Goal: Transaction & Acquisition: Purchase product/service

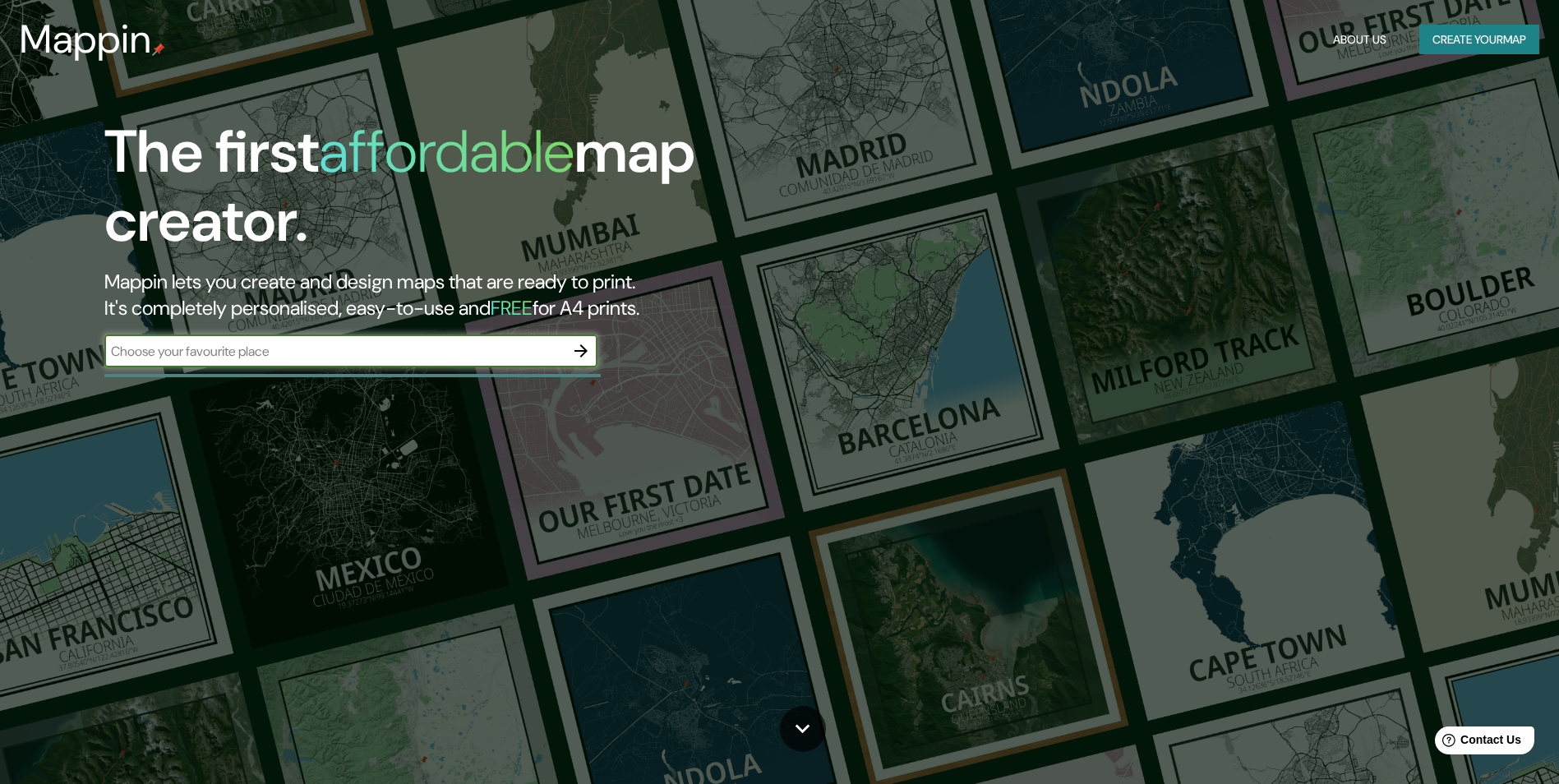
click at [288, 345] on input "text" at bounding box center [334, 351] width 460 height 19
type input "República Dominicana"
click at [586, 345] on icon "button" at bounding box center [580, 351] width 19 height 19
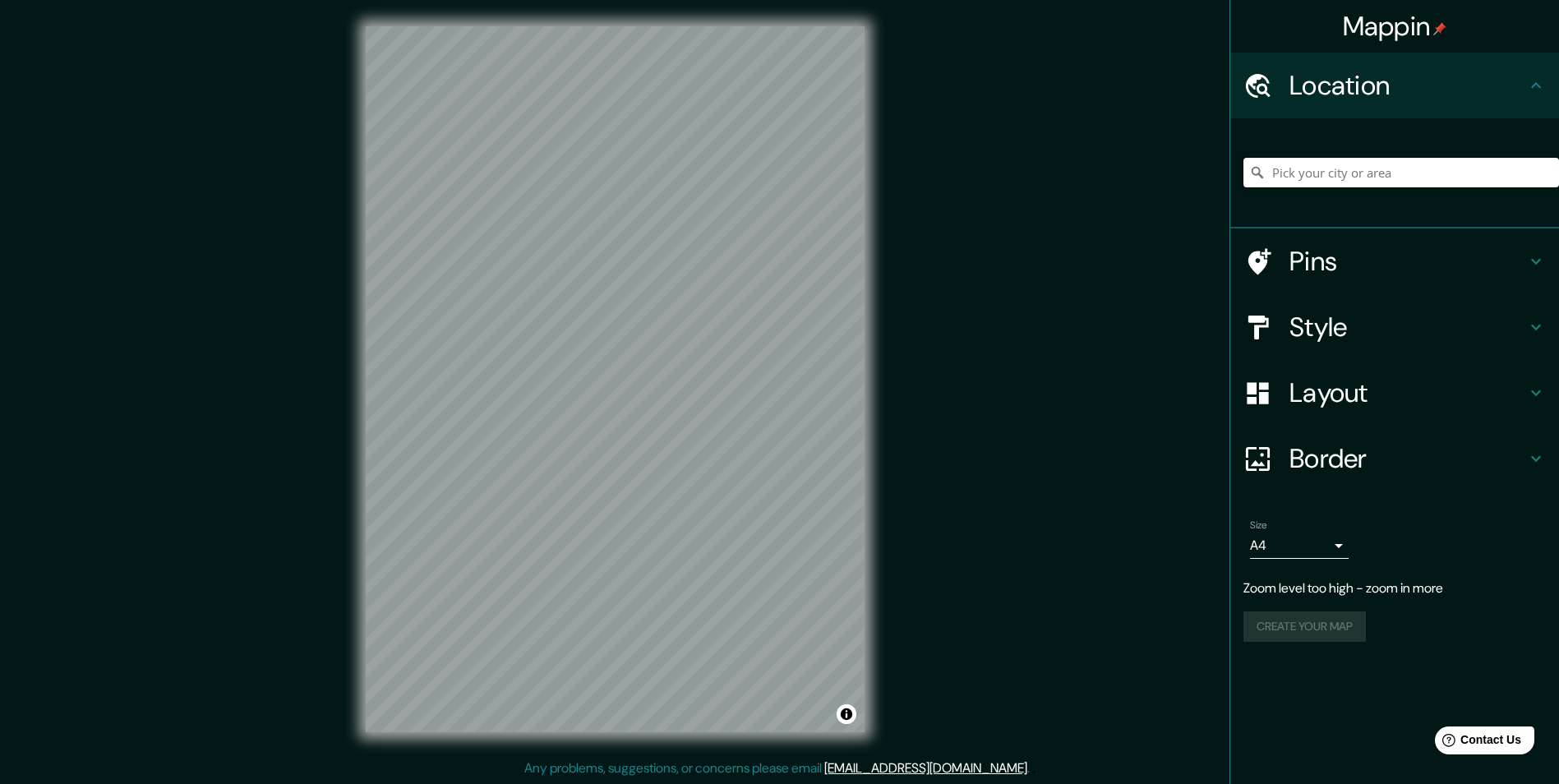
click at [1377, 172] on input "Pick your city or area" at bounding box center [1401, 172] width 316 height 30
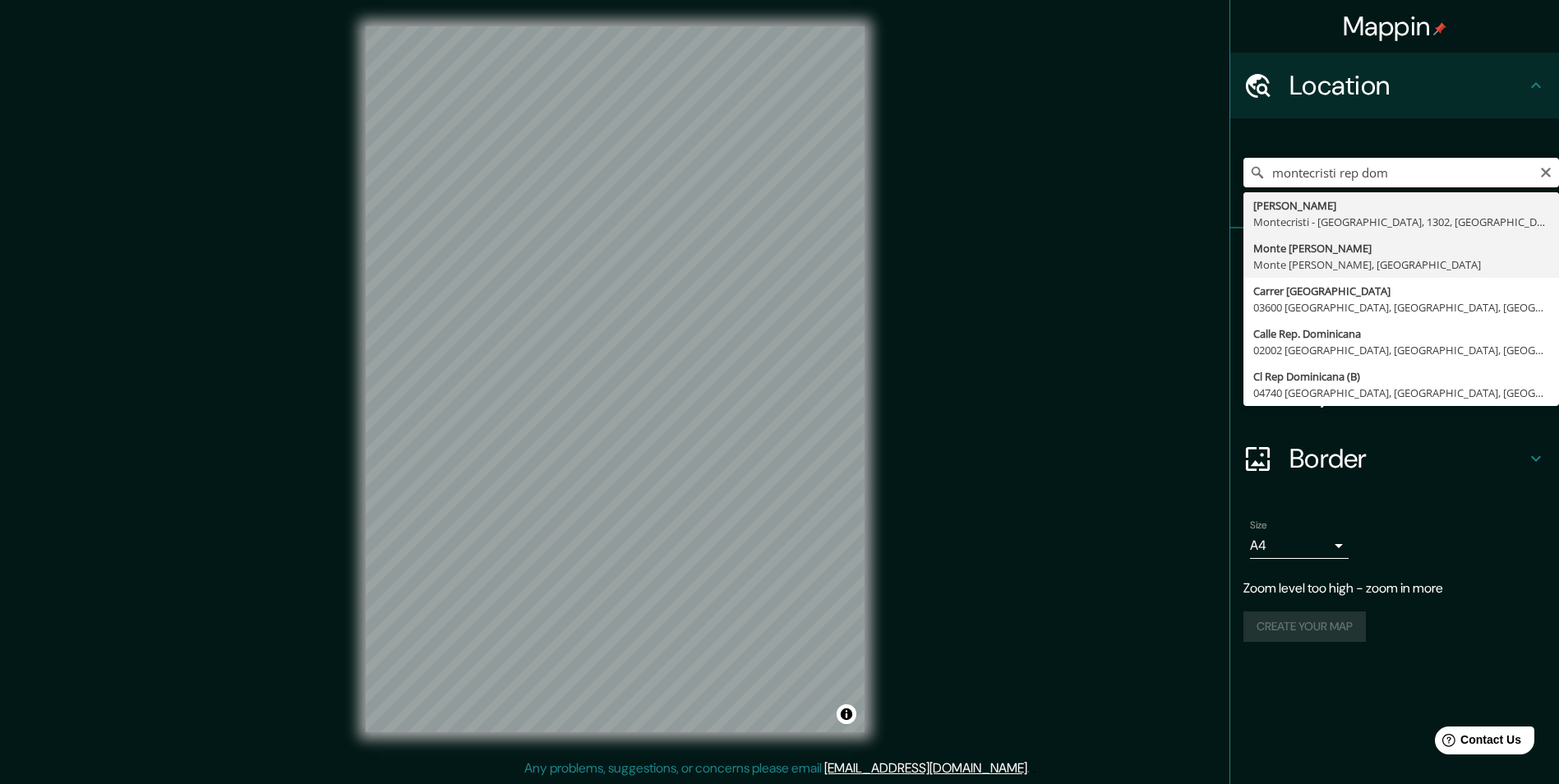
type input "Monte Cristi, Monte Cristi, República Dominicana"
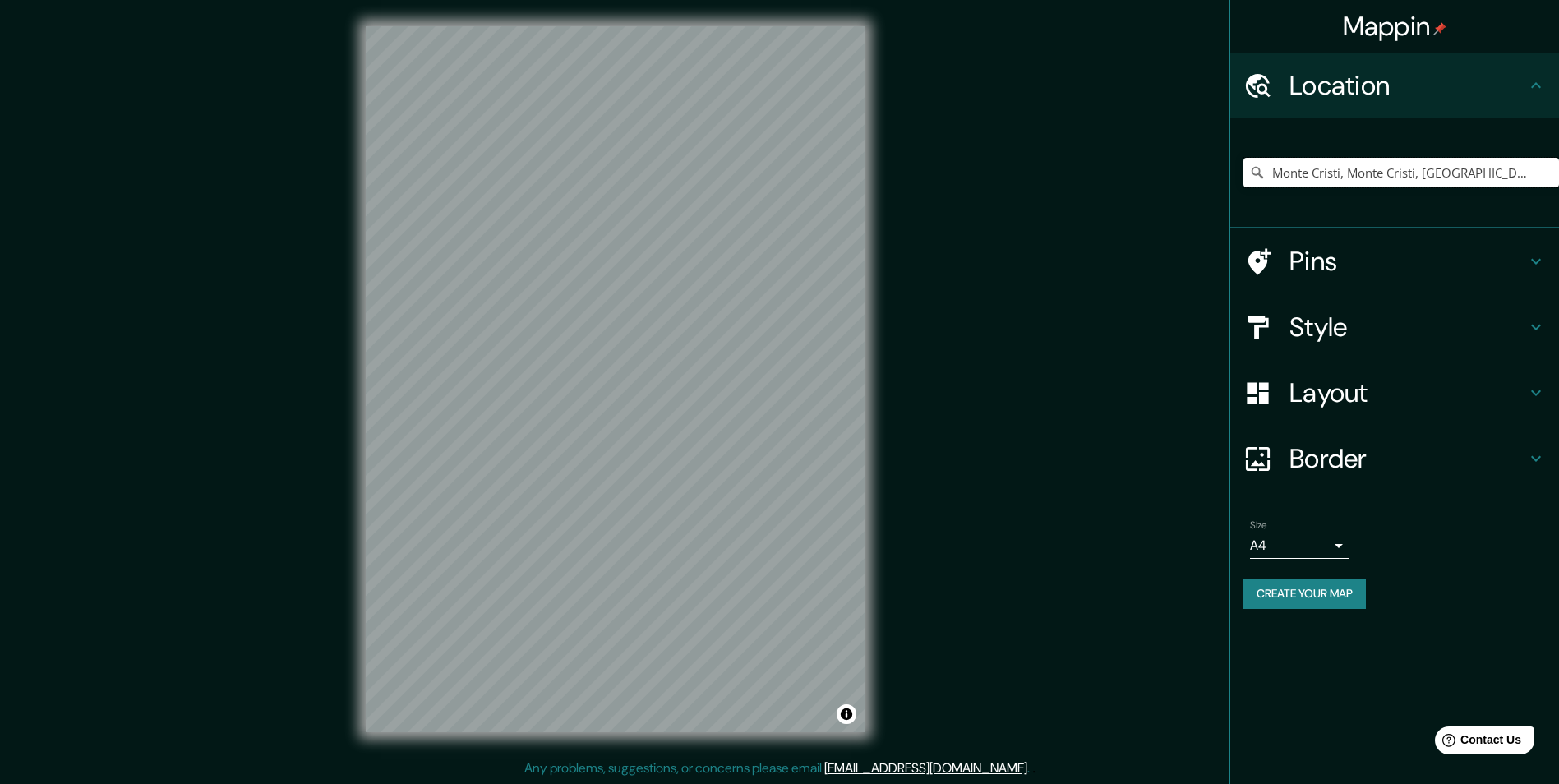
scroll to position [1, 0]
click at [1380, 170] on input "Monte Cristi, Monte Cristi, República Dominicana" at bounding box center [1401, 172] width 316 height 30
click at [1543, 170] on icon "Clear" at bounding box center [1545, 173] width 10 height 10
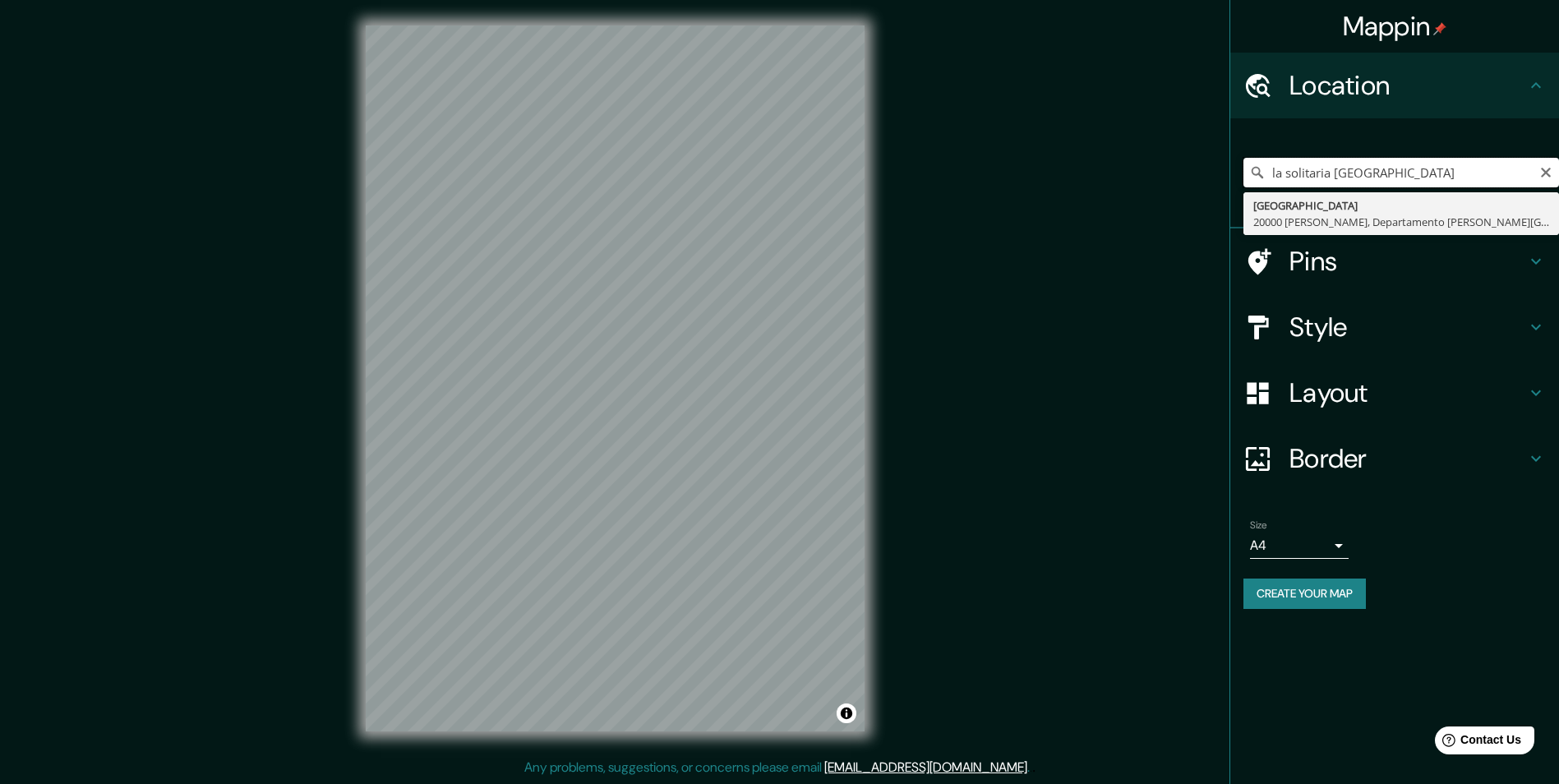
drag, startPoint x: 1464, startPoint y: 166, endPoint x: 1177, endPoint y: 196, distance: 288.6
click at [1177, 196] on div "Mappin Location la solitaria republica dominicana República Dominicana 20000 Ma…" at bounding box center [779, 391] width 1559 height 785
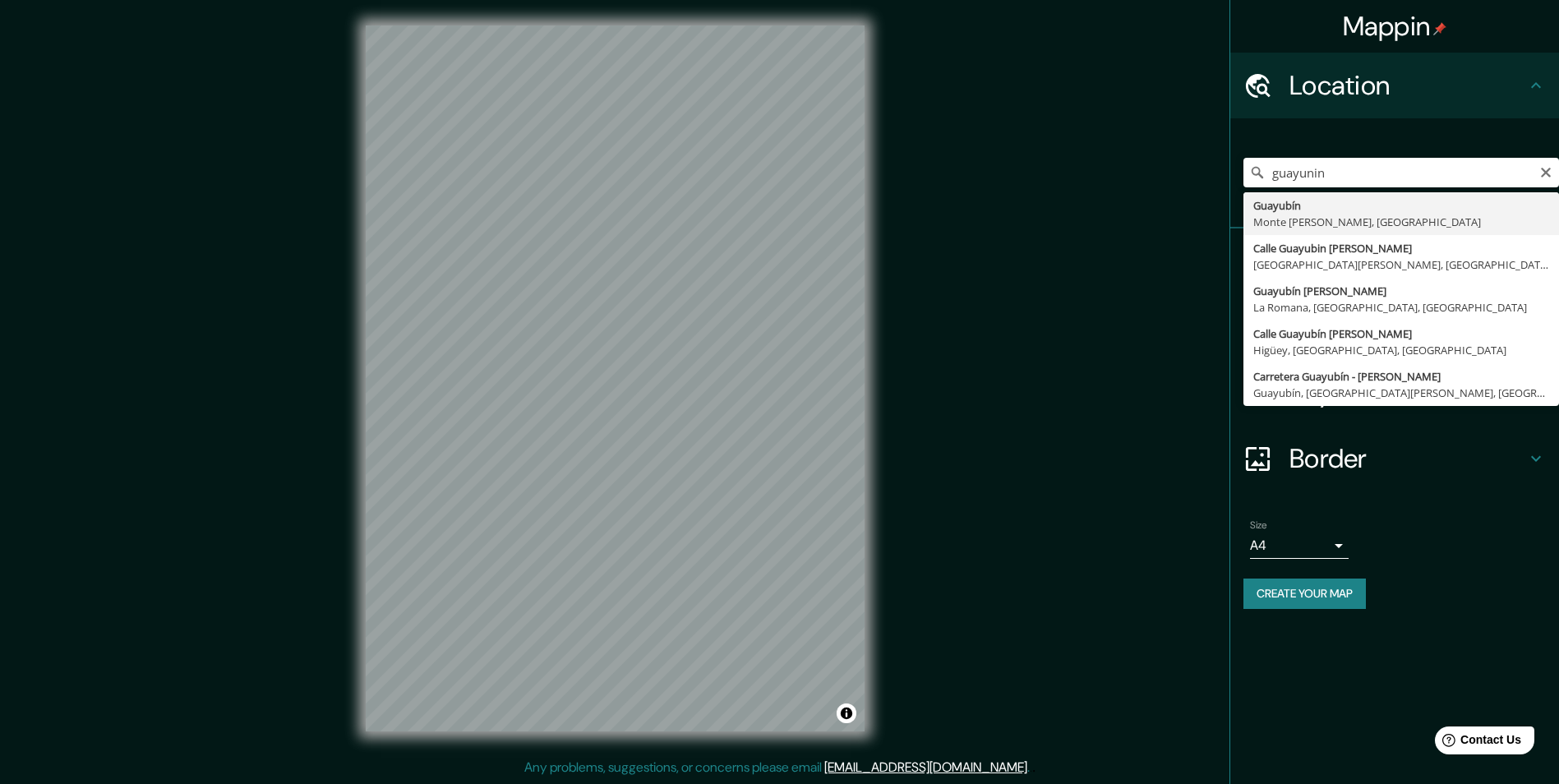
type input "Guayubín, [GEOGRAPHIC_DATA][PERSON_NAME], [GEOGRAPHIC_DATA]"
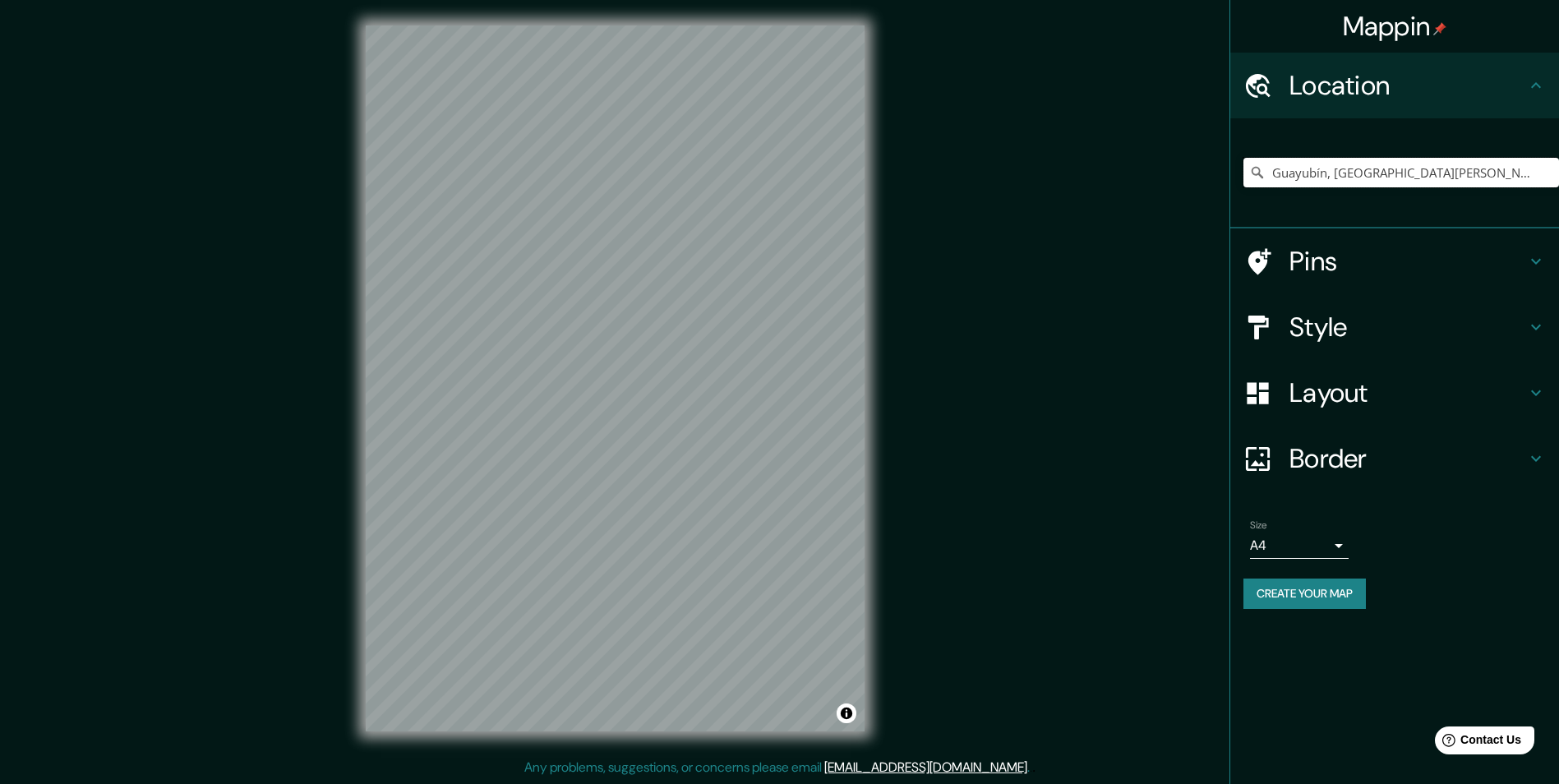
scroll to position [0, 0]
drag, startPoint x: 228, startPoint y: 474, endPoint x: 238, endPoint y: 473, distance: 10.0
click at [228, 474] on div "Mappin Location Guayubín, Monte Cristi, República Dominicana Pins Style Layout …" at bounding box center [779, 391] width 1559 height 785
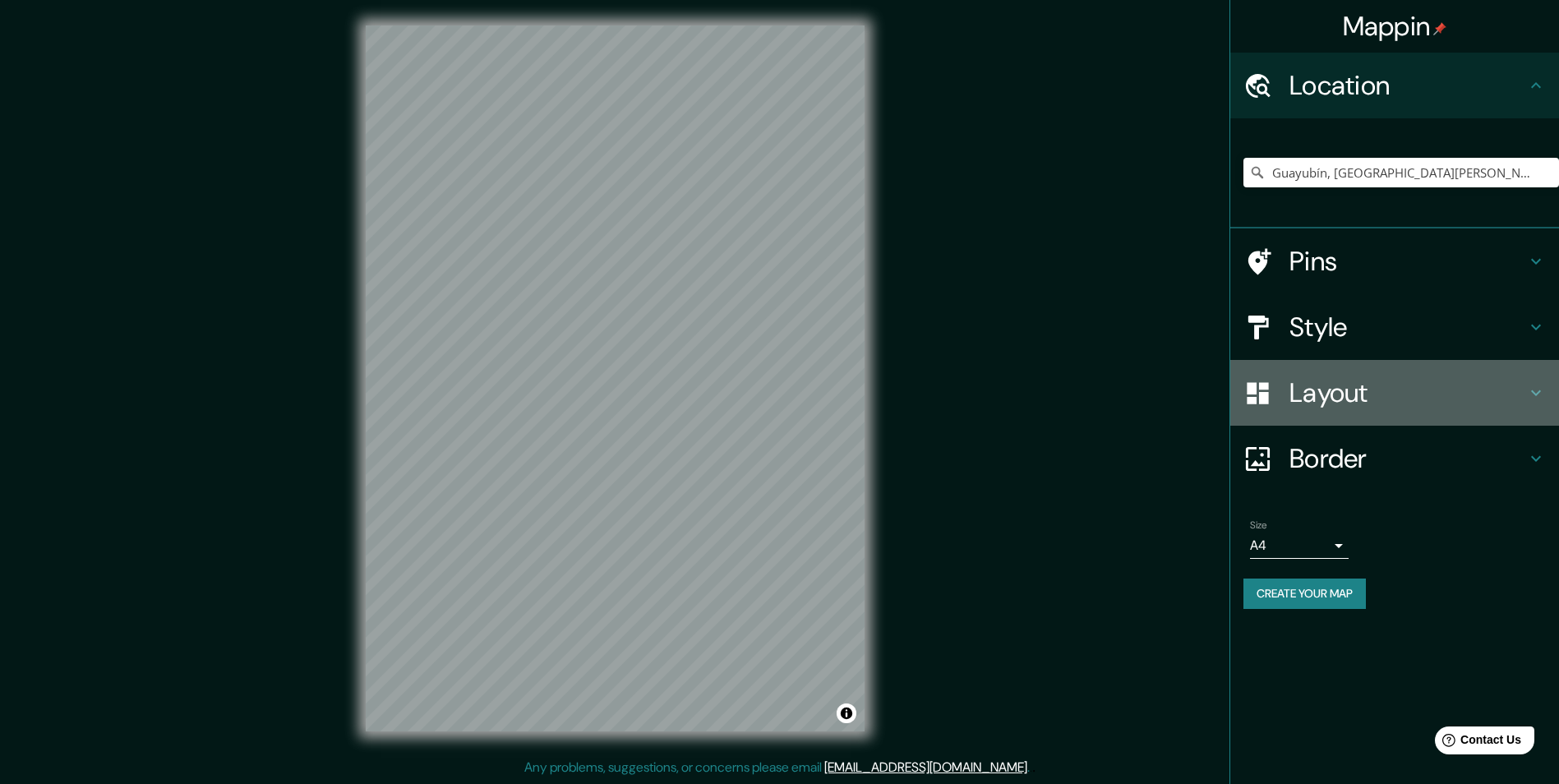
click at [1315, 390] on h4 "Layout" at bounding box center [1407, 392] width 236 height 33
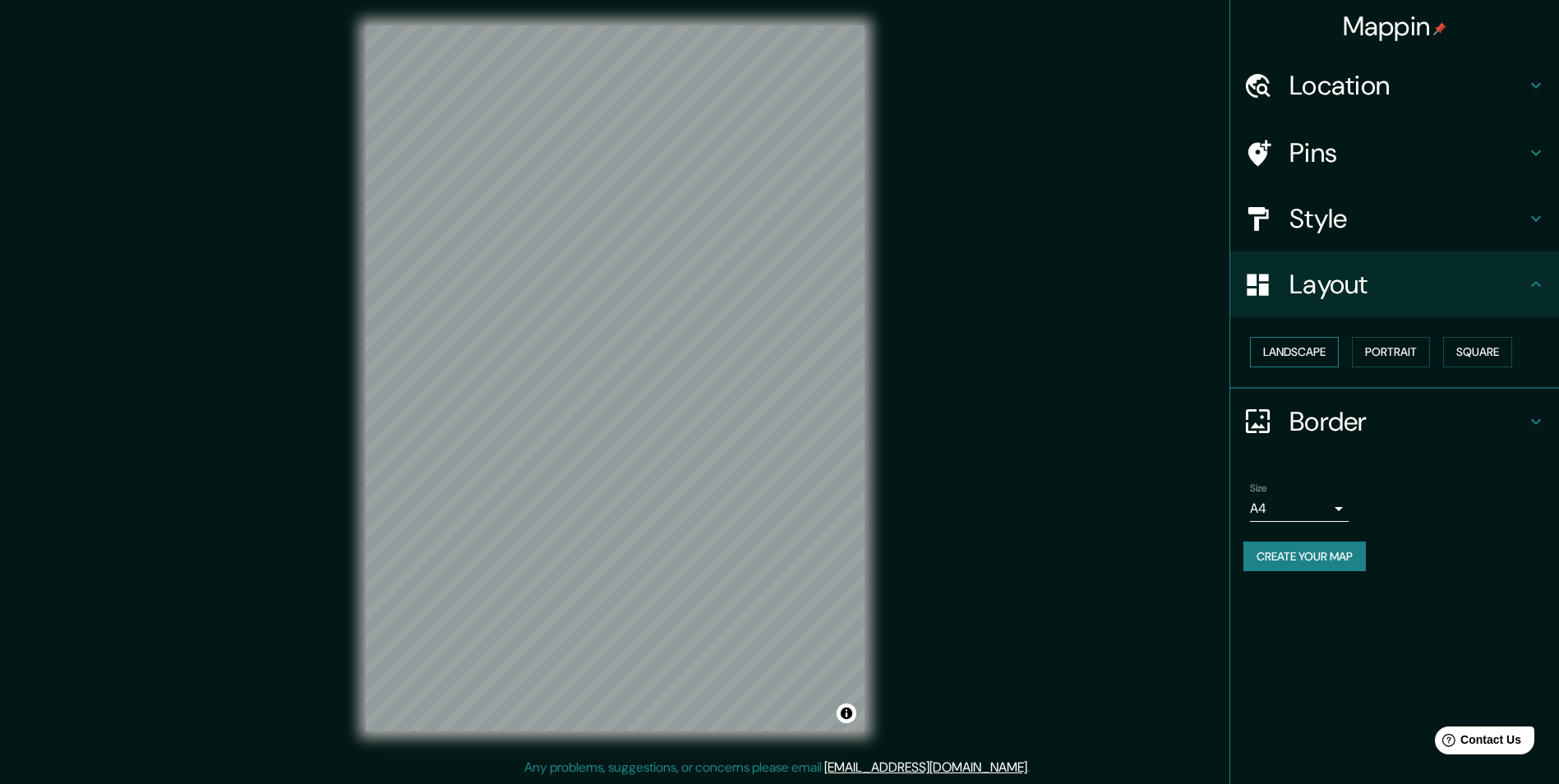
click at [1313, 353] on button "Landscape" at bounding box center [1294, 352] width 89 height 30
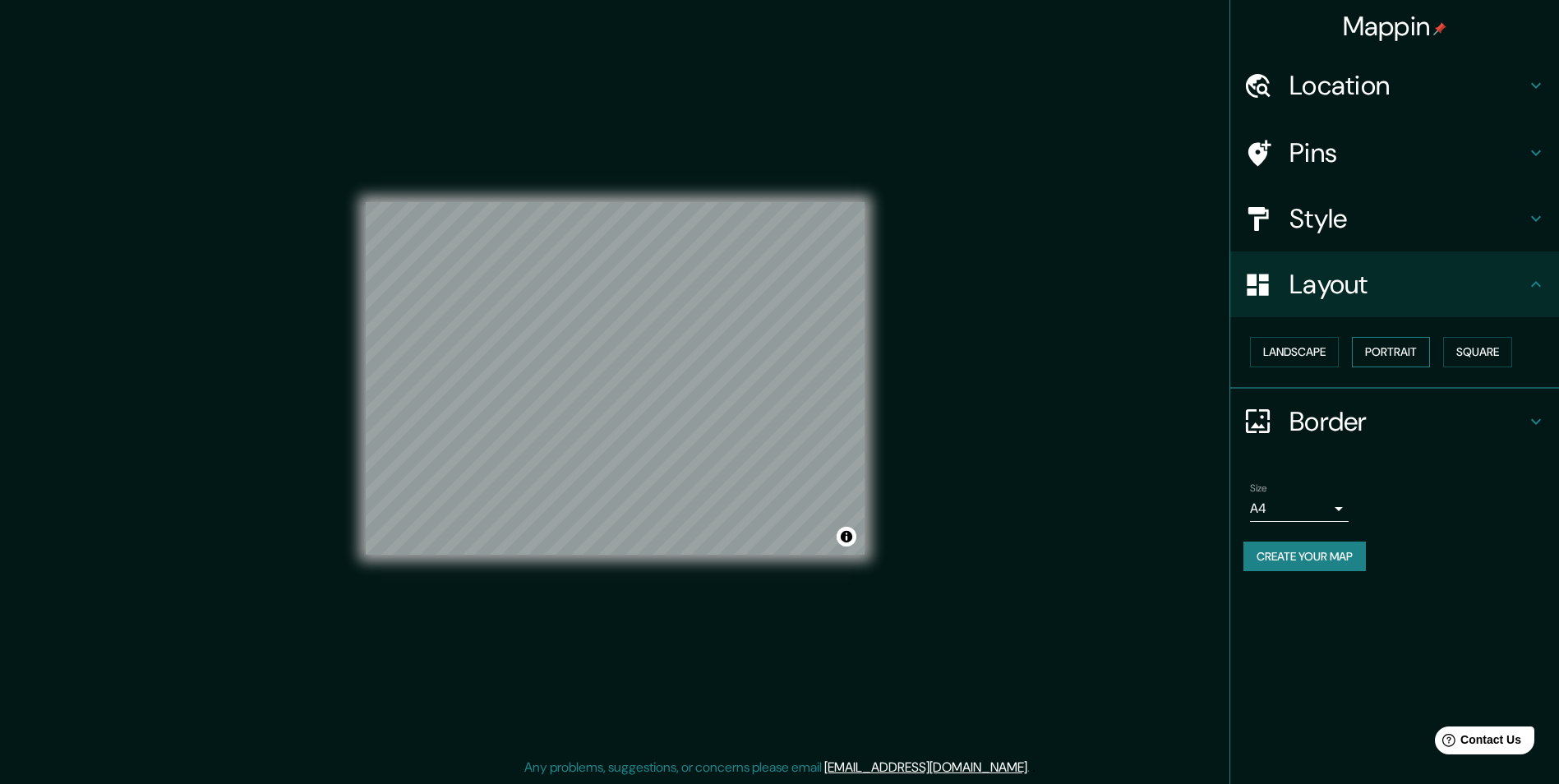
click at [1406, 355] on button "Portrait" at bounding box center [1390, 352] width 78 height 30
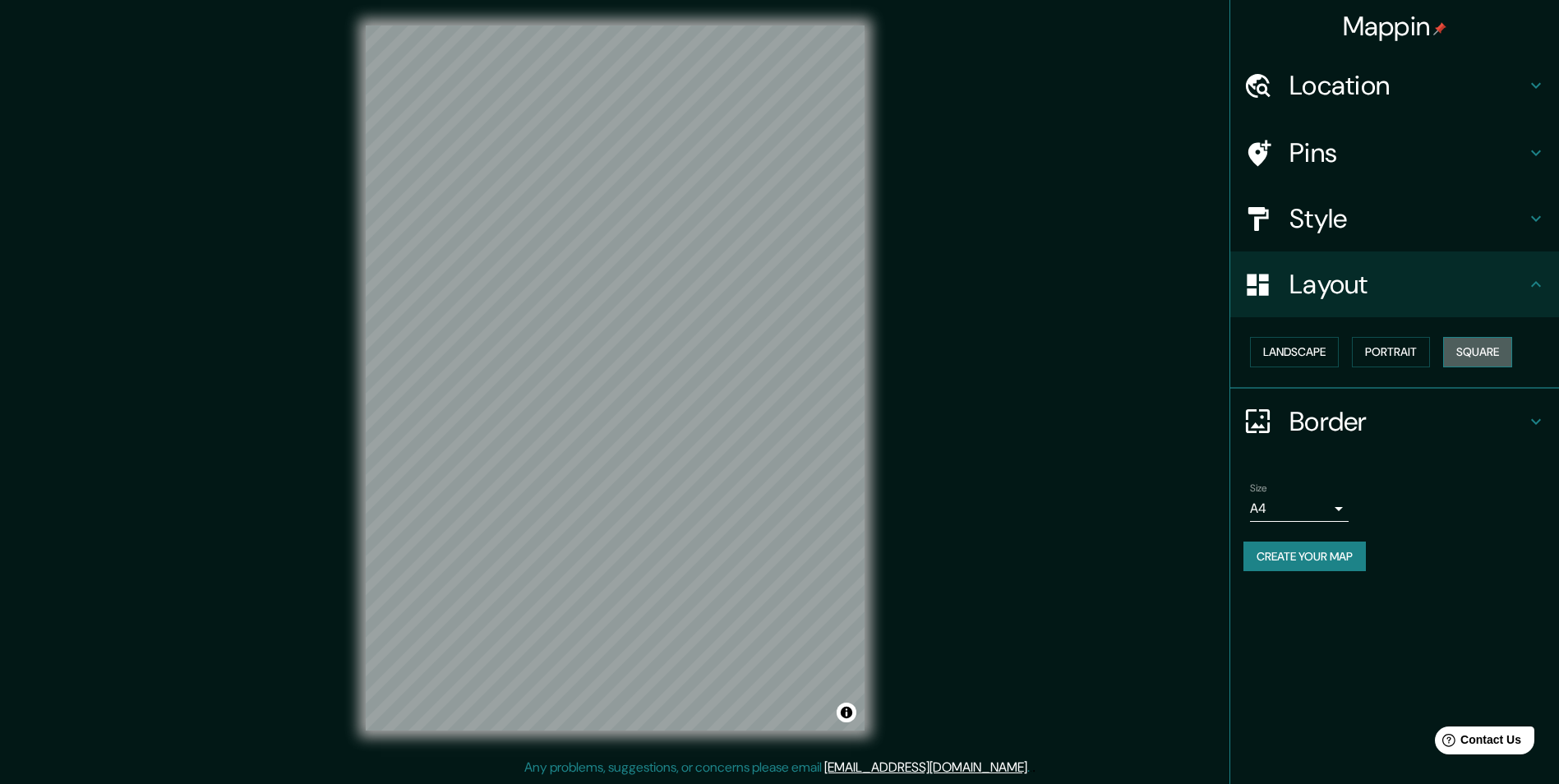
click at [1454, 350] on button "Square" at bounding box center [1478, 352] width 69 height 30
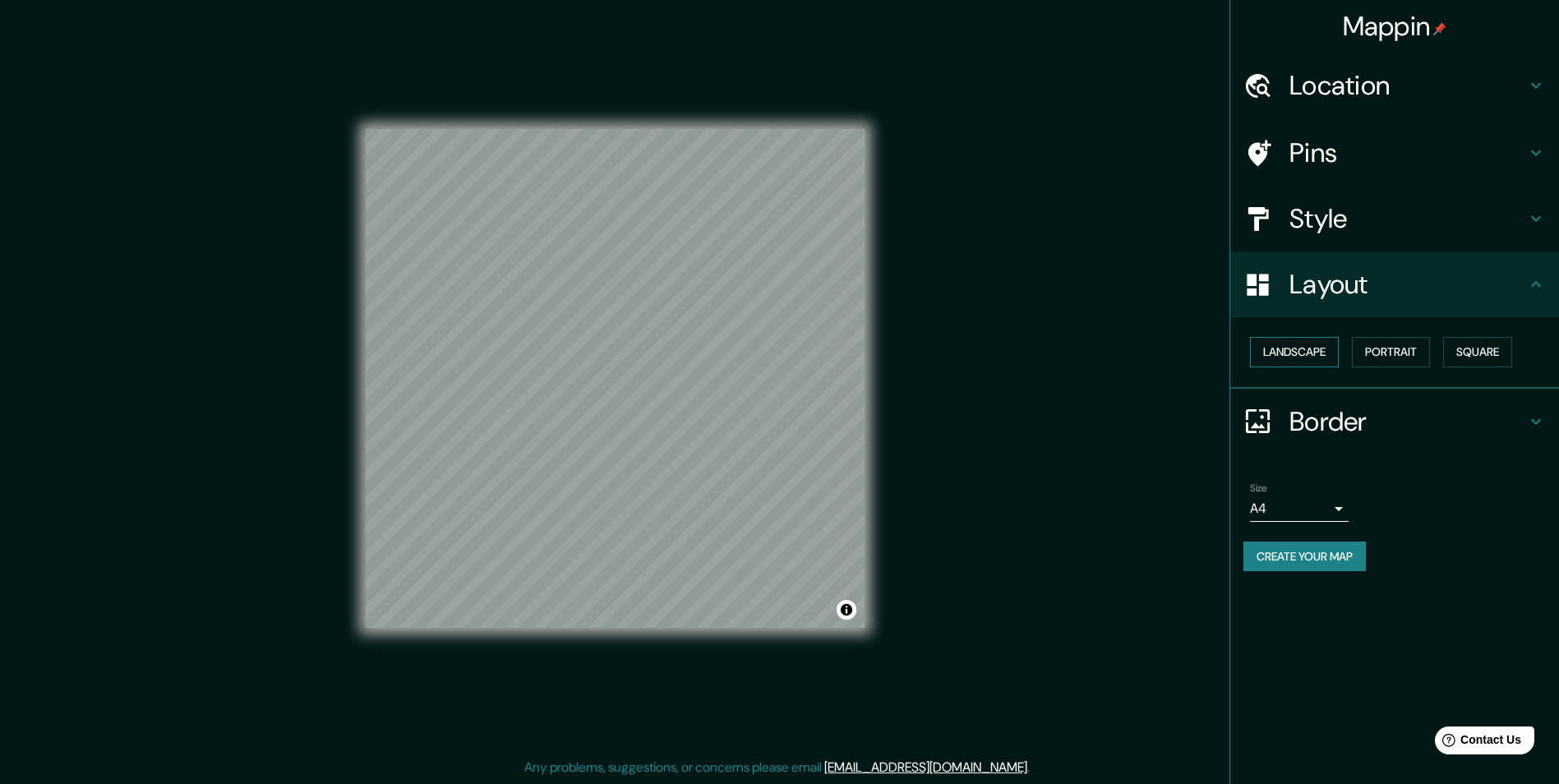
click at [1311, 362] on button "Landscape" at bounding box center [1294, 352] width 89 height 30
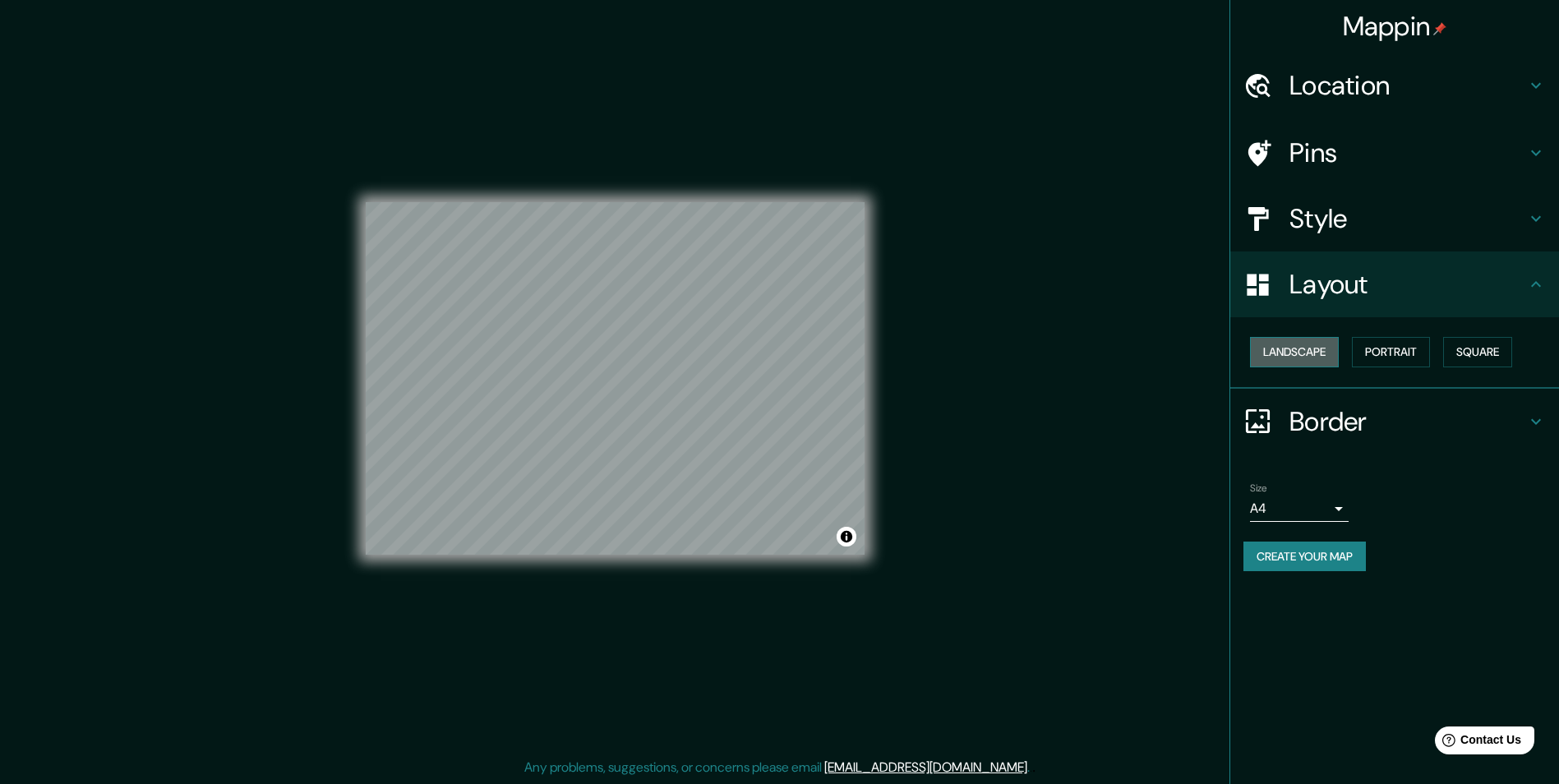
click at [1324, 353] on button "Landscape" at bounding box center [1294, 352] width 89 height 30
click at [1383, 351] on button "Portrait" at bounding box center [1390, 352] width 78 height 30
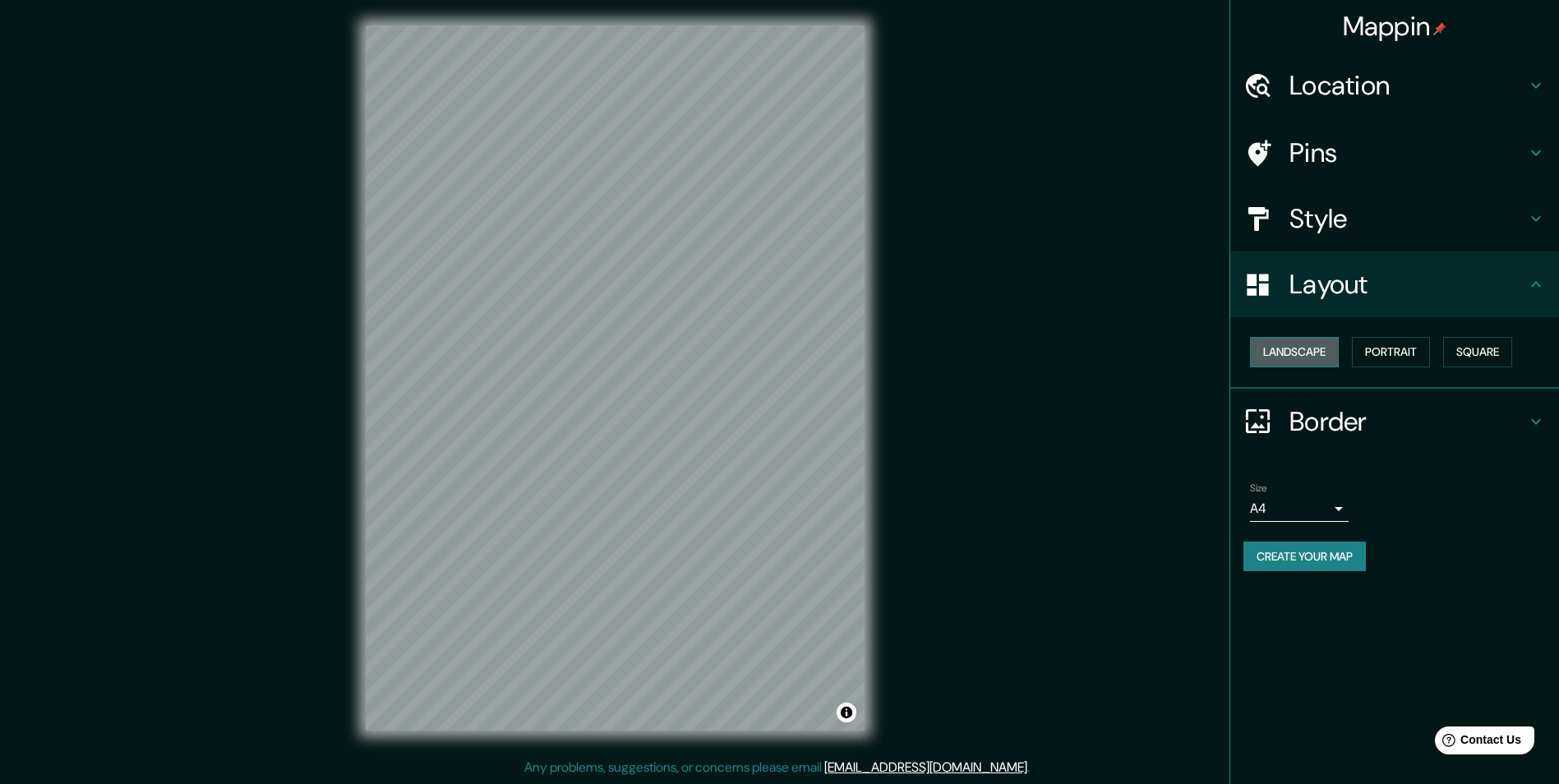
click at [1323, 355] on button "Landscape" at bounding box center [1294, 352] width 89 height 30
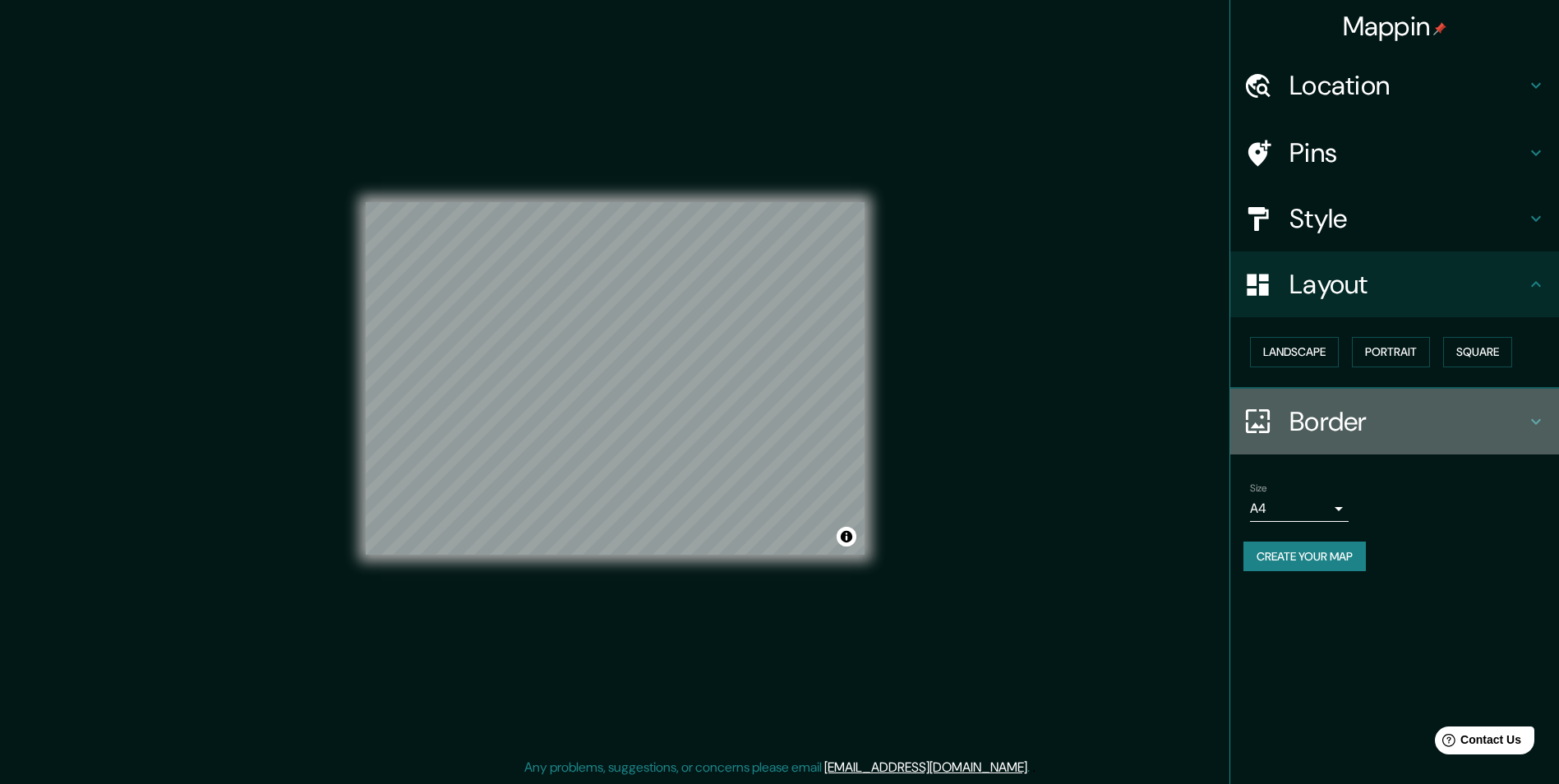
click at [1352, 423] on h4 "Border" at bounding box center [1407, 421] width 236 height 33
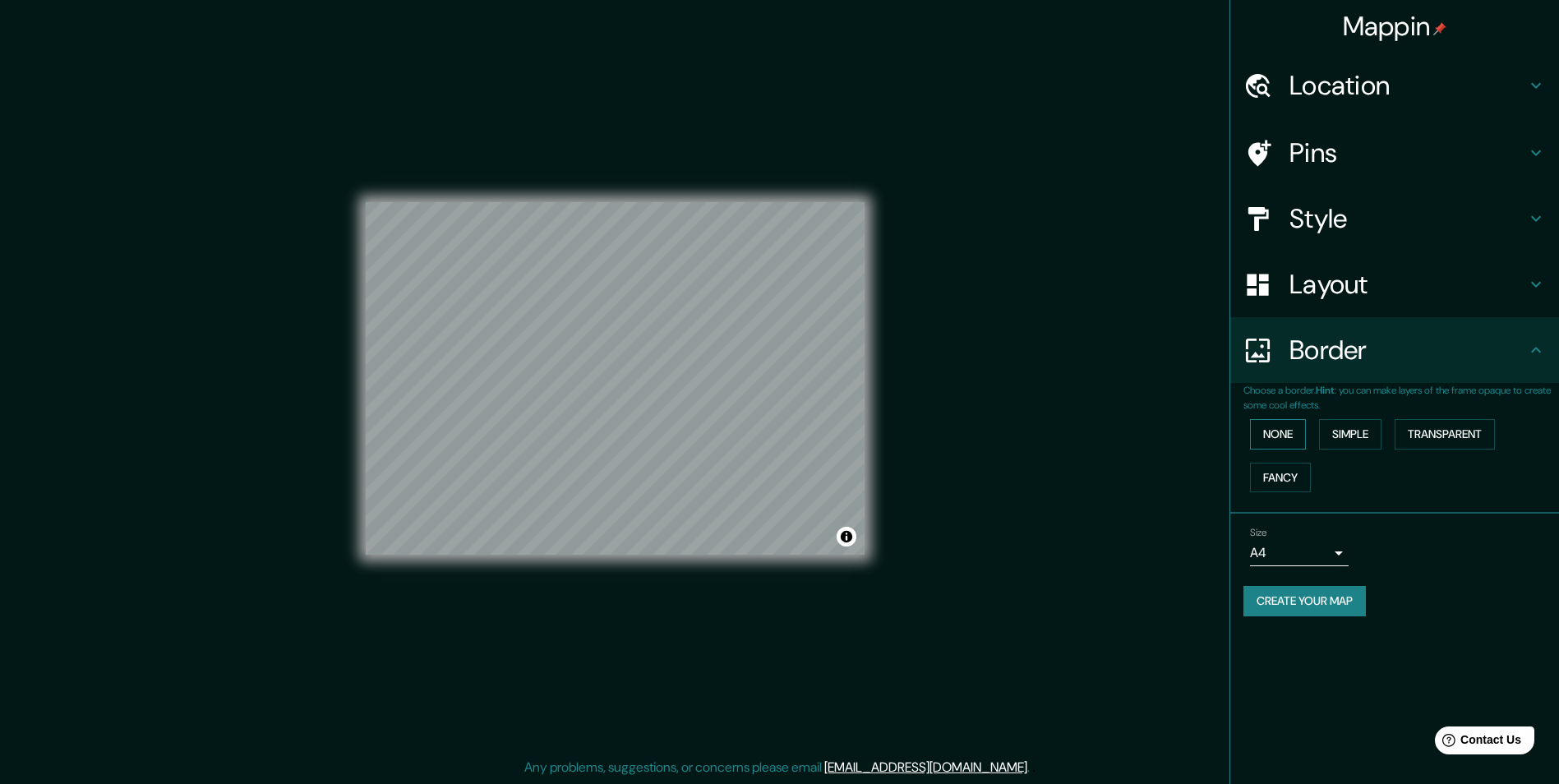
click at [1293, 440] on button "None" at bounding box center [1278, 434] width 56 height 30
click at [1367, 439] on button "Simple" at bounding box center [1350, 434] width 63 height 30
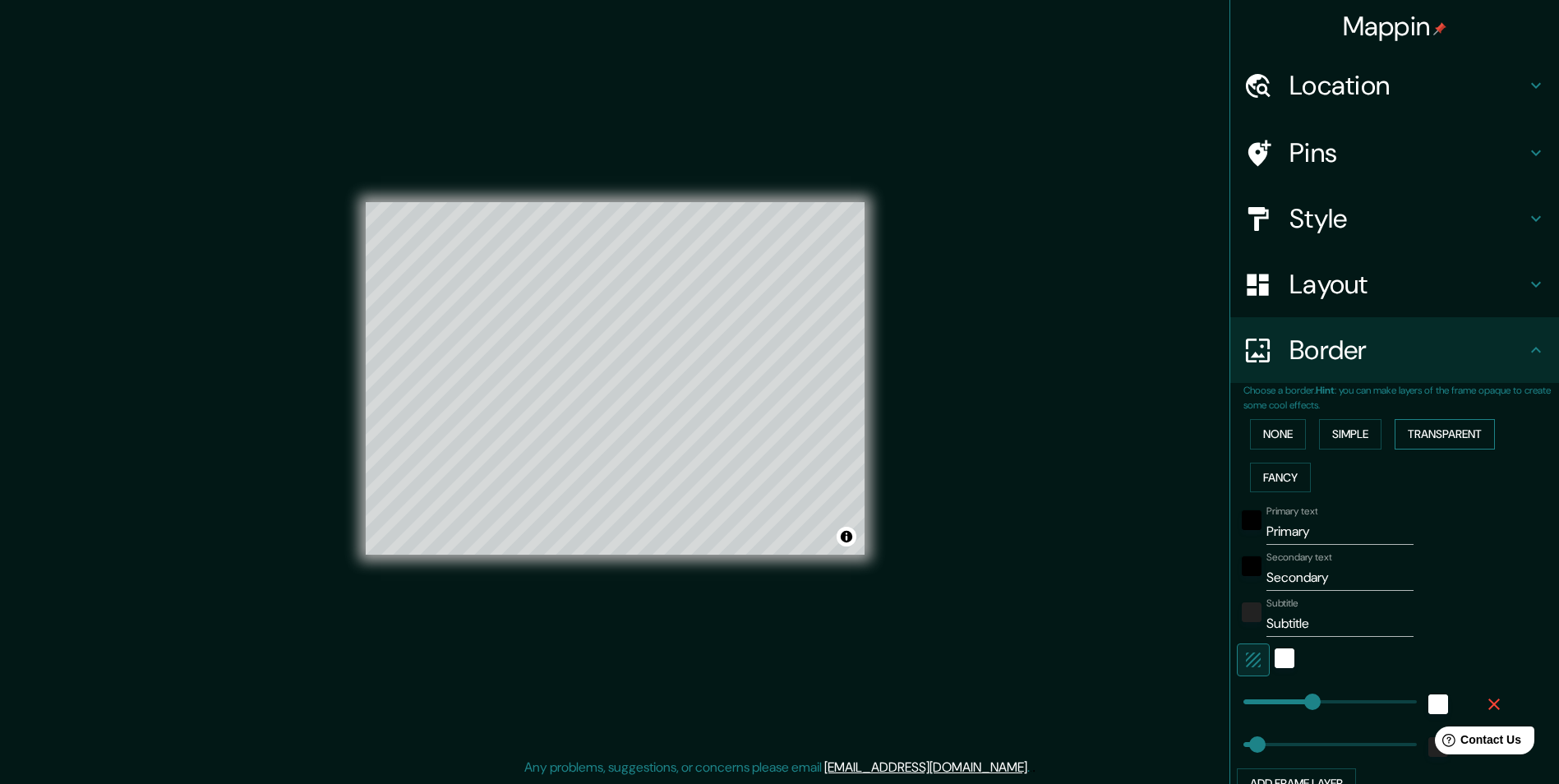
click at [1438, 433] on button "Transparent" at bounding box center [1444, 434] width 100 height 30
click at [1281, 475] on button "Fancy" at bounding box center [1280, 478] width 61 height 30
click at [1267, 429] on button "None" at bounding box center [1278, 434] width 56 height 30
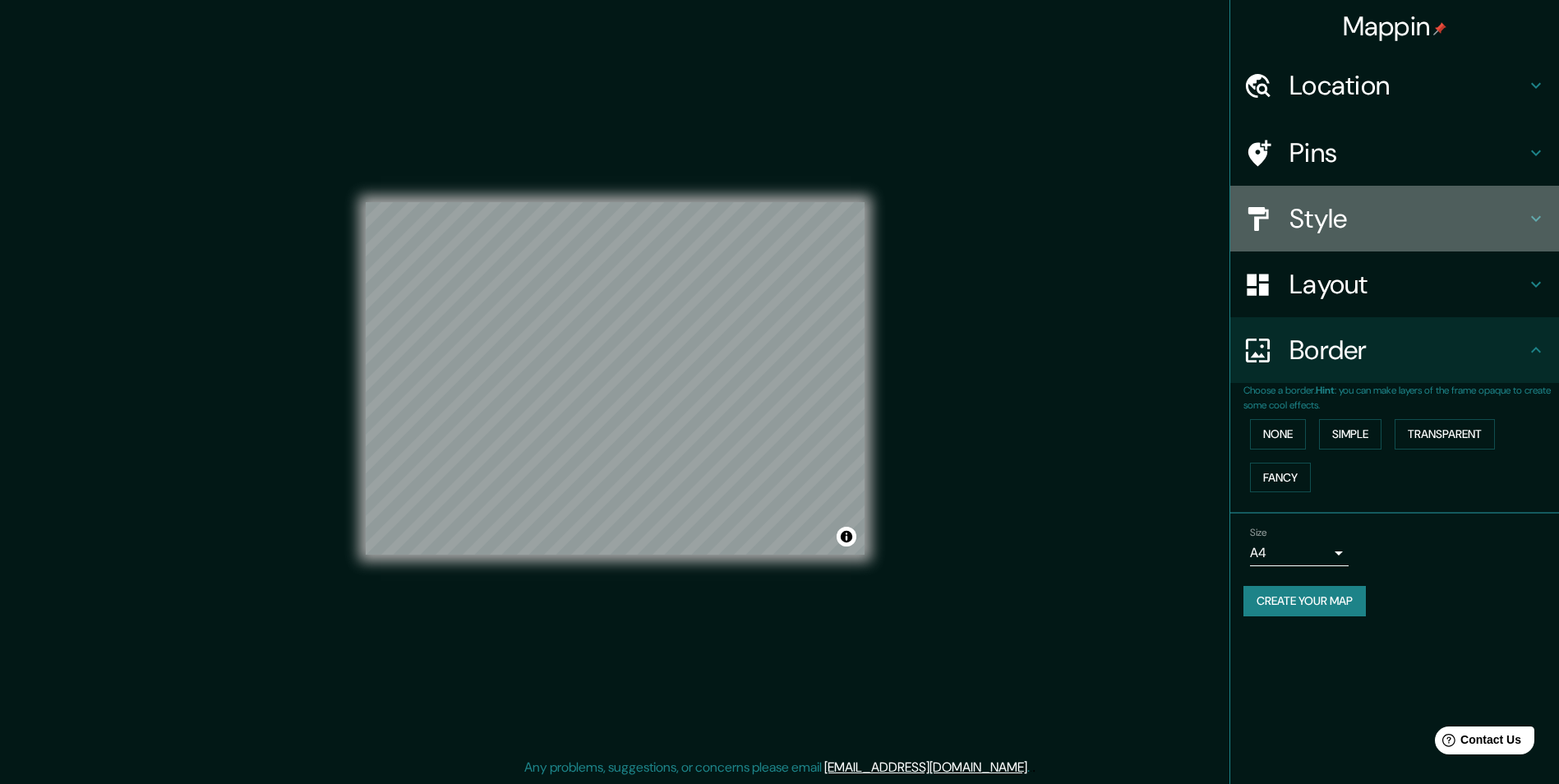
click at [1401, 207] on h4 "Style" at bounding box center [1407, 218] width 236 height 33
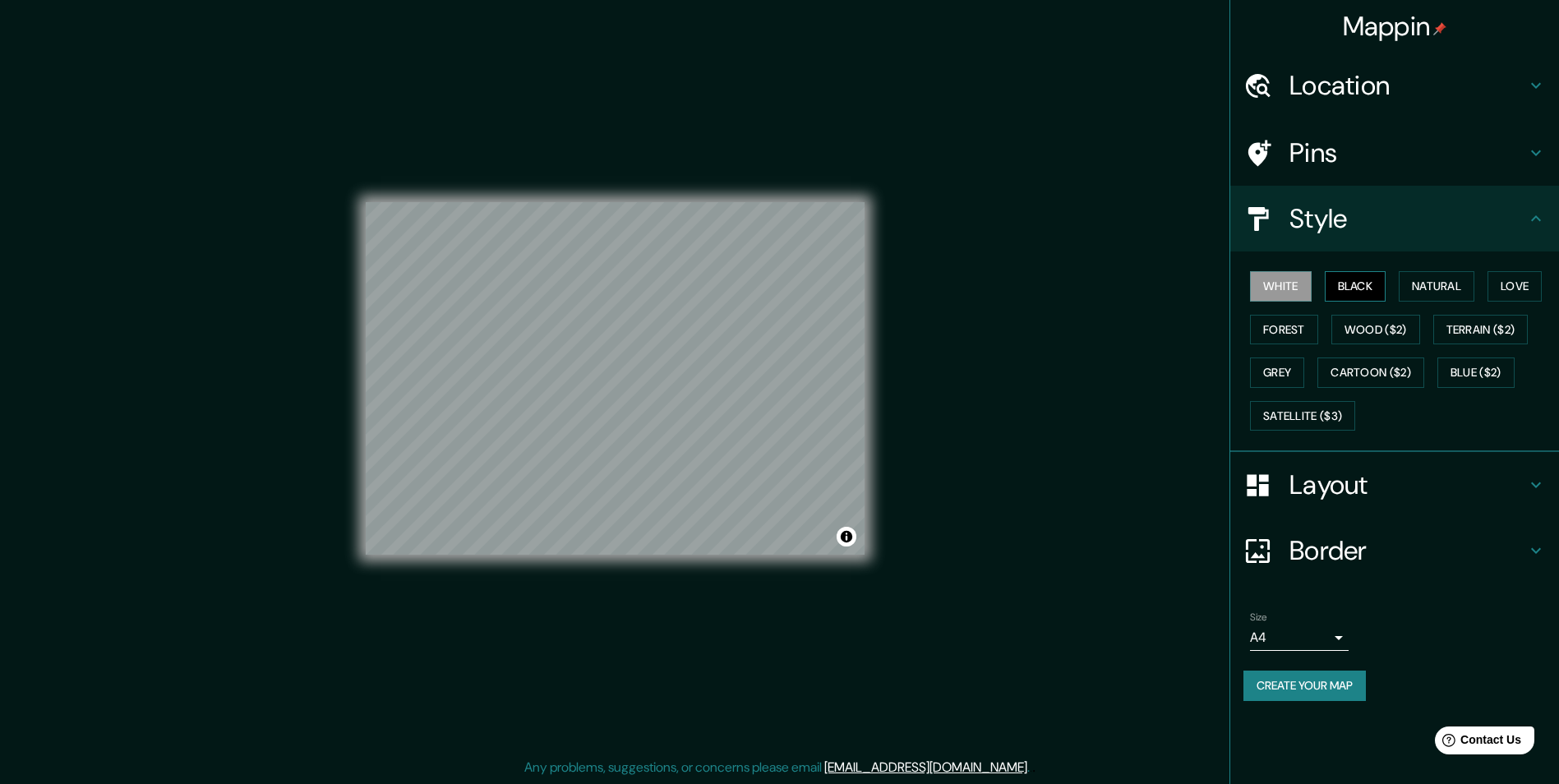
click at [1370, 288] on button "Black" at bounding box center [1355, 286] width 62 height 30
click at [1435, 290] on button "Natural" at bounding box center [1435, 286] width 75 height 30
click at [1518, 290] on button "Love" at bounding box center [1514, 286] width 54 height 30
click at [1301, 330] on button "Forest" at bounding box center [1284, 330] width 69 height 30
click at [1377, 341] on button "Wood ($2)" at bounding box center [1375, 330] width 89 height 30
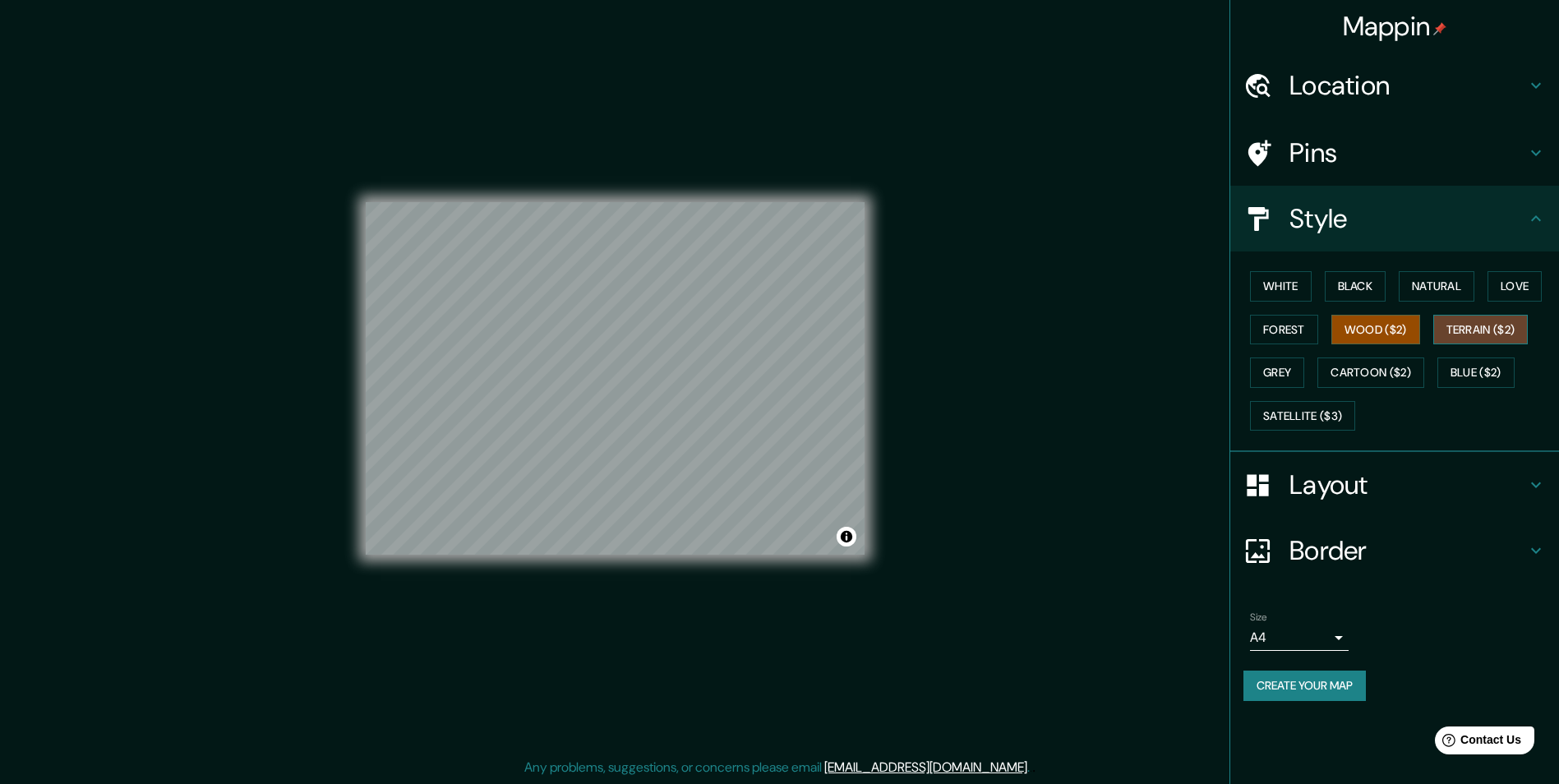
click at [1471, 336] on button "Terrain ($2)" at bounding box center [1480, 330] width 96 height 30
drag, startPoint x: 1468, startPoint y: 375, endPoint x: 1442, endPoint y: 373, distance: 26.1
click at [1465, 376] on button "Blue ($2)" at bounding box center [1475, 373] width 77 height 30
click at [1391, 370] on button "Cartoon ($2)" at bounding box center [1370, 373] width 107 height 30
click at [1307, 367] on div "White Black Natural Love Forest Wood ($2) Terrain ($2) Grey Cartoon ($2) Blue (…" at bounding box center [1401, 351] width 316 height 173
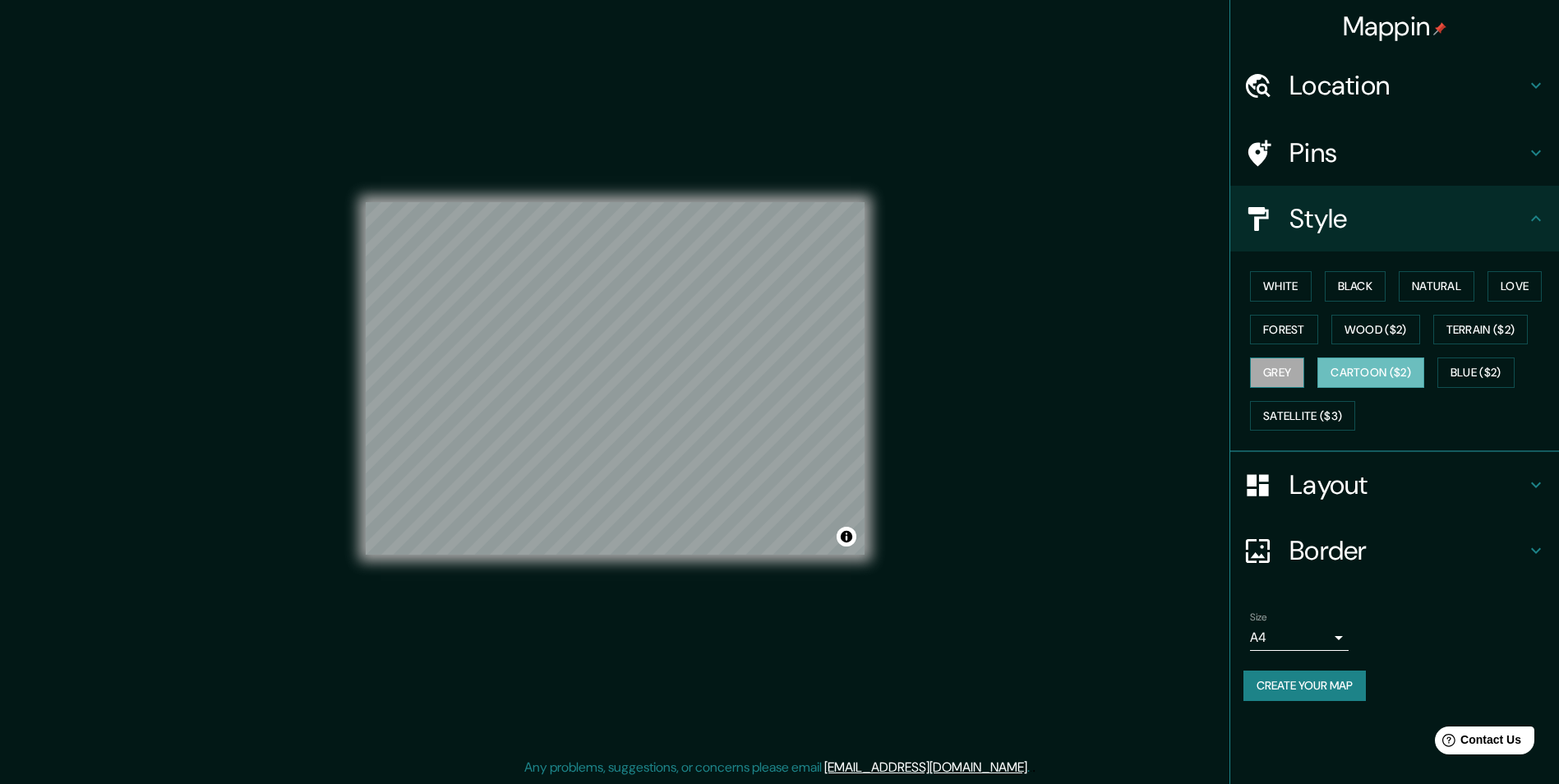
click at [1283, 375] on button "Grey" at bounding box center [1277, 373] width 54 height 30
click at [1293, 409] on button "Satellite ($3)" at bounding box center [1302, 416] width 105 height 30
click at [1280, 367] on button "Grey" at bounding box center [1277, 373] width 54 height 30
click at [1288, 285] on button "White" at bounding box center [1280, 286] width 62 height 30
click at [1536, 223] on icon at bounding box center [1535, 218] width 19 height 19
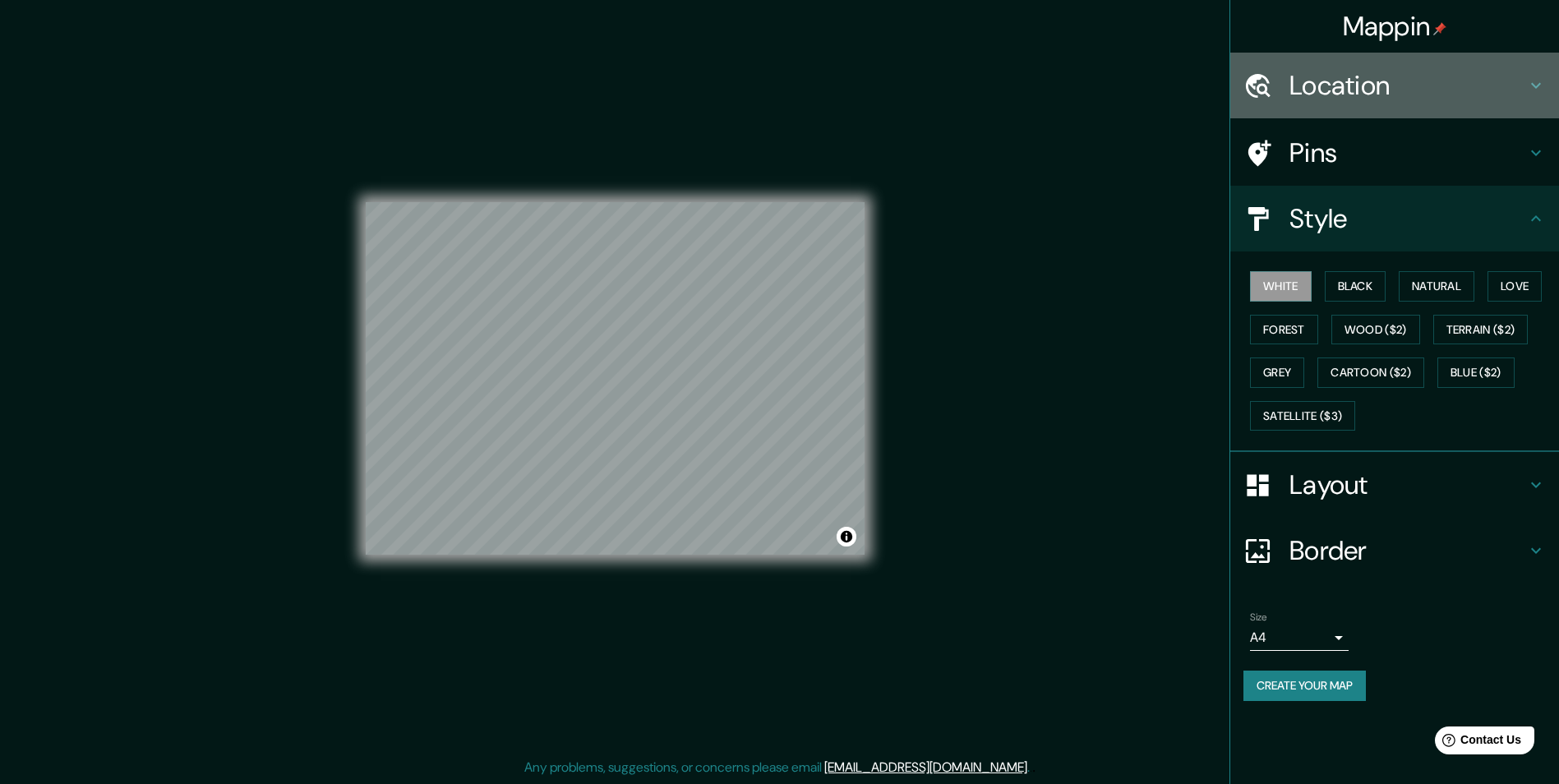
click at [1529, 89] on icon at bounding box center [1535, 85] width 19 height 19
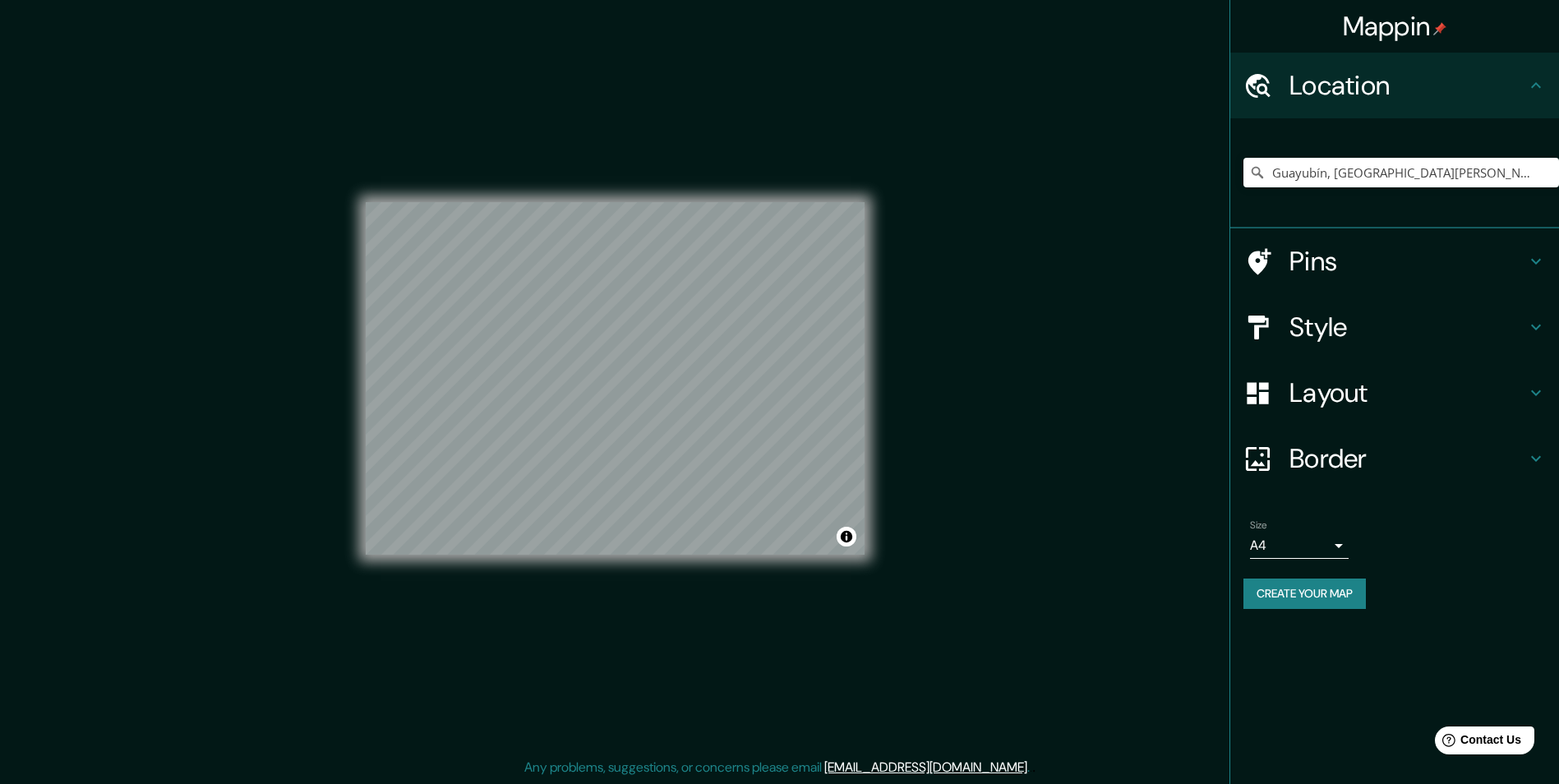
click at [1530, 89] on icon at bounding box center [1535, 85] width 19 height 19
click at [1305, 594] on button "Create your map" at bounding box center [1304, 594] width 123 height 30
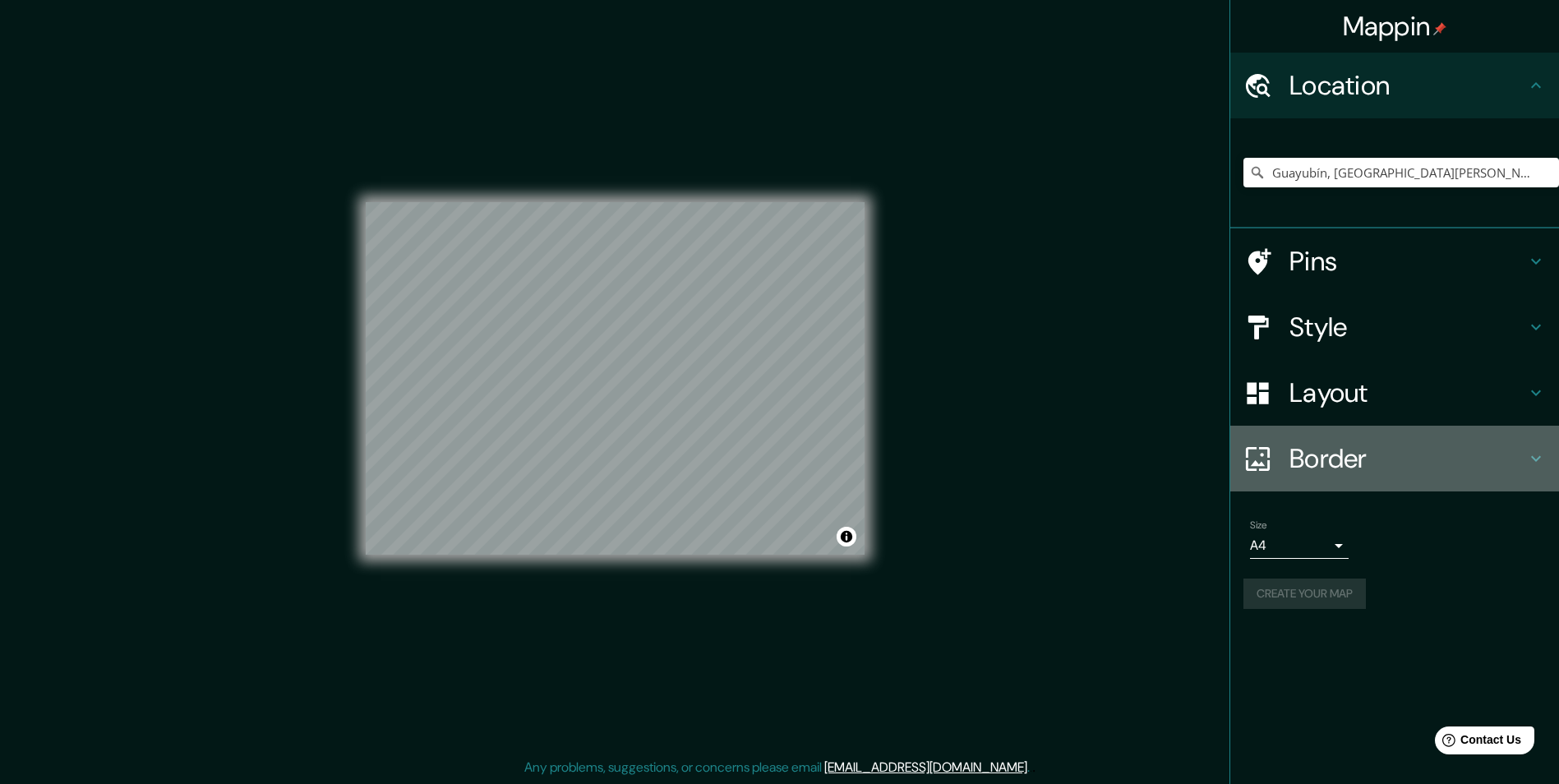
click at [1529, 455] on icon at bounding box center [1535, 458] width 19 height 19
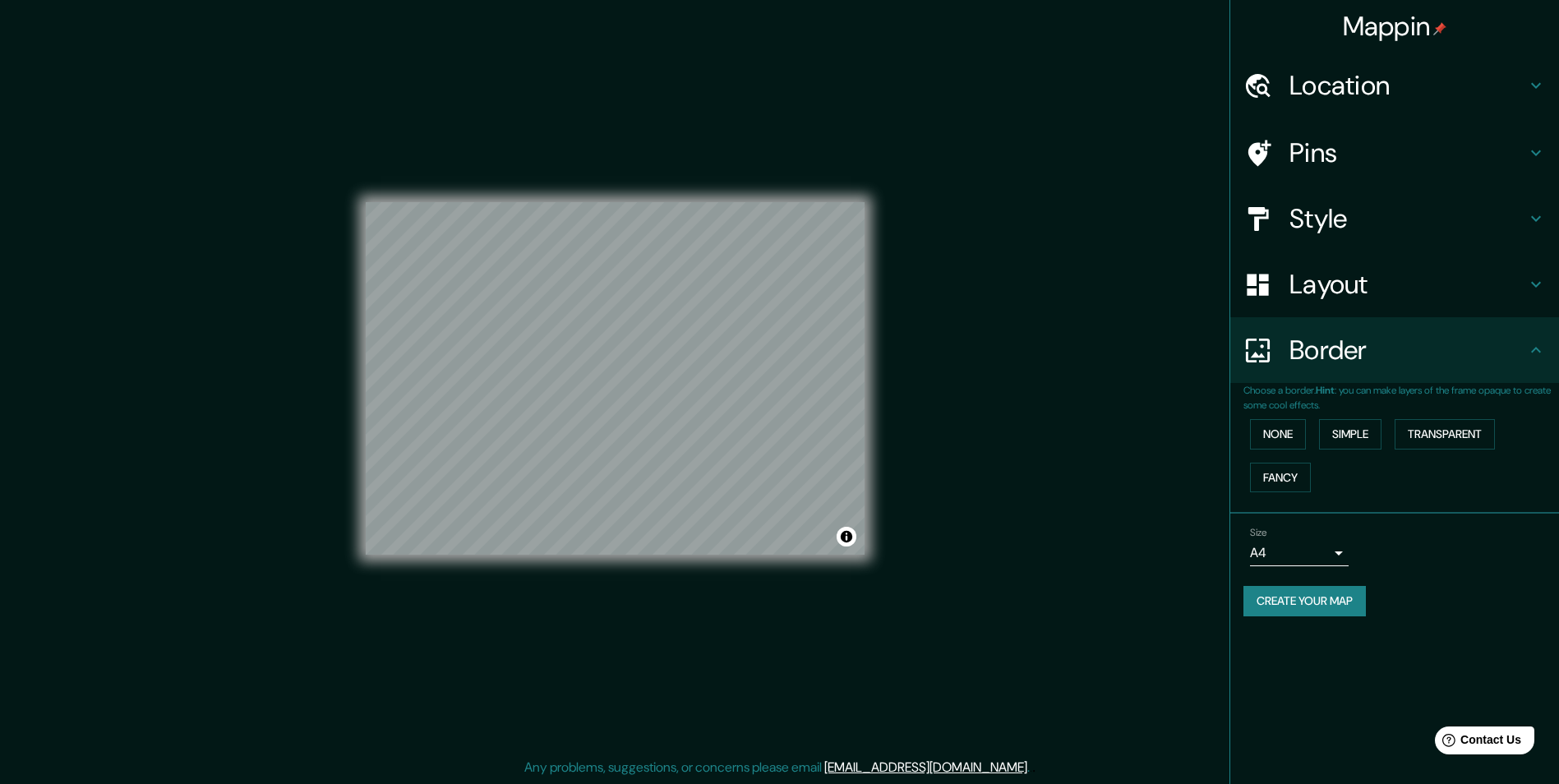
click at [1289, 596] on button "Create your map" at bounding box center [1304, 601] width 123 height 30
click at [1328, 547] on body "Mappin Location Guayubín, Monte Cristi, República Dominicana Pins Style Layout …" at bounding box center [779, 391] width 1559 height 784
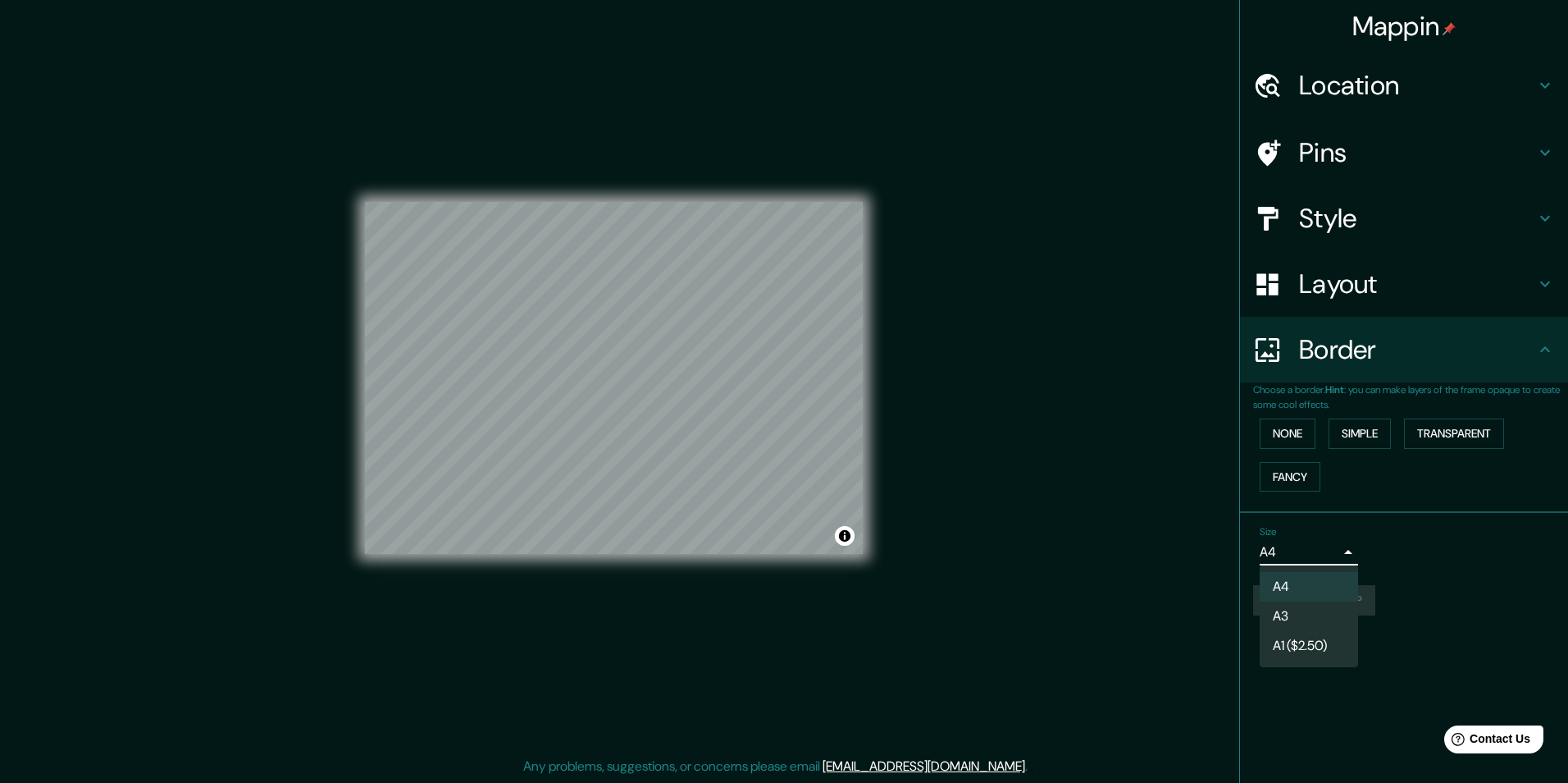
click at [1331, 620] on li "A3" at bounding box center [1308, 616] width 98 height 30
click at [1325, 551] on body "Mappin Location Guayubín, Monte Cristi, República Dominicana Pins Style Layout …" at bounding box center [778, 391] width 1556 height 783
drag, startPoint x: 1318, startPoint y: 581, endPoint x: 1325, endPoint y: 599, distance: 19.3
click at [1318, 582] on li "A4" at bounding box center [1308, 586] width 98 height 30
type input "single"
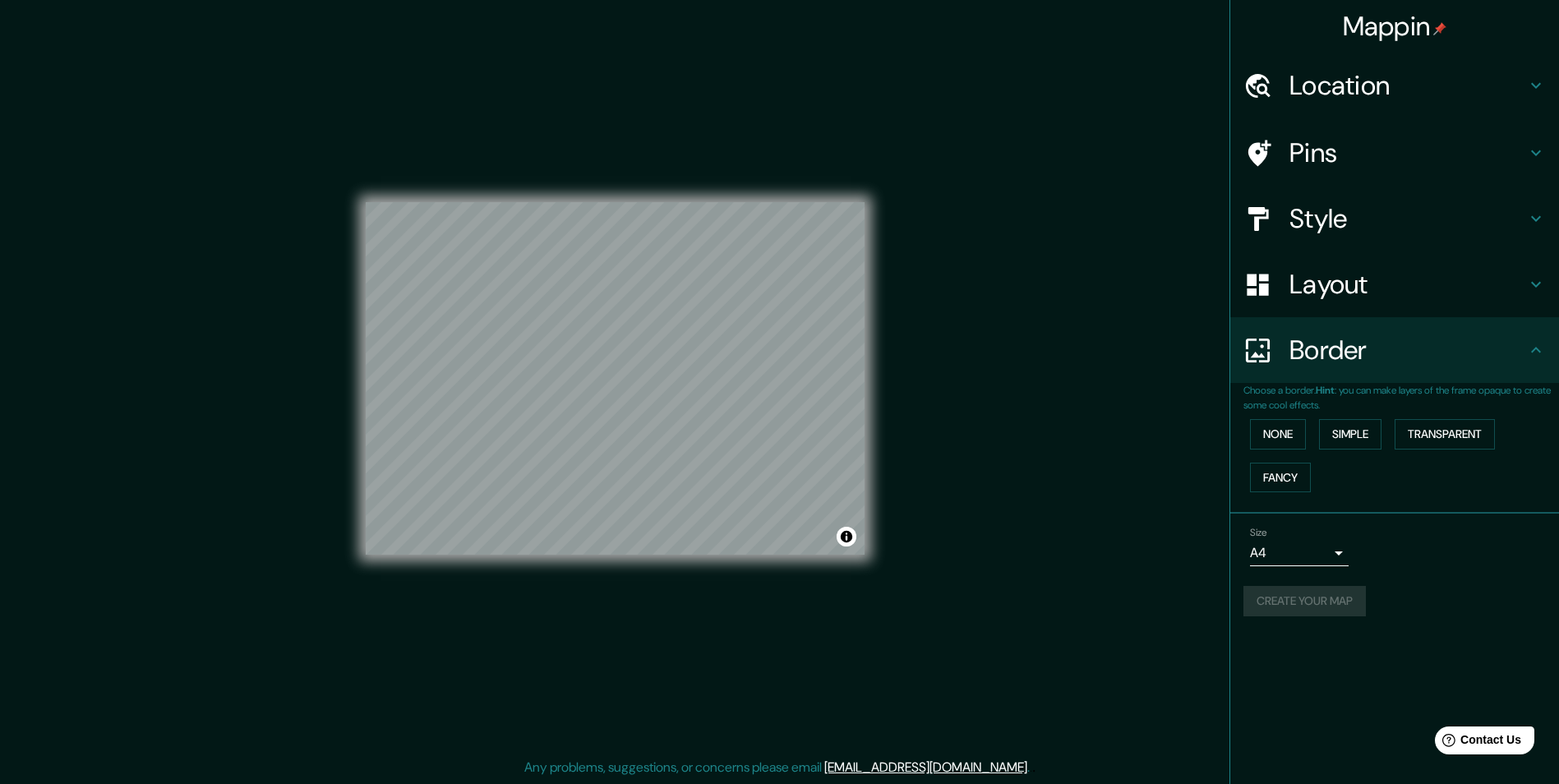
click at [1339, 609] on div "Create your map" at bounding box center [1394, 601] width 302 height 30
click at [1142, 120] on div "Mappin Location Guayubín, Monte Cristi, República Dominicana Pins Style Layout …" at bounding box center [779, 392] width 1559 height 785
drag, startPoint x: 877, startPoint y: 406, endPoint x: 993, endPoint y: 483, distance: 139.2
click at [993, 483] on div "Mappin Location Guayubín, Monte Cristi, República Dominicana Pins Style Layout …" at bounding box center [779, 392] width 1559 height 785
click at [1305, 607] on button "Create your map" at bounding box center [1304, 601] width 123 height 30
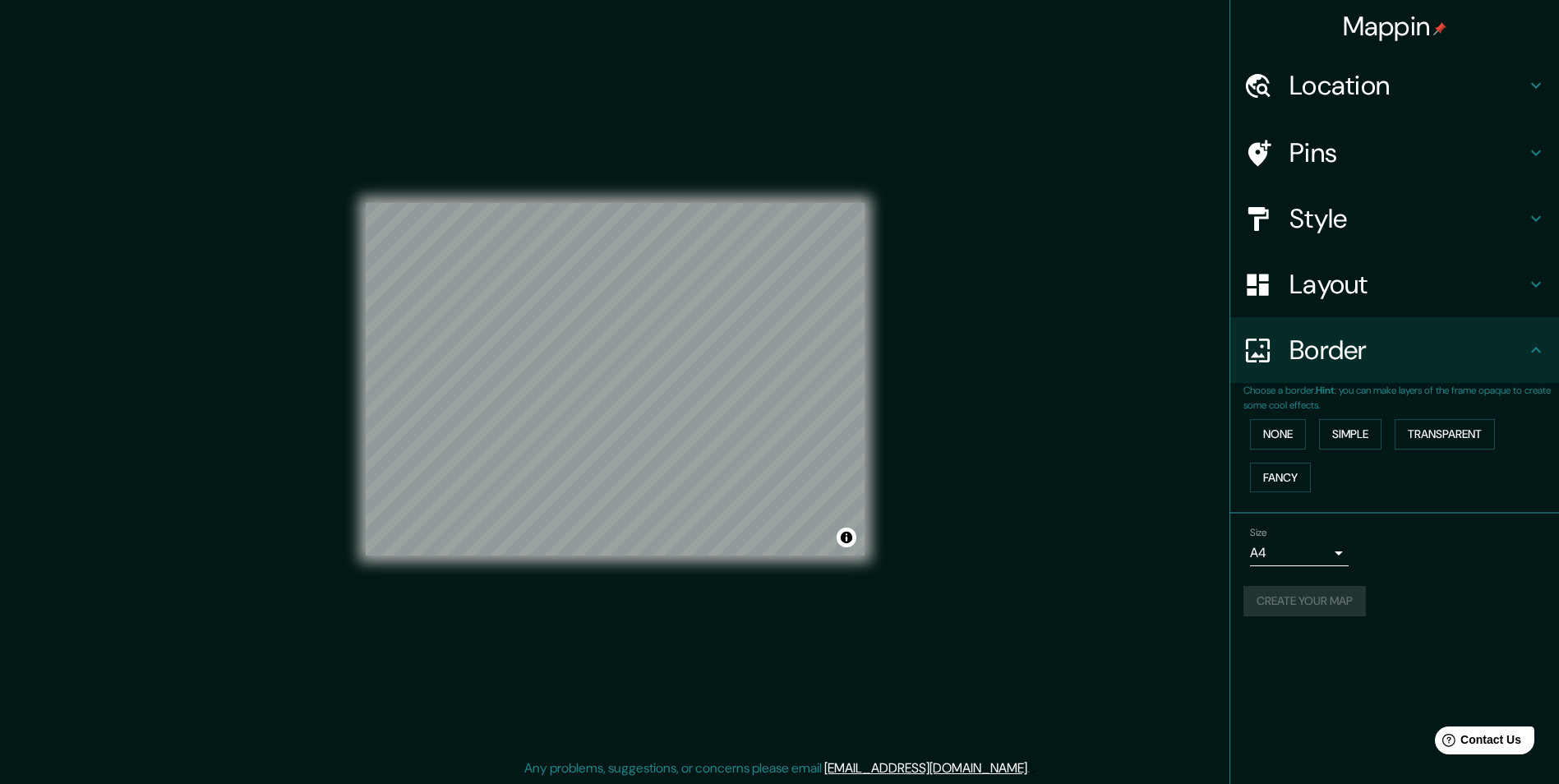
click at [1154, 70] on div "Mappin Location Guayubín, Monte Cristi, República Dominicana Pins Style Layout …" at bounding box center [779, 392] width 1559 height 785
click at [1476, 540] on div "Size A4 single" at bounding box center [1394, 546] width 302 height 52
click at [904, 728] on div "Mappin Location Guayubín, Monte Cristi, República Dominicana Pins Style Layout …" at bounding box center [779, 392] width 1559 height 785
click at [552, 732] on div "© Mapbox © OpenStreetMap Improve this map" at bounding box center [615, 379] width 551 height 759
click at [1275, 594] on button "Create your map" at bounding box center [1304, 601] width 123 height 30
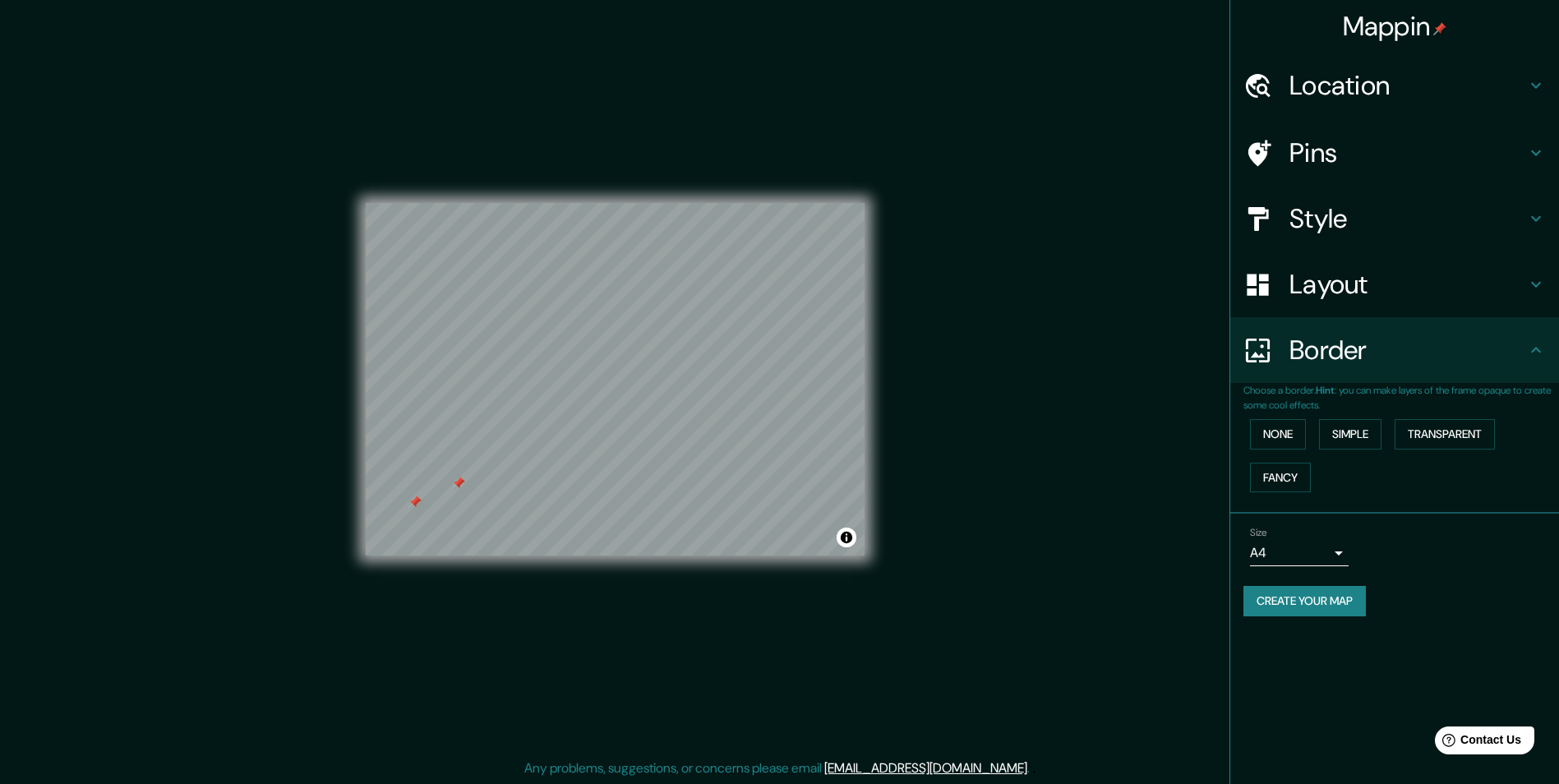
drag, startPoint x: 492, startPoint y: 508, endPoint x: 458, endPoint y: 482, distance: 42.8
click at [458, 482] on div at bounding box center [459, 483] width 14 height 14
click at [854, 108] on div "© Mapbox © OpenStreetMap Improve this map" at bounding box center [615, 378] width 499 height 705
click at [1321, 582] on div "Size A4 single Create your map" at bounding box center [1394, 574] width 302 height 109
click at [1321, 607] on button "Create your map" at bounding box center [1304, 601] width 123 height 30
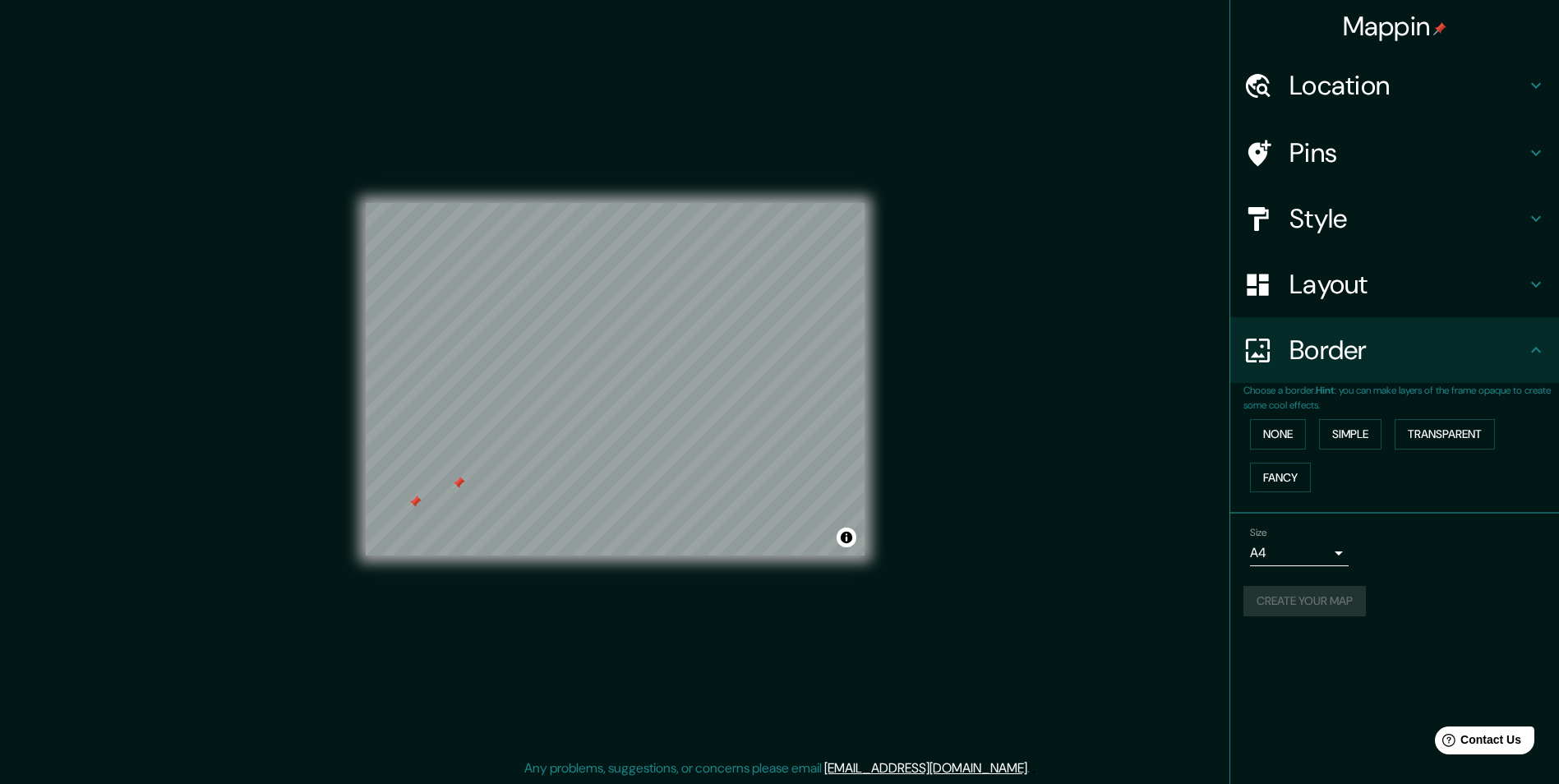
click at [1386, 562] on div "Size A4 single" at bounding box center [1394, 546] width 302 height 52
click at [1007, 622] on div "Mappin Location Guayubín, Monte Cristi, República Dominicana Pins Style Layout …" at bounding box center [779, 392] width 1559 height 785
click at [1009, 622] on div "Mappin Location Guayubín, Monte Cristi, República Dominicana Pins Style Layout …" at bounding box center [779, 392] width 1559 height 785
click at [1454, 81] on h4 "Location" at bounding box center [1407, 86] width 236 height 33
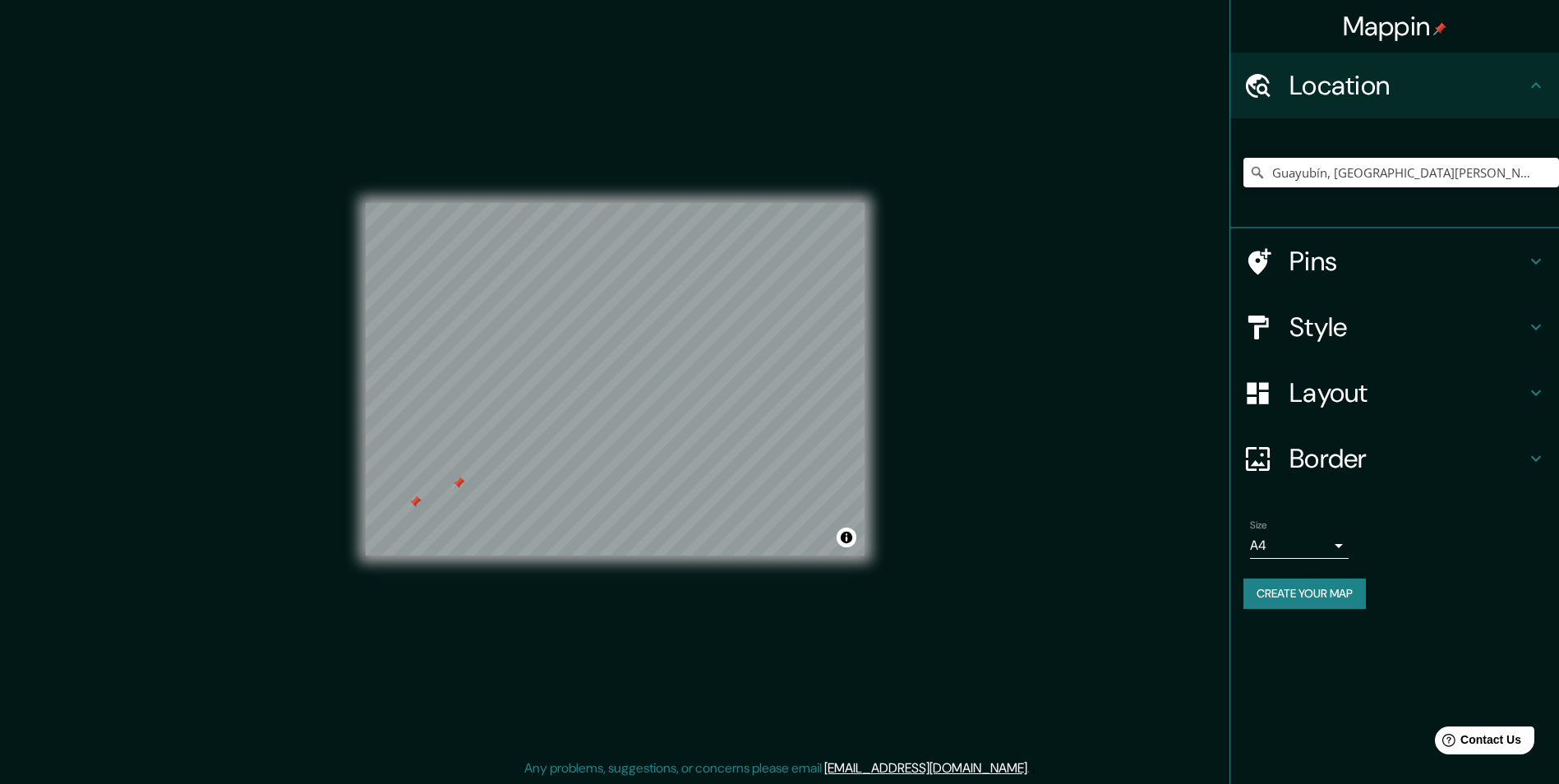
click at [1554, 89] on div "Location" at bounding box center [1394, 86] width 329 height 66
click at [1519, 277] on h4 "Pins" at bounding box center [1407, 261] width 236 height 33
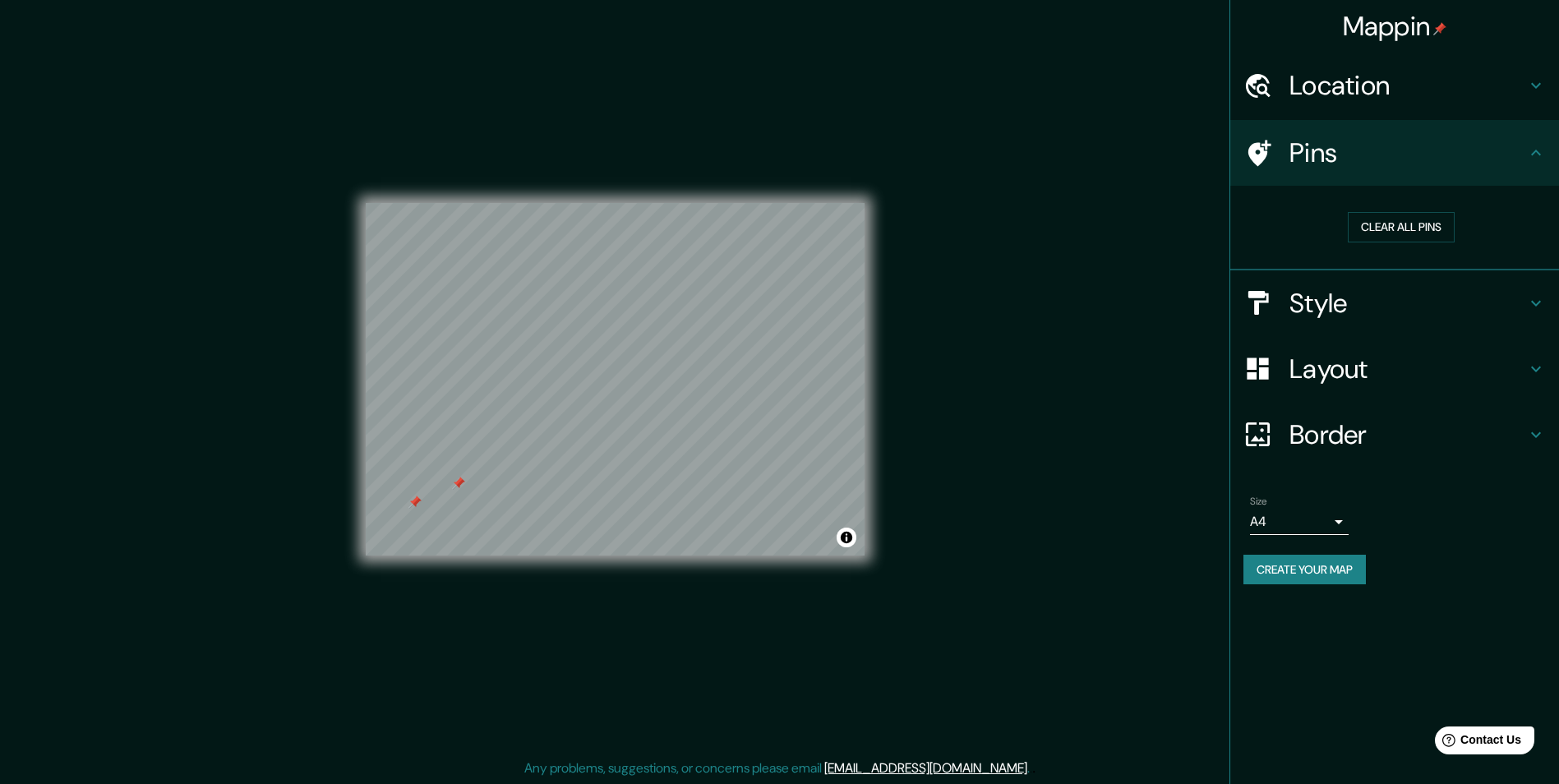
click at [1103, 227] on div "Mappin Location Guayubín, Monte Cristi, República Dominicana Pins Clear all pin…" at bounding box center [779, 392] width 1559 height 785
click at [799, 692] on div "© Mapbox © OpenStreetMap Improve this map" at bounding box center [615, 378] width 499 height 705
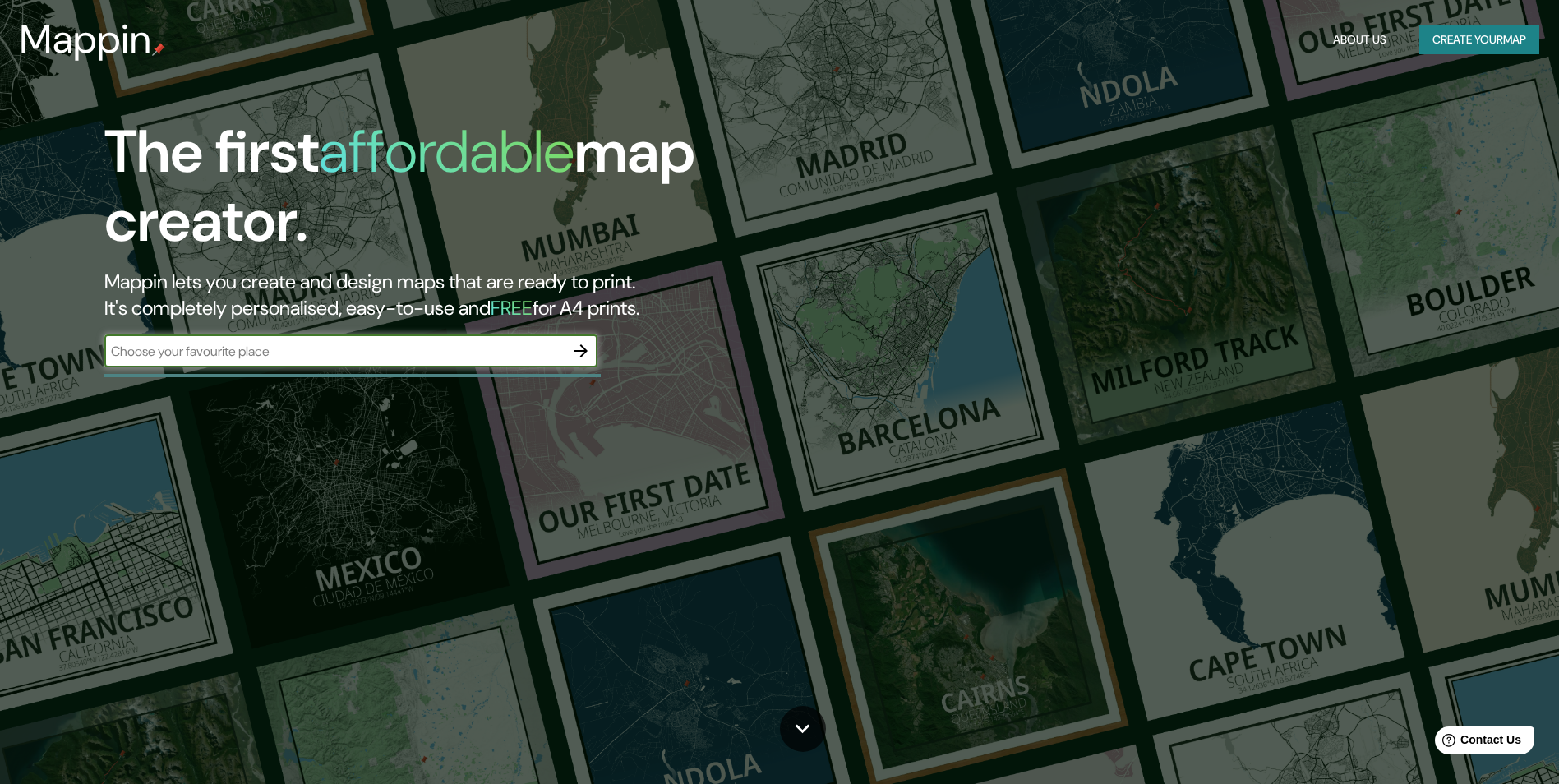
click at [404, 349] on input "text" at bounding box center [334, 351] width 460 height 19
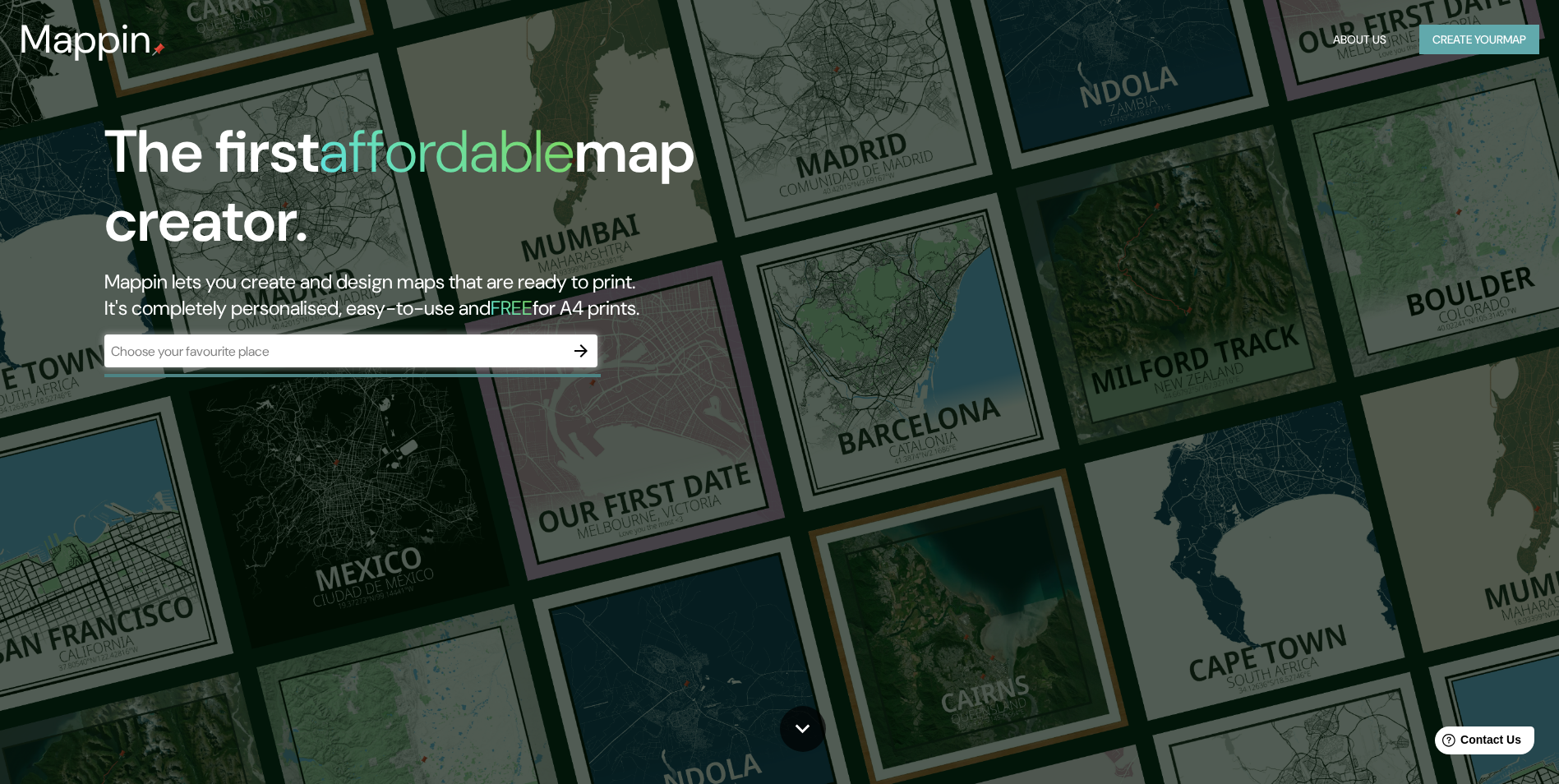
click at [1457, 35] on button "Create your map" at bounding box center [1479, 40] width 120 height 30
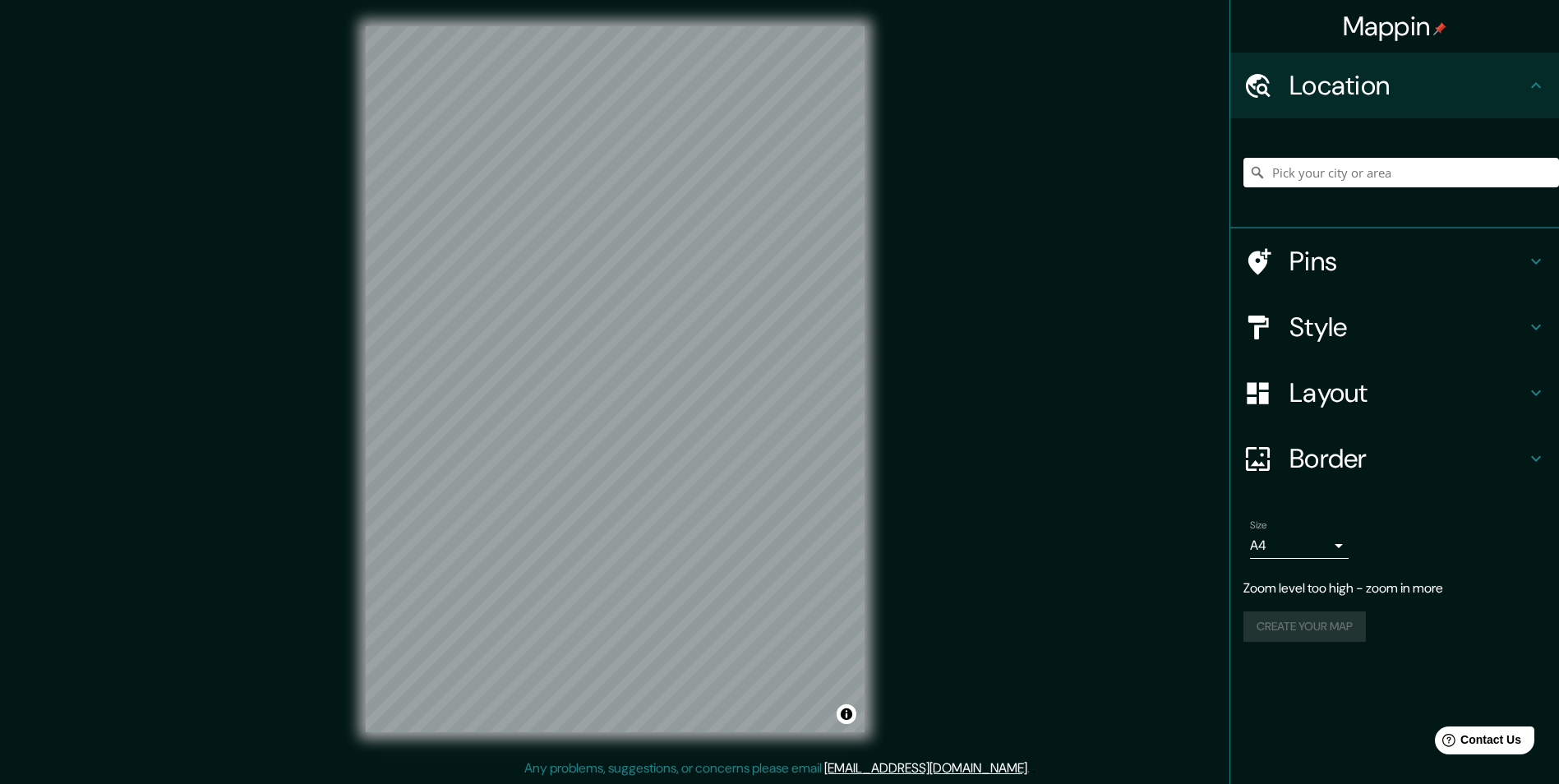
click at [1332, 160] on input "Pick your city or area" at bounding box center [1401, 172] width 316 height 30
type input "Guayubín, [GEOGRAPHIC_DATA][PERSON_NAME], [GEOGRAPHIC_DATA]"
click at [204, 237] on div "Mappin Location Guayubín, Monte Cristi, República Dominicana Guayubín Monte Cri…" at bounding box center [779, 392] width 1559 height 785
click at [1508, 162] on input "Guayubín, [GEOGRAPHIC_DATA][PERSON_NAME], [GEOGRAPHIC_DATA]" at bounding box center [1401, 172] width 316 height 30
click at [869, 388] on div "© Mapbox © OpenStreetMap Improve this map" at bounding box center [615, 379] width 551 height 759
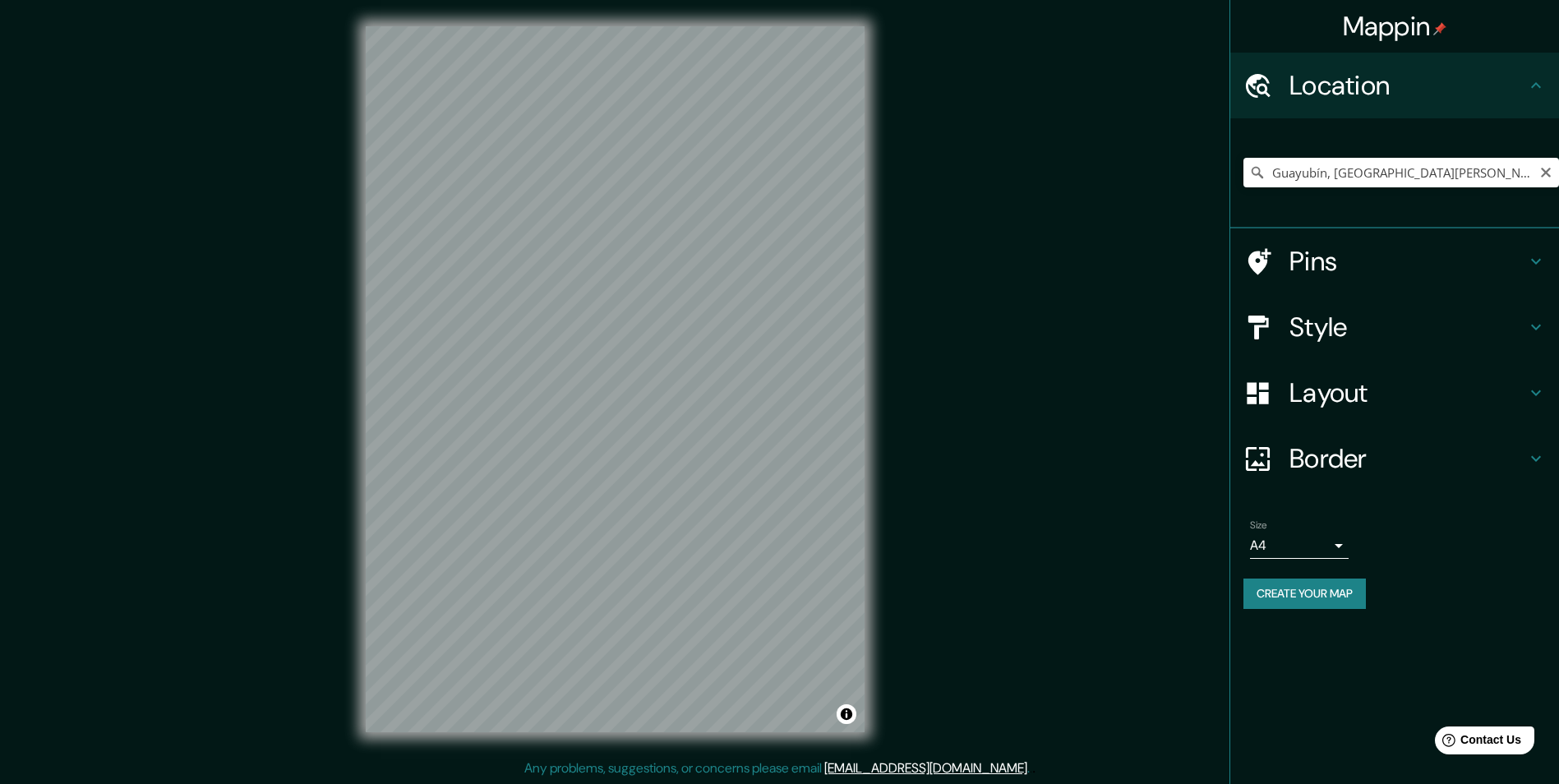
drag, startPoint x: 1095, startPoint y: 160, endPoint x: 1011, endPoint y: 126, distance: 90.6
click at [1093, 158] on div "Mappin Location Guayubín, Monte Cristi, República Dominicana Pins Style Layout …" at bounding box center [779, 392] width 1559 height 785
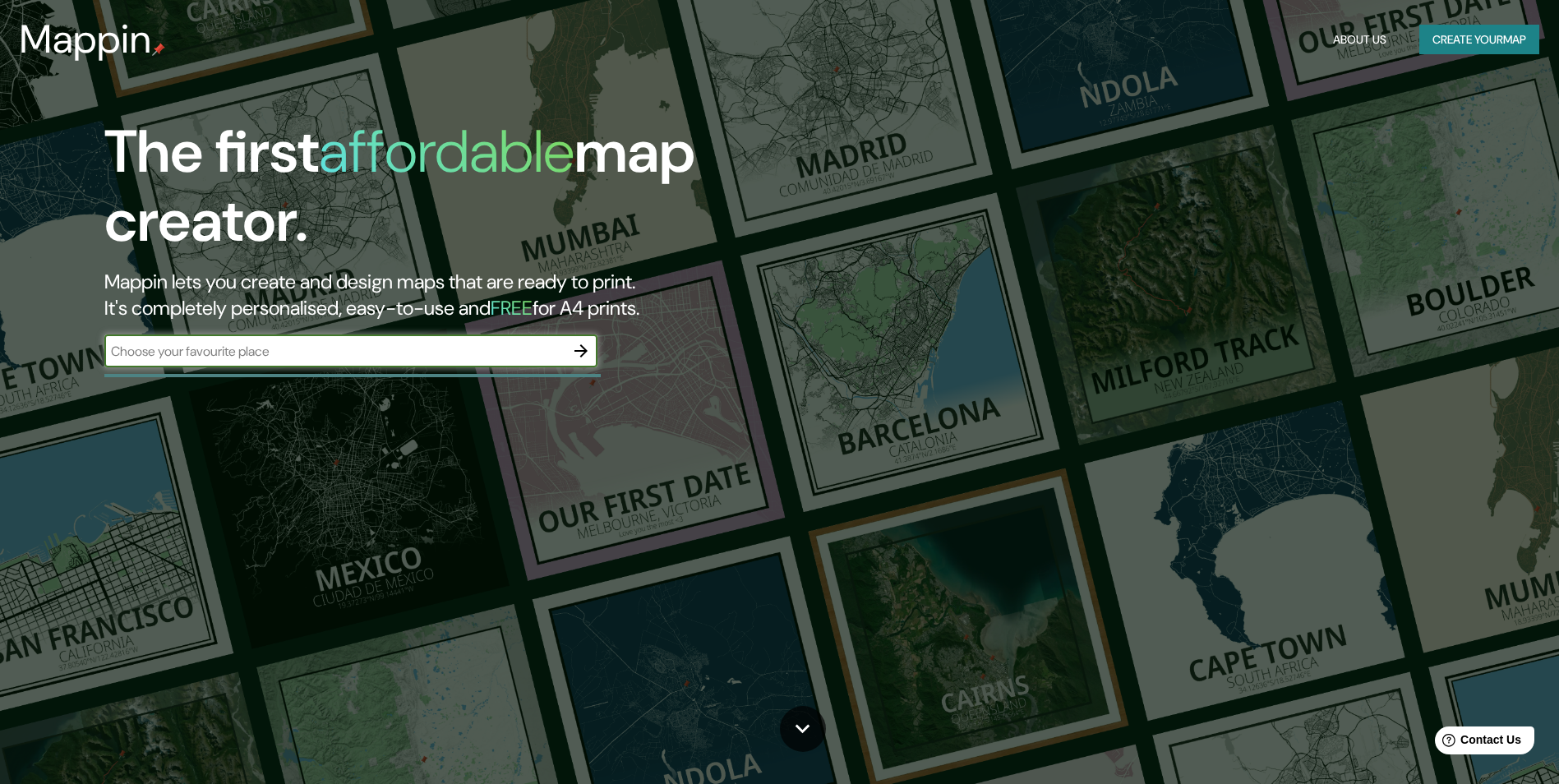
click at [319, 351] on input "text" at bounding box center [334, 351] width 460 height 19
type input "guayubin re"
click at [1485, 43] on button "Create your map" at bounding box center [1479, 40] width 120 height 30
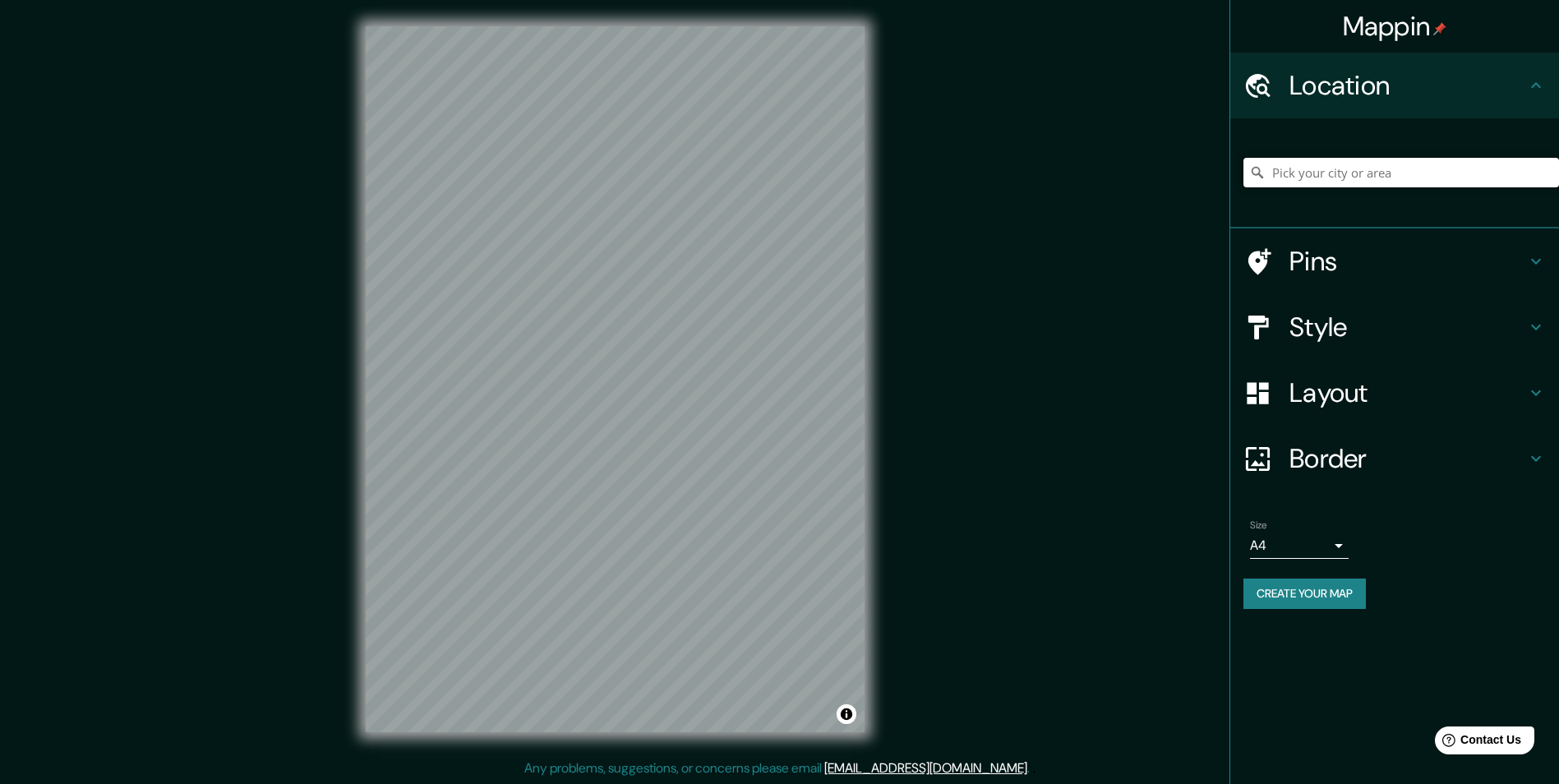
click at [1355, 169] on input "Pick your city or area" at bounding box center [1401, 172] width 316 height 30
type input "Guayubín, Monte Cristi, República Dominicana"
click at [888, 373] on div "© Mapbox © OpenStreetMap Improve this map" at bounding box center [615, 379] width 551 height 759
click at [1382, 461] on h4 "Border" at bounding box center [1407, 458] width 236 height 33
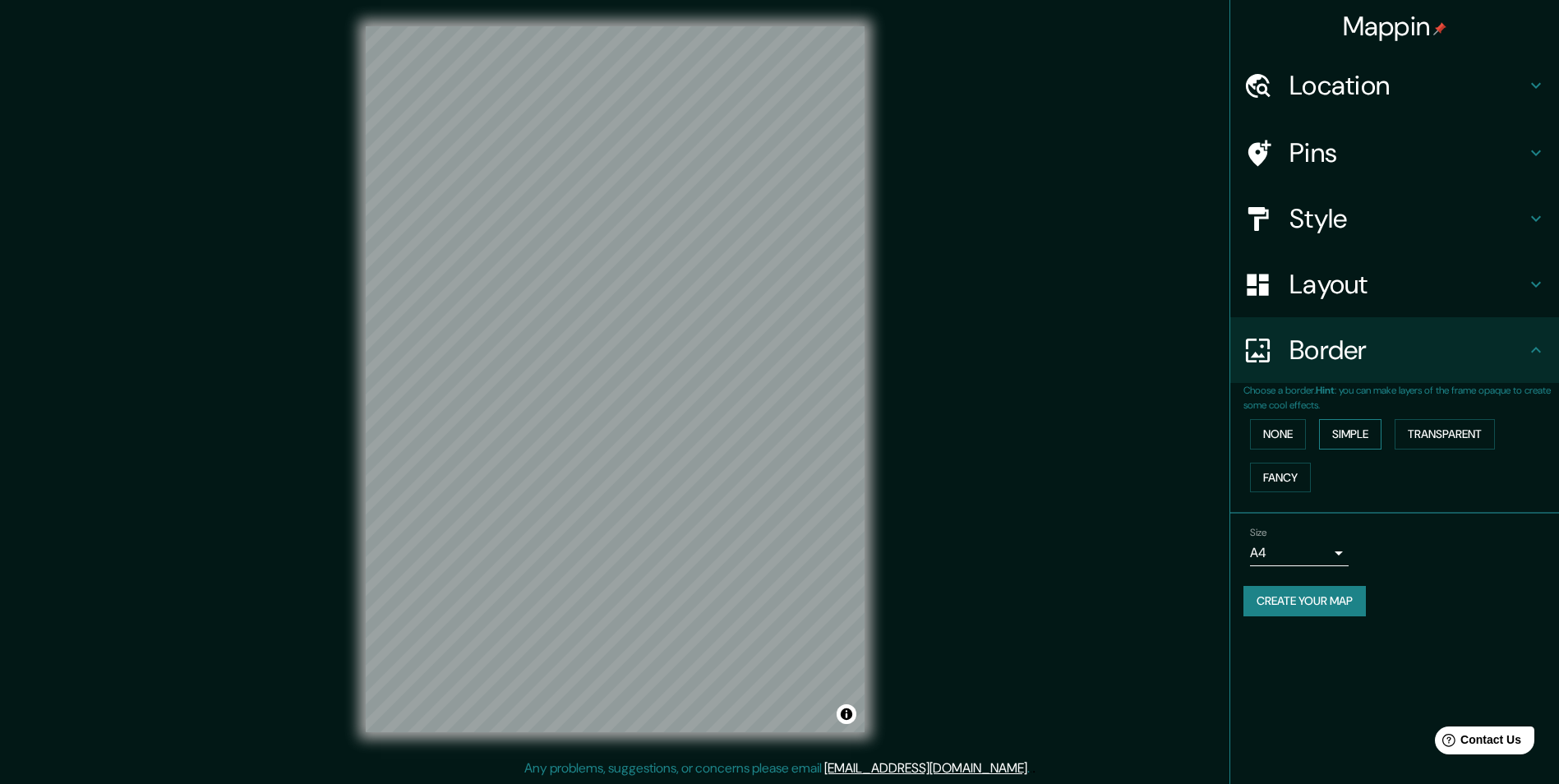
click at [1364, 439] on button "Simple" at bounding box center [1350, 434] width 63 height 30
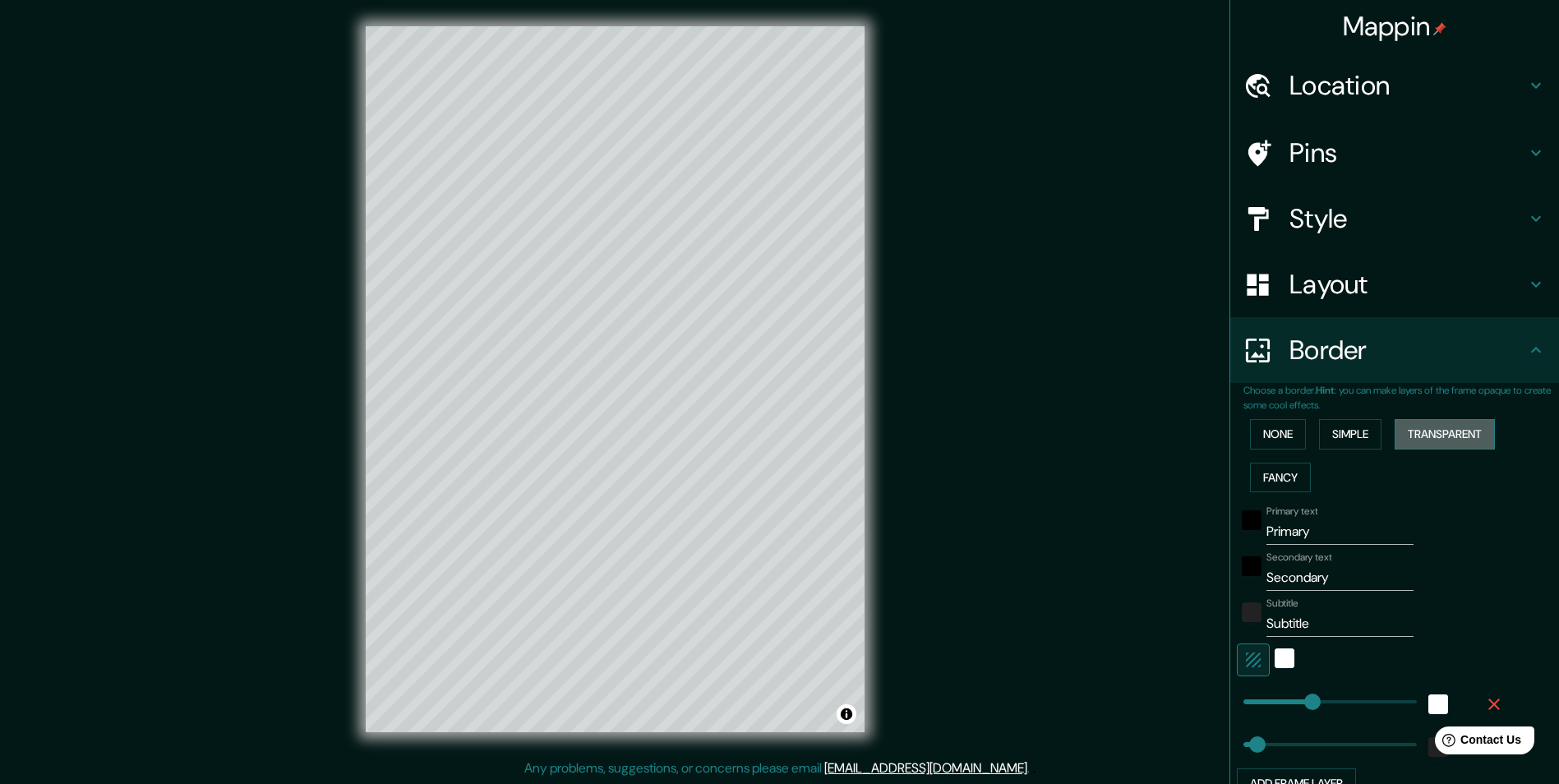
click at [1415, 433] on button "Transparent" at bounding box center [1444, 434] width 100 height 30
click at [1263, 439] on button "None" at bounding box center [1278, 434] width 56 height 30
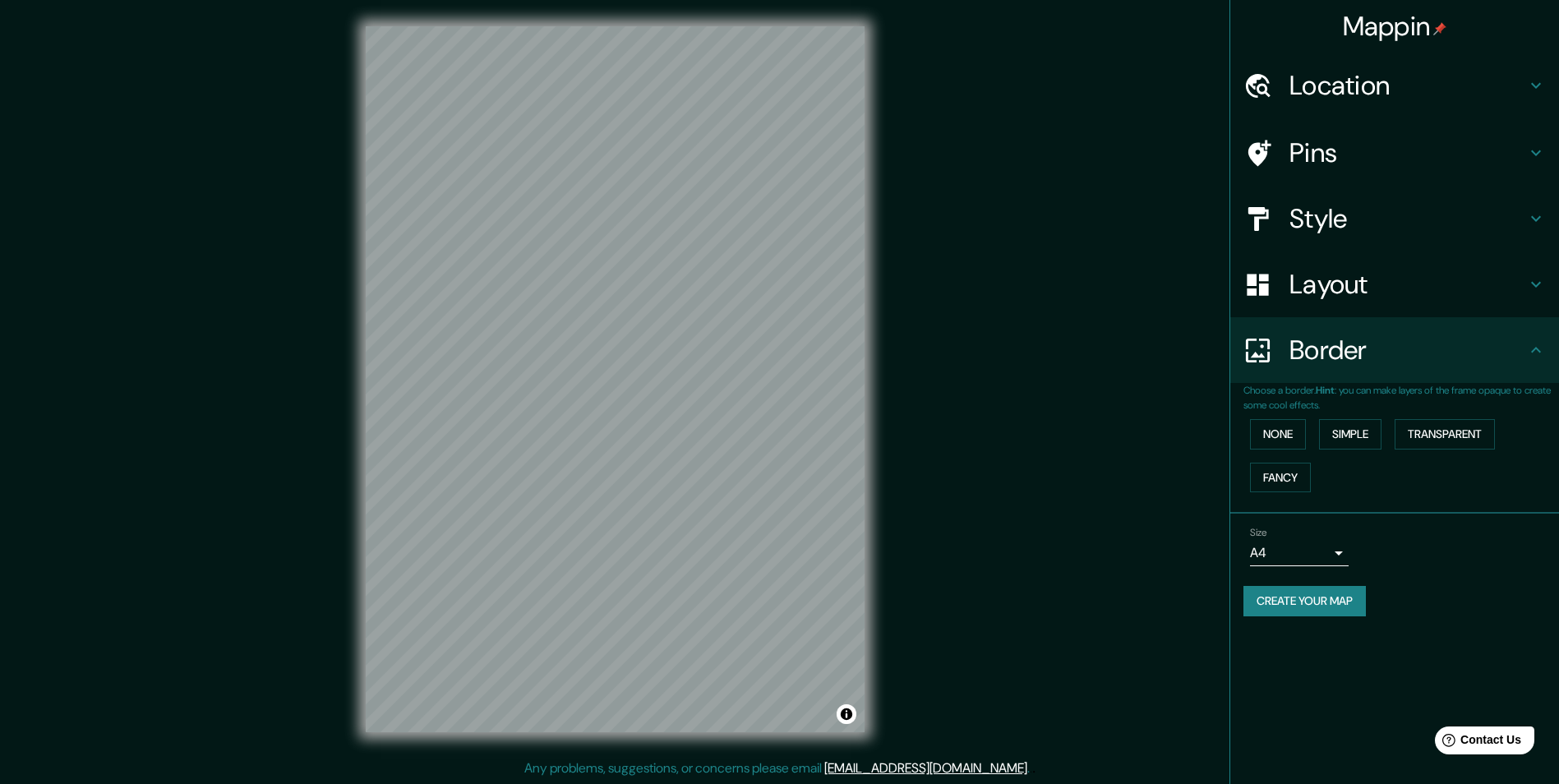
scroll to position [1, 0]
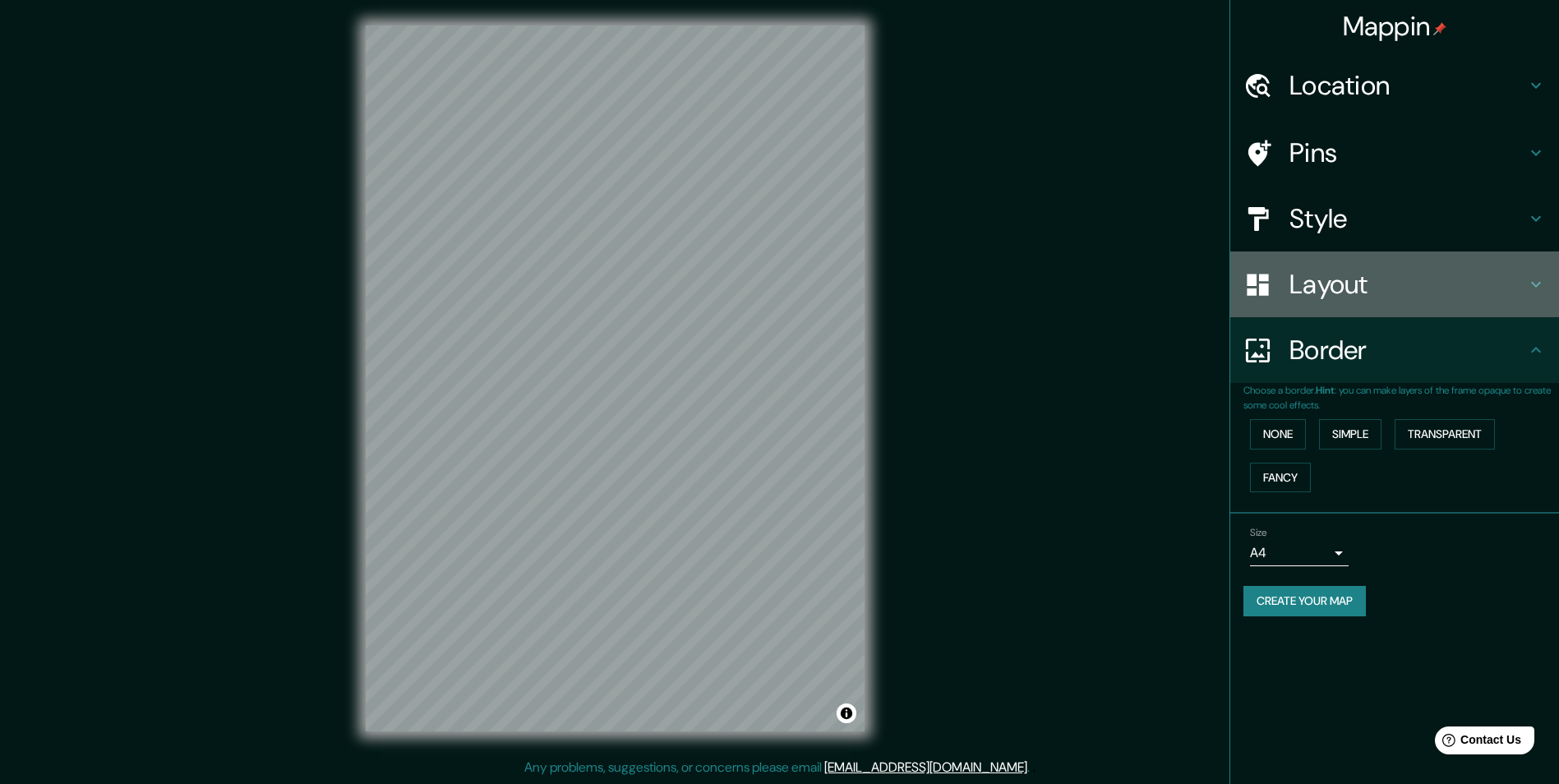
click at [1365, 293] on h4 "Layout" at bounding box center [1407, 284] width 236 height 33
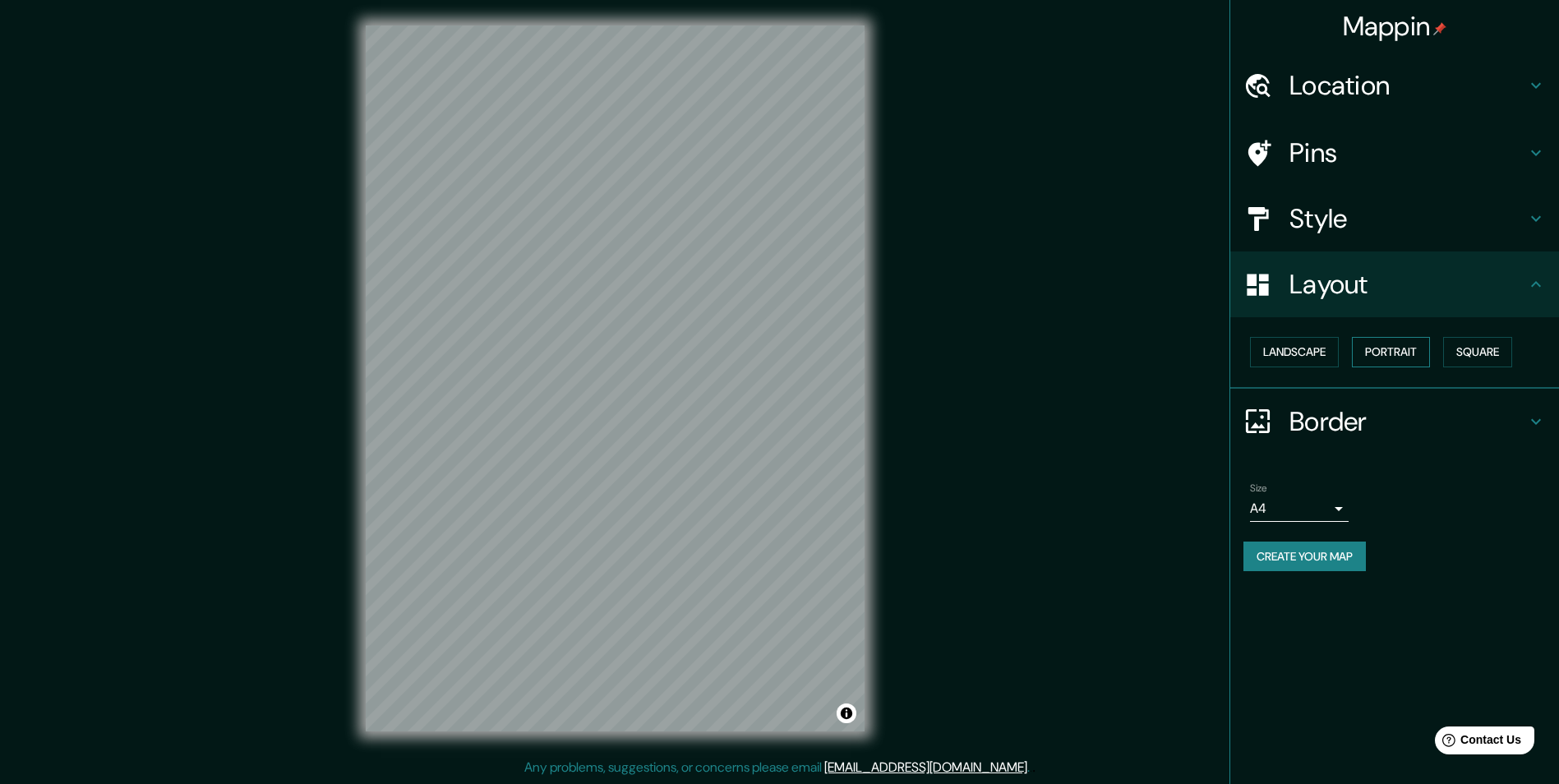
click at [1390, 352] on button "Portrait" at bounding box center [1390, 352] width 78 height 30
click at [1477, 351] on button "Square" at bounding box center [1478, 352] width 69 height 30
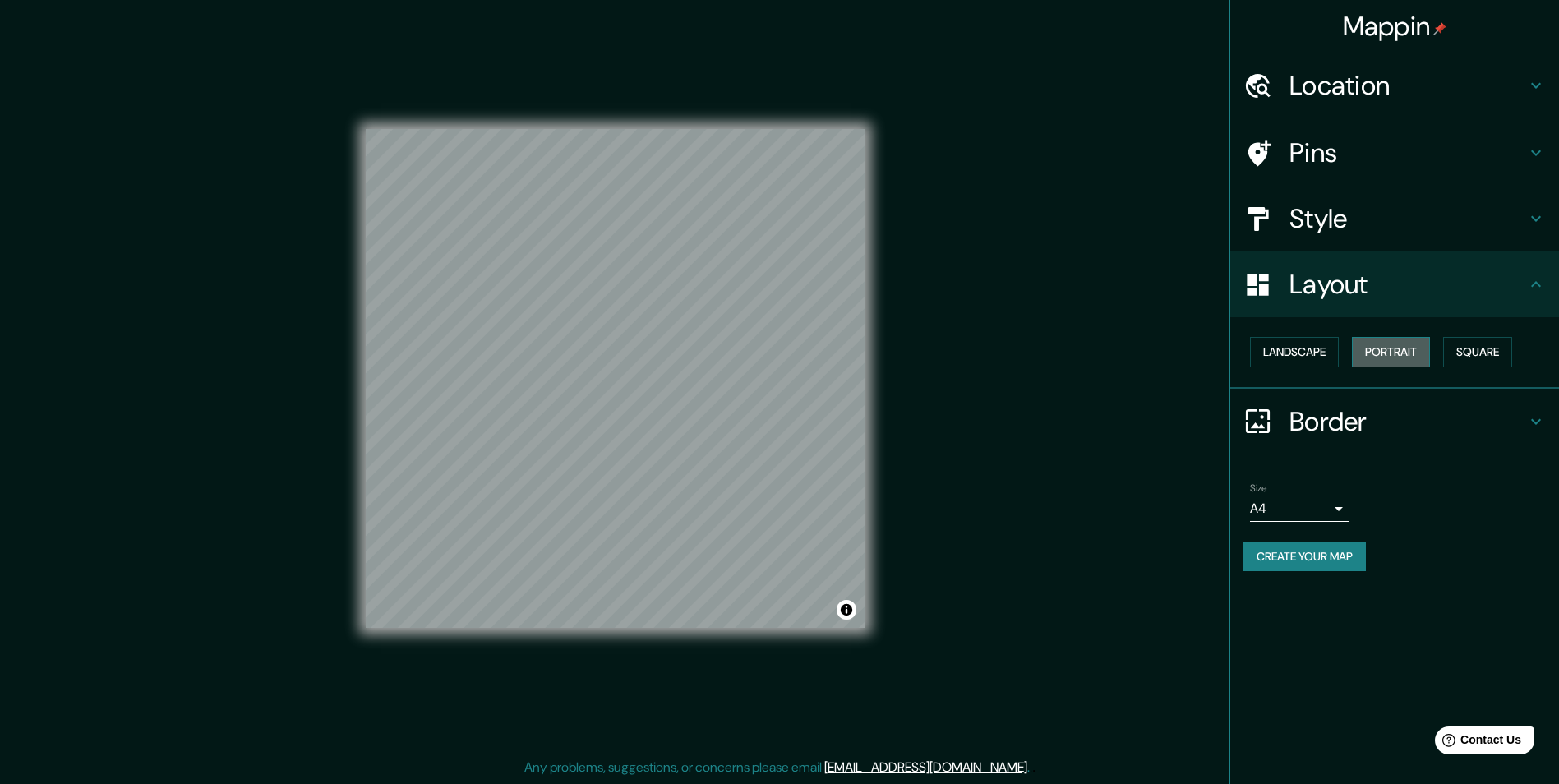
click at [1390, 356] on button "Portrait" at bounding box center [1390, 352] width 78 height 30
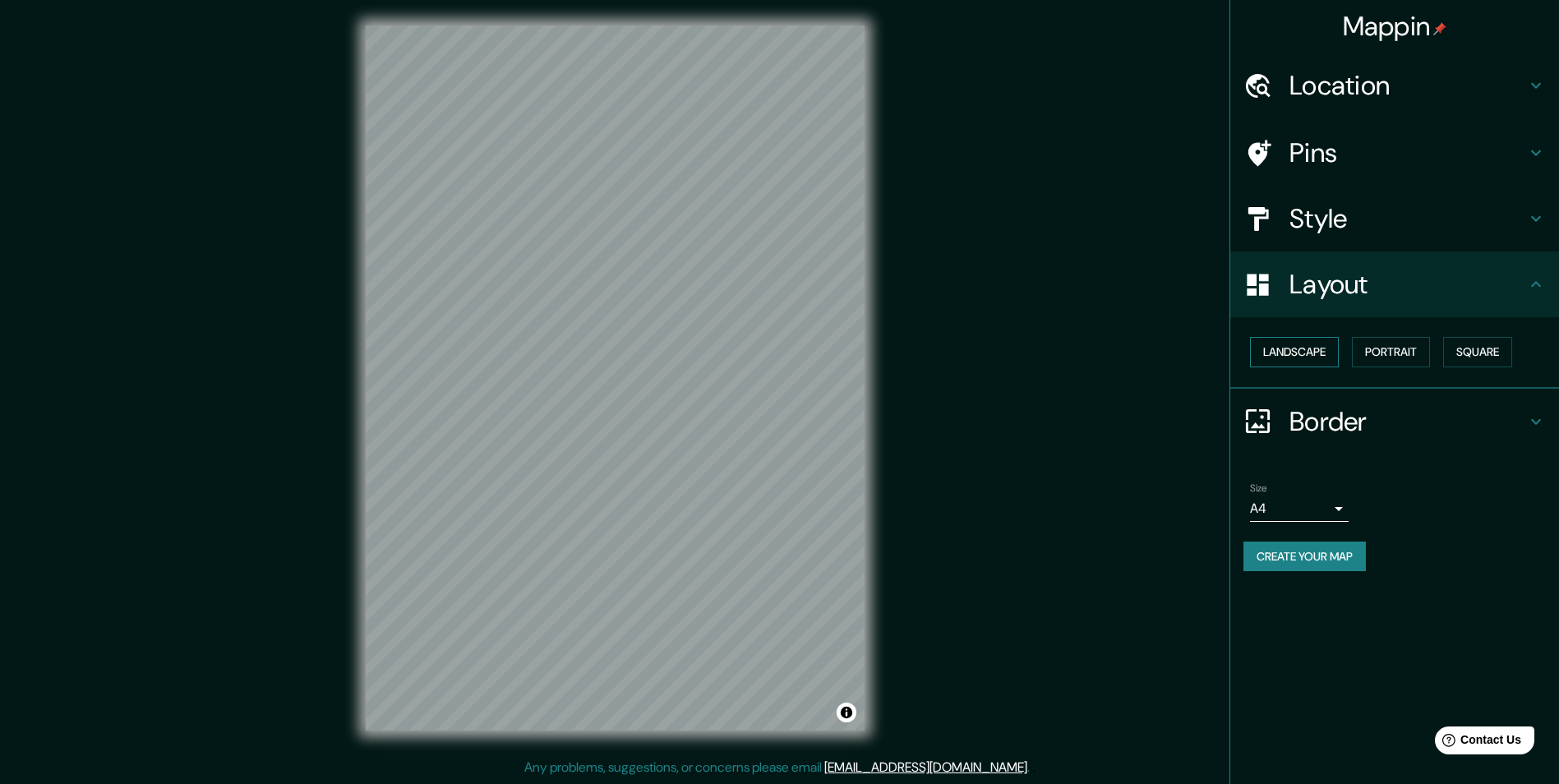
click at [1327, 352] on button "Landscape" at bounding box center [1294, 352] width 89 height 30
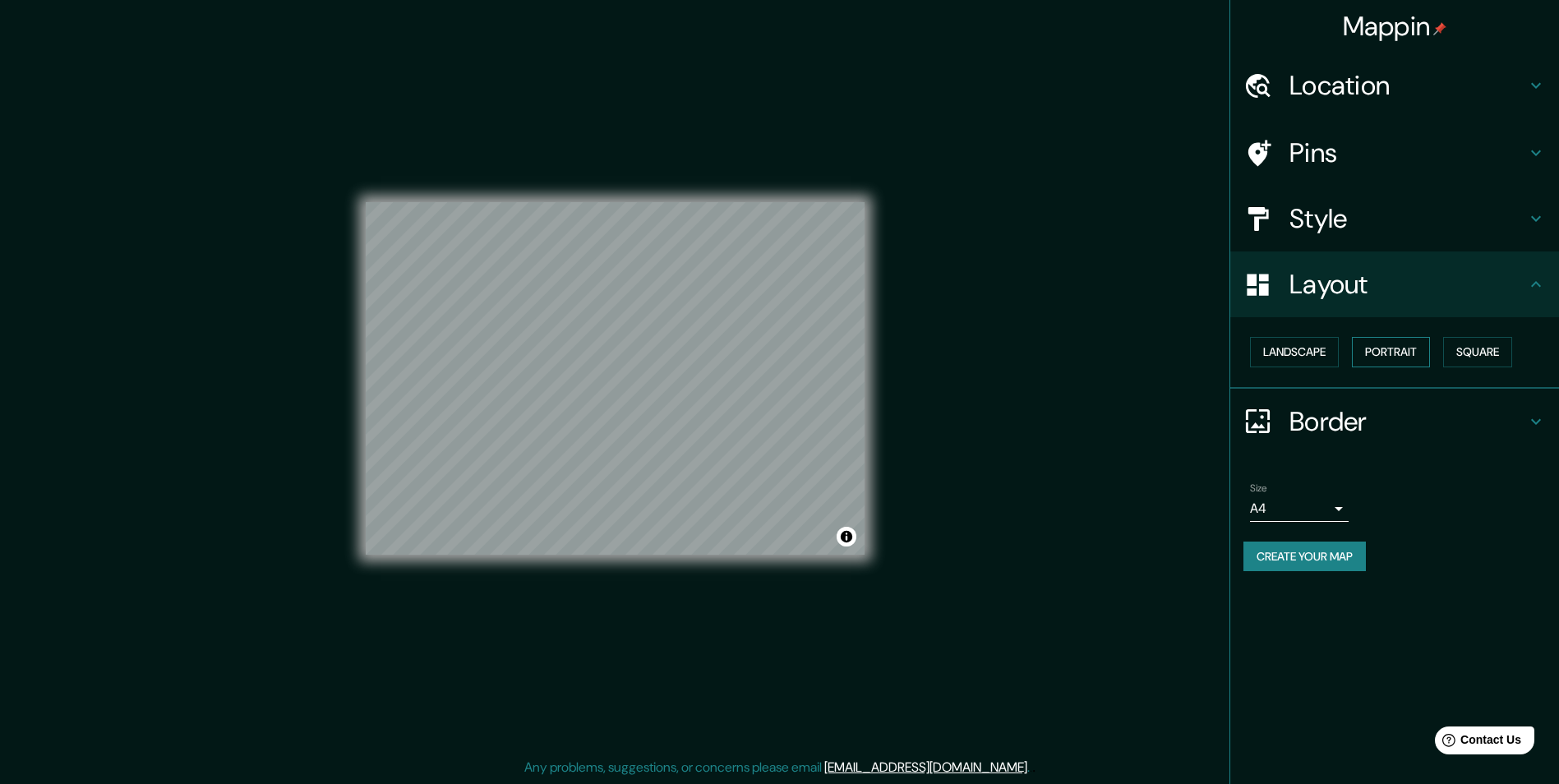
click at [1387, 357] on button "Portrait" at bounding box center [1390, 352] width 78 height 30
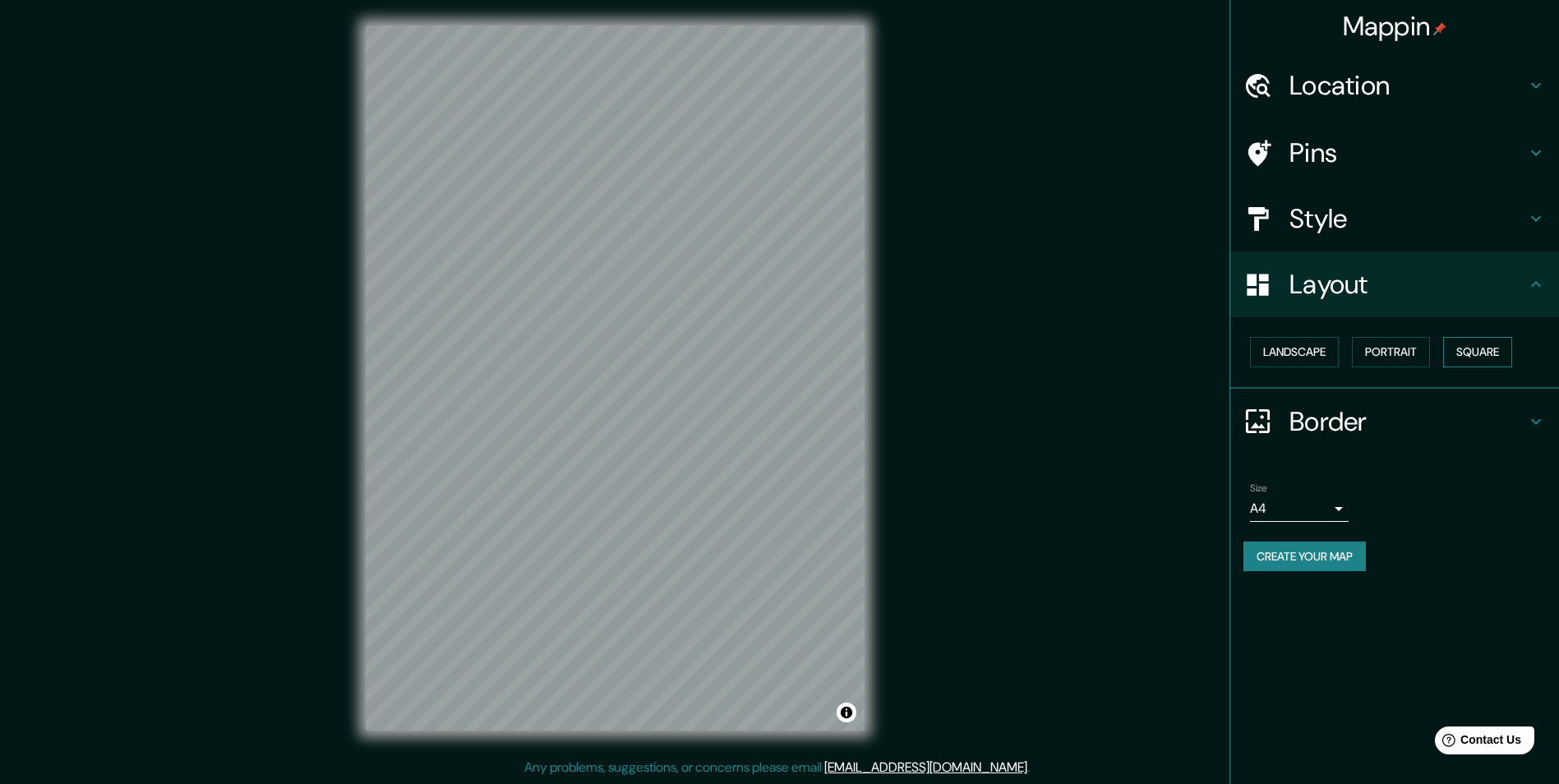
click at [1473, 353] on button "Square" at bounding box center [1478, 352] width 69 height 30
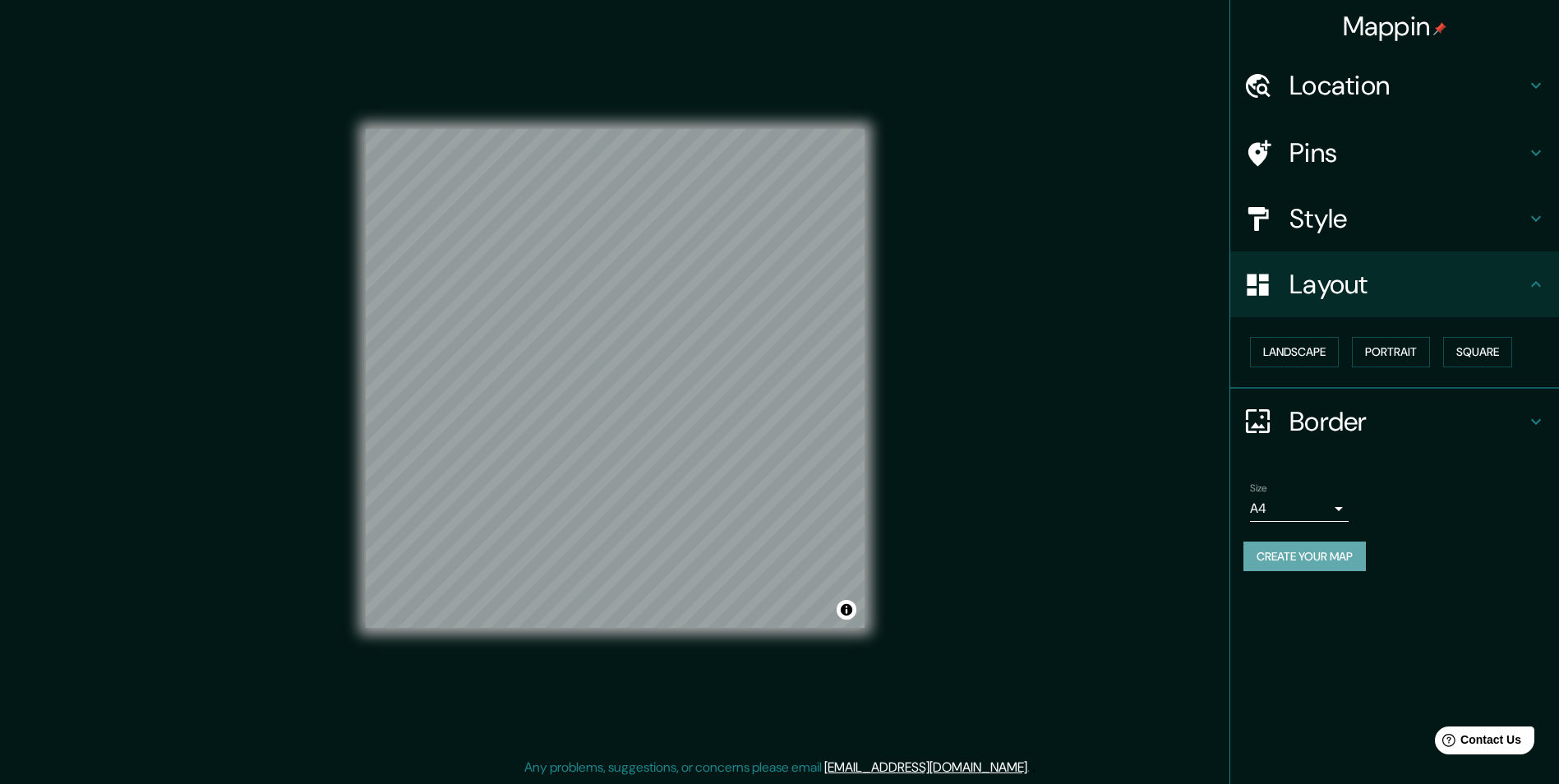
click at [1341, 557] on button "Create your map" at bounding box center [1304, 556] width 123 height 30
click at [1316, 560] on div "Create your map" at bounding box center [1394, 556] width 302 height 30
click at [1328, 558] on div "Create your map" at bounding box center [1394, 556] width 302 height 30
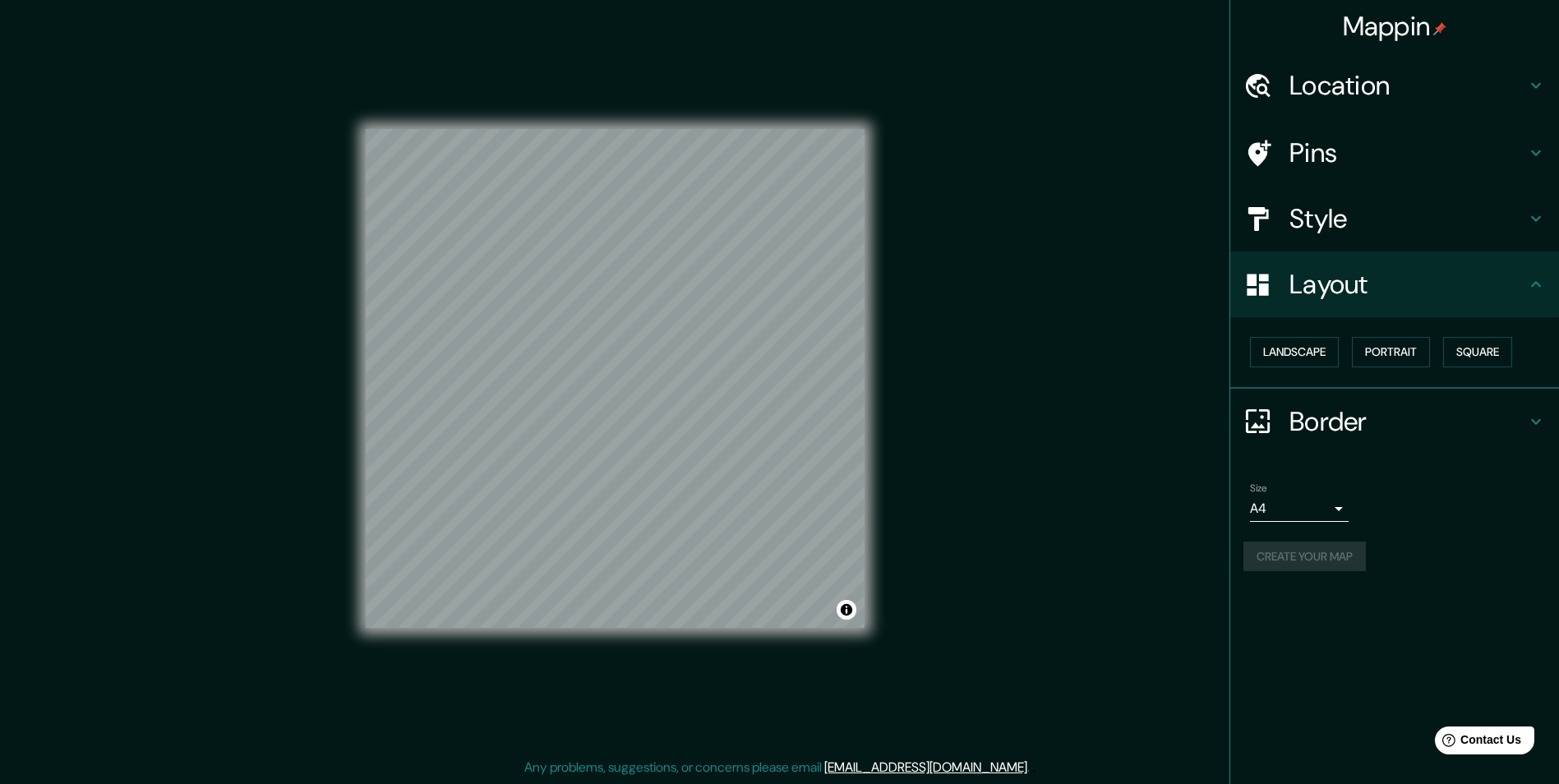
click at [1321, 559] on div "Create your map" at bounding box center [1394, 556] width 302 height 30
click at [1321, 555] on div "Create your map" at bounding box center [1394, 556] width 302 height 30
click at [1319, 551] on div "Create your map" at bounding box center [1394, 556] width 302 height 30
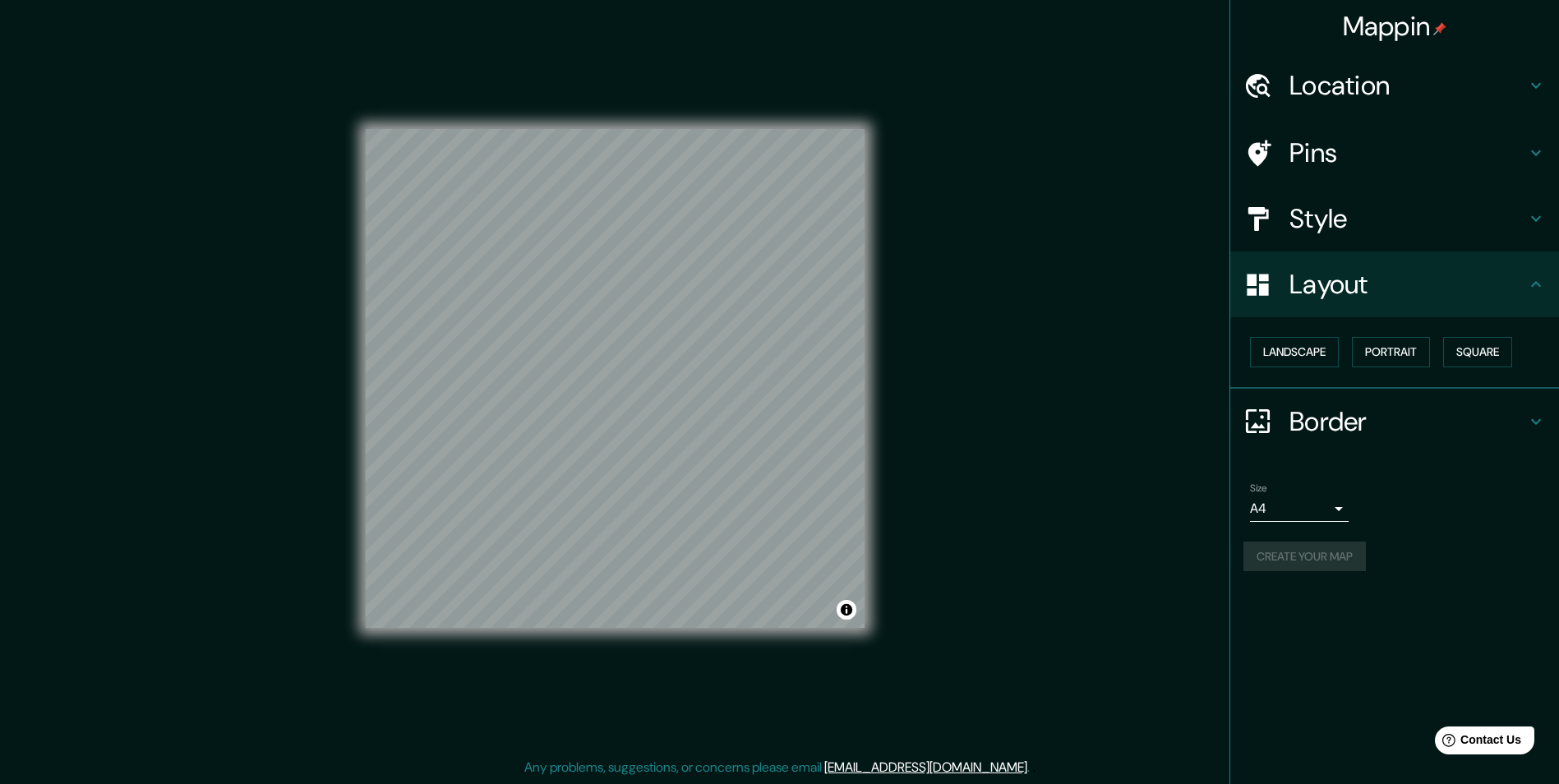
click at [1319, 551] on div "Create your map" at bounding box center [1394, 556] width 302 height 30
click at [1306, 545] on div "Create your map" at bounding box center [1394, 556] width 302 height 30
click at [1305, 545] on div "Create your map" at bounding box center [1394, 556] width 302 height 30
click at [1291, 546] on div "Create your map" at bounding box center [1394, 556] width 302 height 30
click at [1277, 548] on div "Create your map" at bounding box center [1394, 556] width 302 height 30
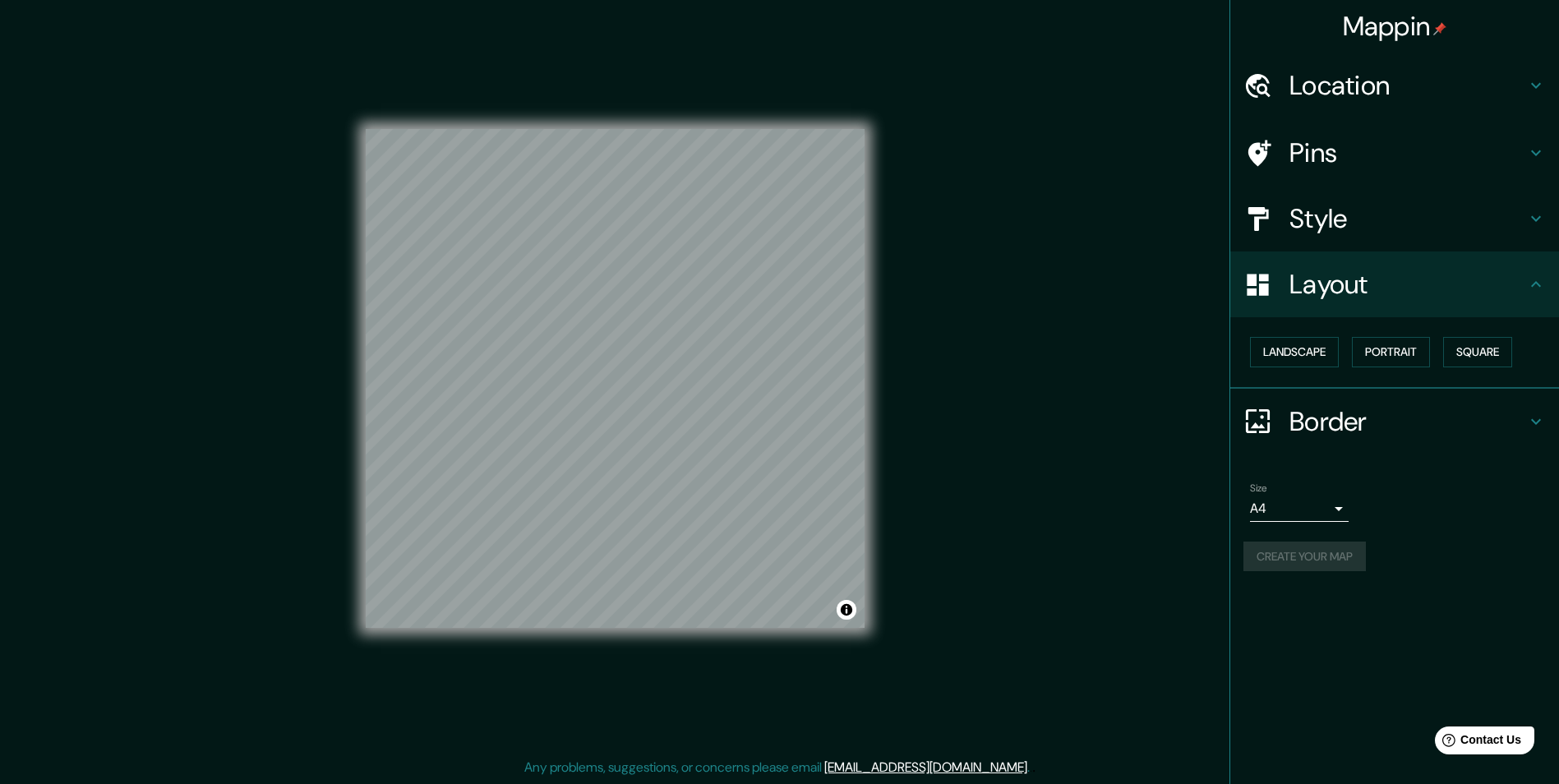
drag, startPoint x: 1285, startPoint y: 551, endPoint x: 1297, endPoint y: 554, distance: 12.4
click at [1290, 552] on div "Create your map" at bounding box center [1394, 556] width 302 height 30
click at [1335, 549] on div "Create your map" at bounding box center [1394, 556] width 302 height 30
click at [1339, 549] on div "Create your map" at bounding box center [1394, 556] width 302 height 30
drag, startPoint x: 1345, startPoint y: 543, endPoint x: 1451, endPoint y: 472, distance: 127.6
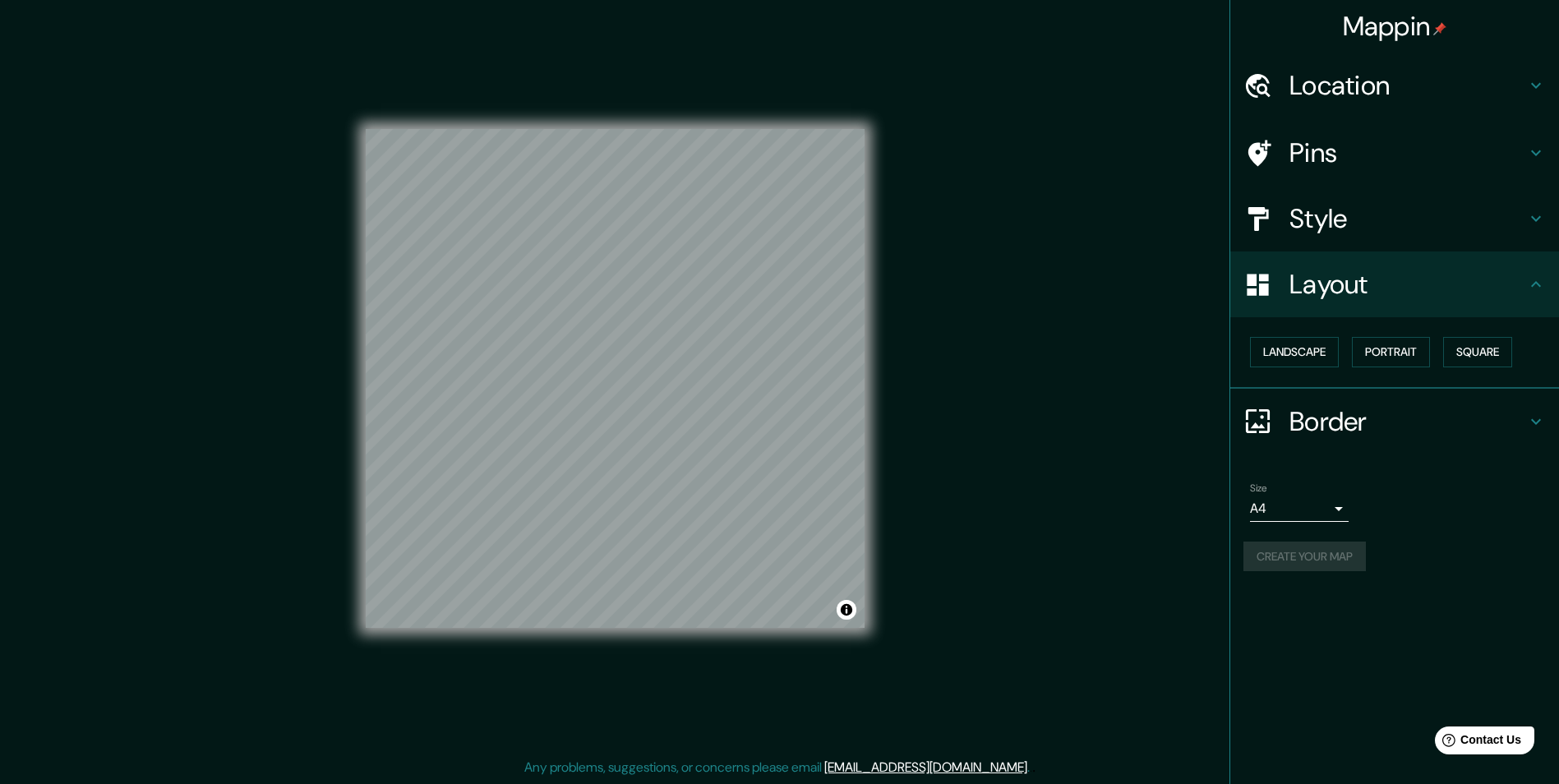
click at [1356, 535] on div "Size A4 single Create your map" at bounding box center [1394, 530] width 302 height 109
click at [1289, 559] on button "Create your map" at bounding box center [1304, 556] width 123 height 30
click at [1410, 348] on button "Portrait" at bounding box center [1390, 352] width 78 height 30
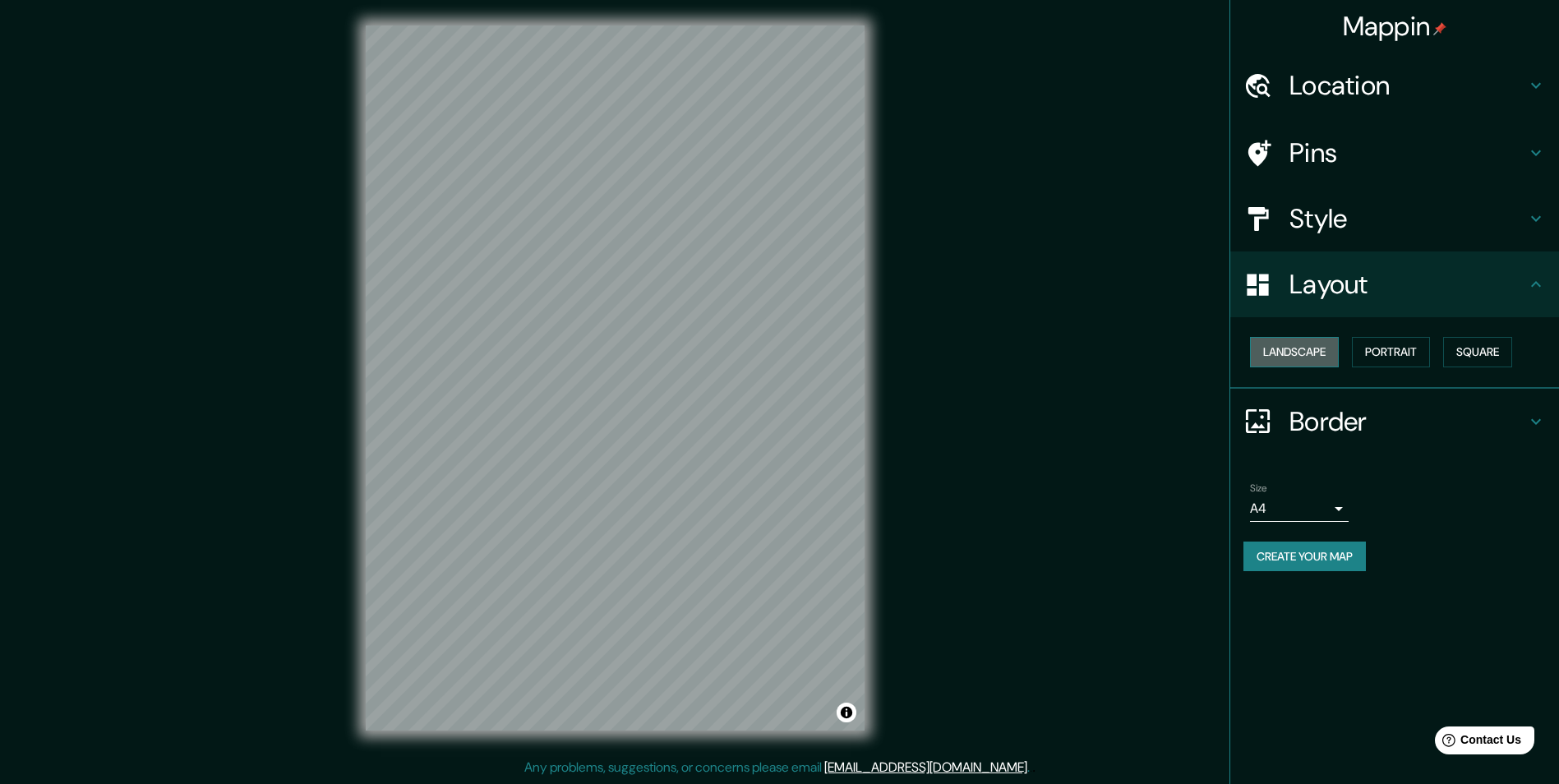
click at [1319, 361] on button "Landscape" at bounding box center [1294, 352] width 89 height 30
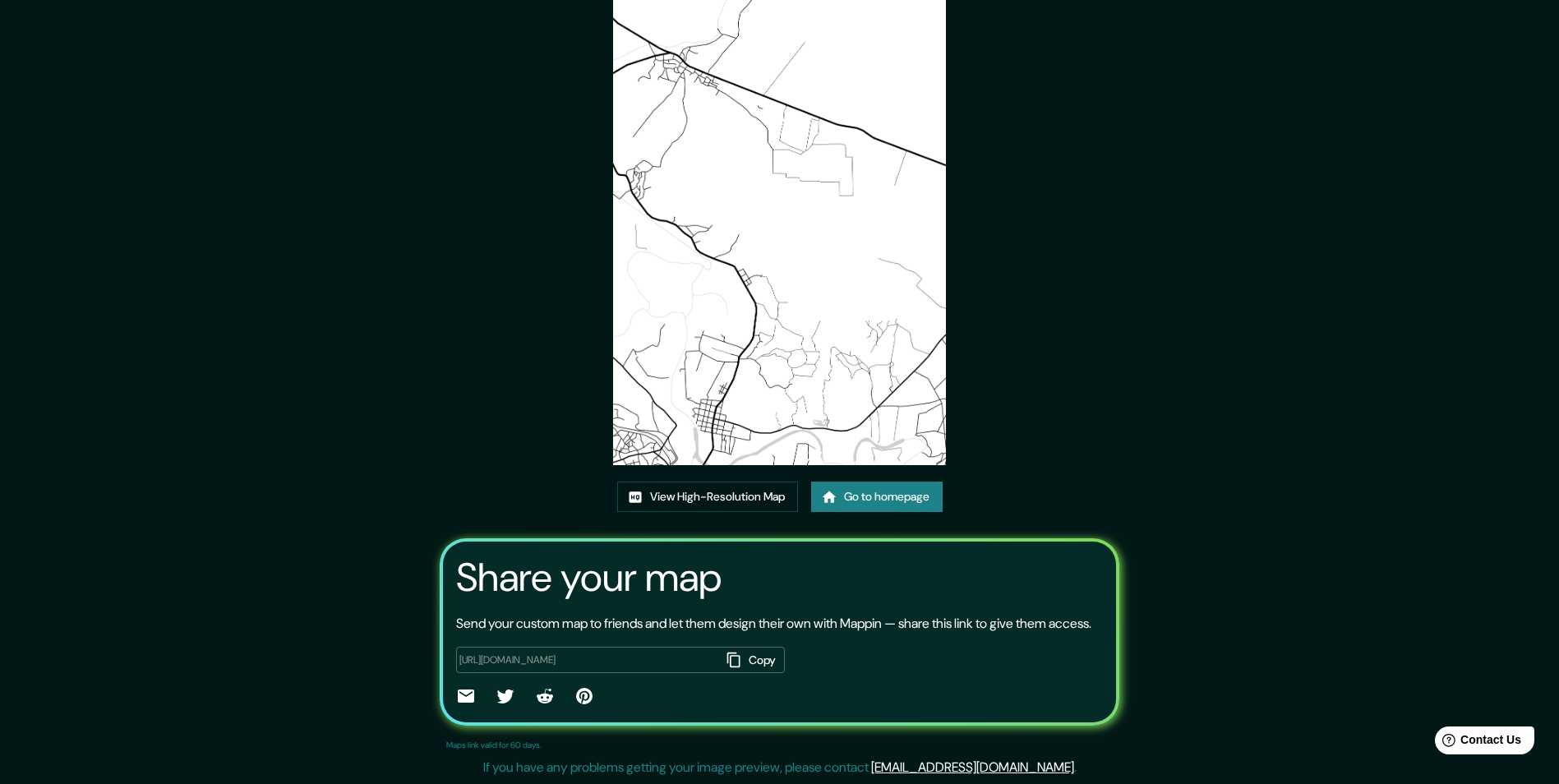
scroll to position [97, 0]
click at [782, 370] on img at bounding box center [779, 229] width 333 height 470
click at [743, 482] on link "View High-Resolution Map" at bounding box center [707, 497] width 180 height 30
click at [877, 483] on link "Go to homepage" at bounding box center [876, 497] width 131 height 30
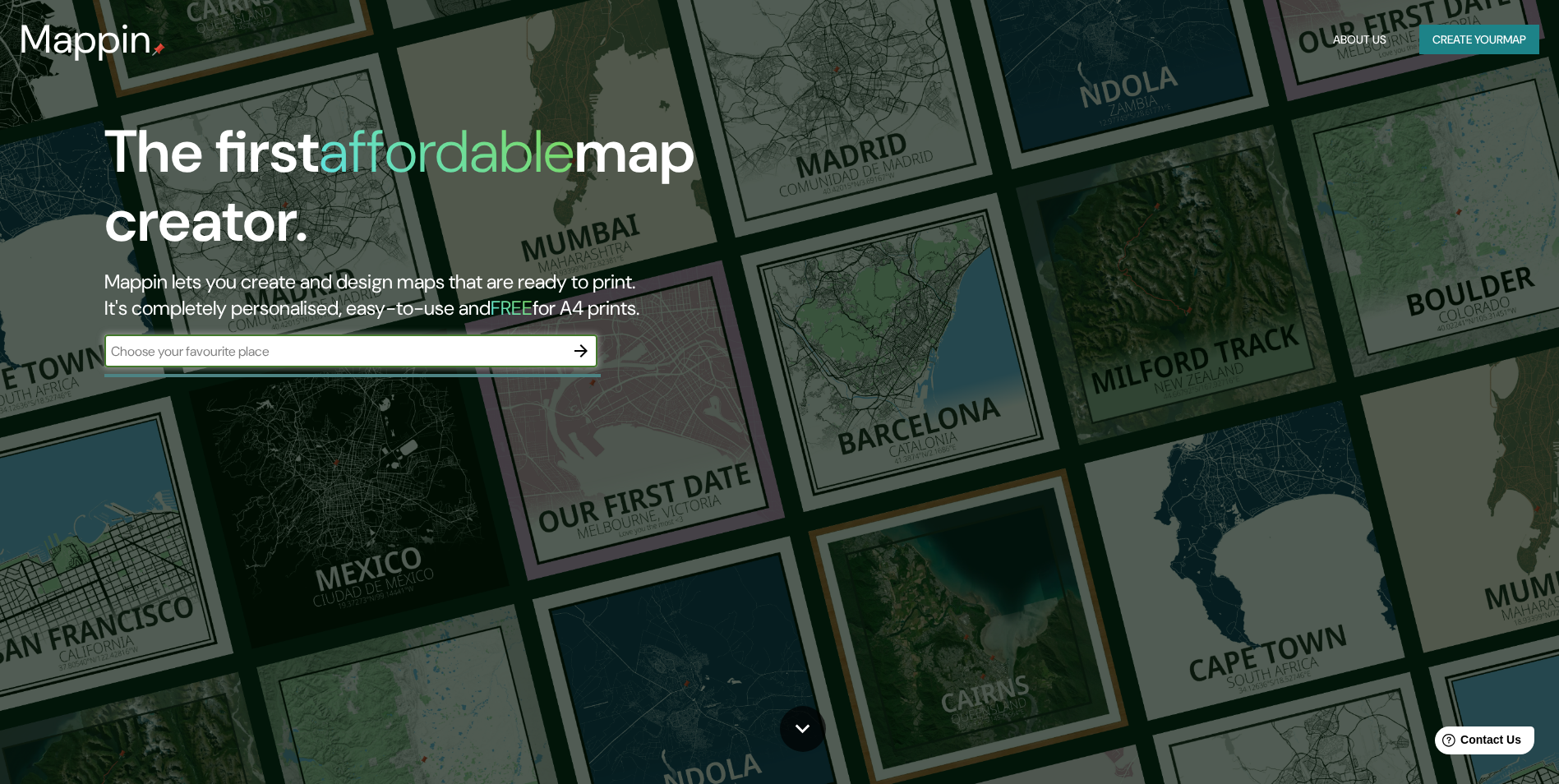
click at [1483, 41] on button "Create your map" at bounding box center [1479, 40] width 120 height 30
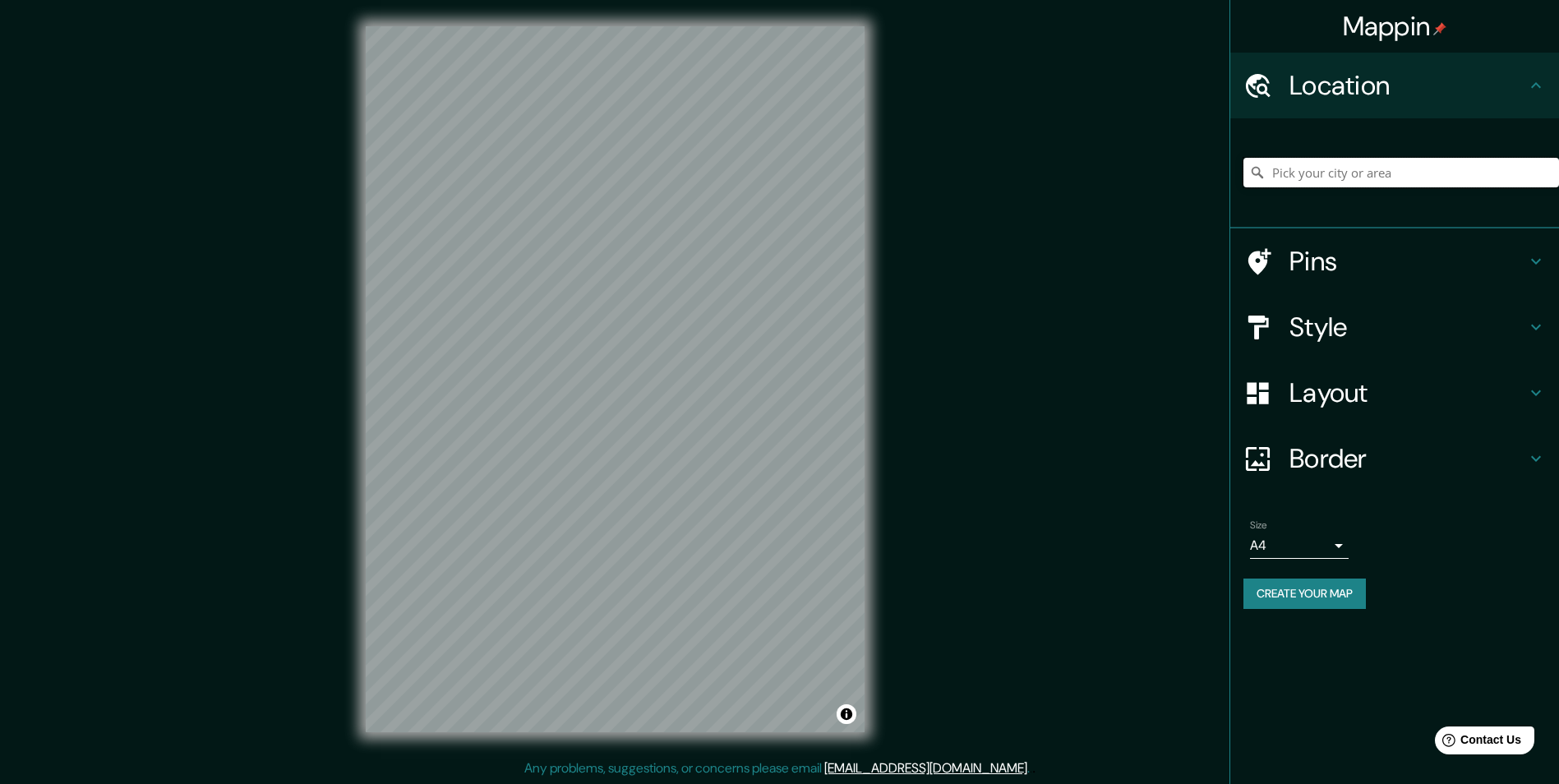
click at [1356, 182] on input "Pick your city or area" at bounding box center [1401, 172] width 316 height 30
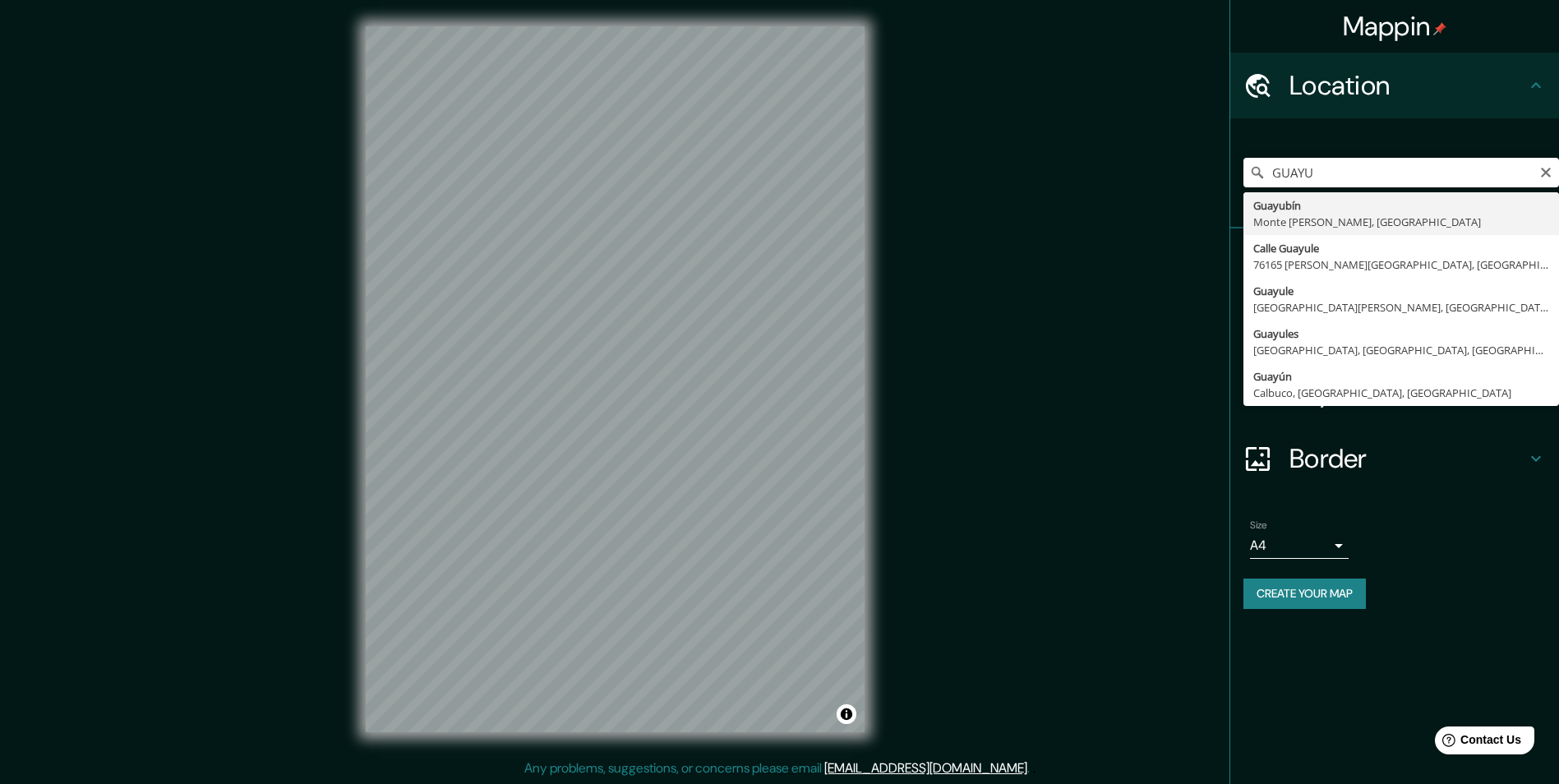
type input "Guayubín, [GEOGRAPHIC_DATA][PERSON_NAME], [GEOGRAPHIC_DATA]"
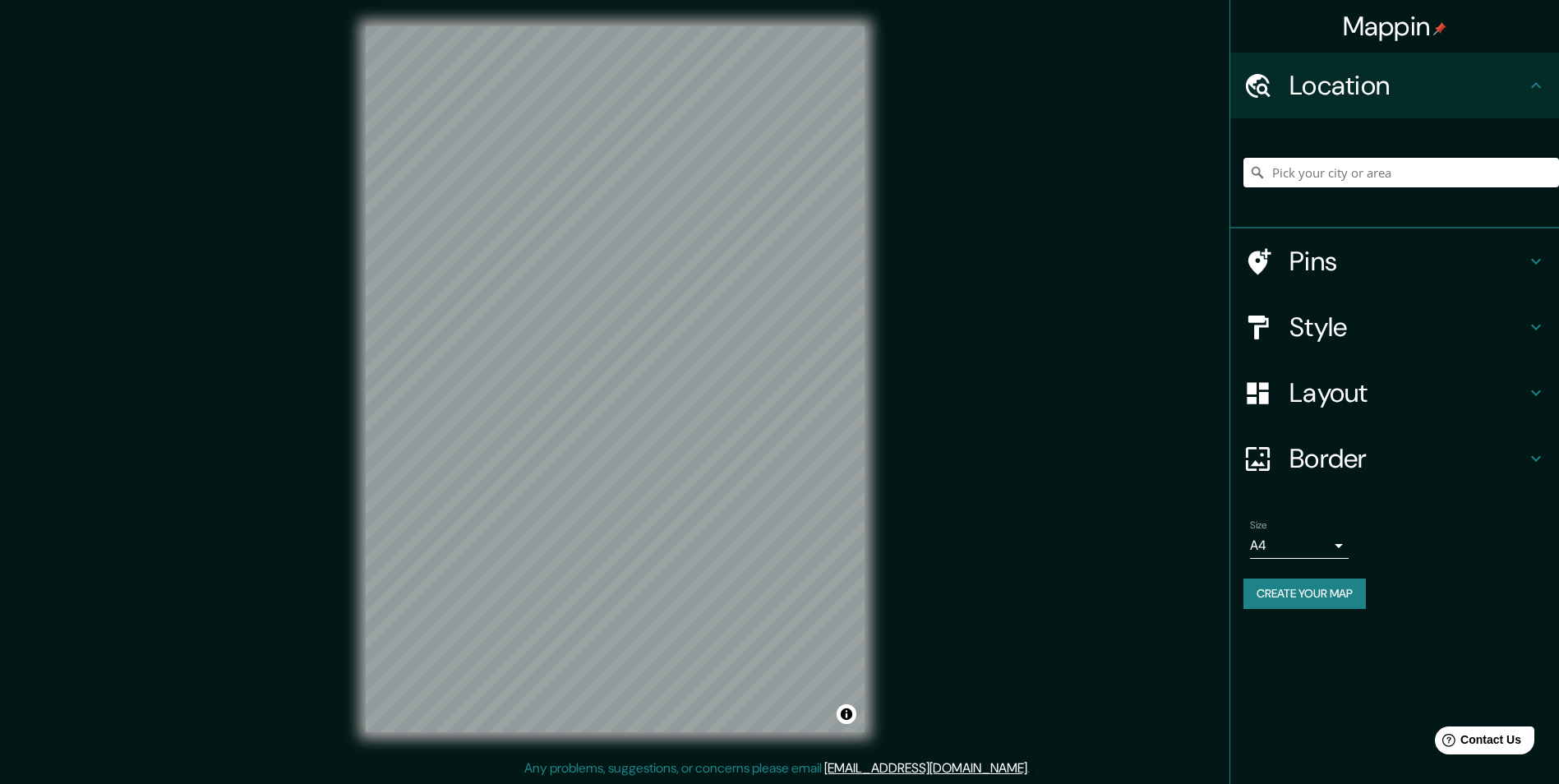
click at [1393, 175] on input "Pick your city or area" at bounding box center [1401, 172] width 316 height 30
type input "Guayubín, [PERSON_NAME], [GEOGRAPHIC_DATA]"
click at [1319, 606] on button "Create your map" at bounding box center [1304, 594] width 123 height 30
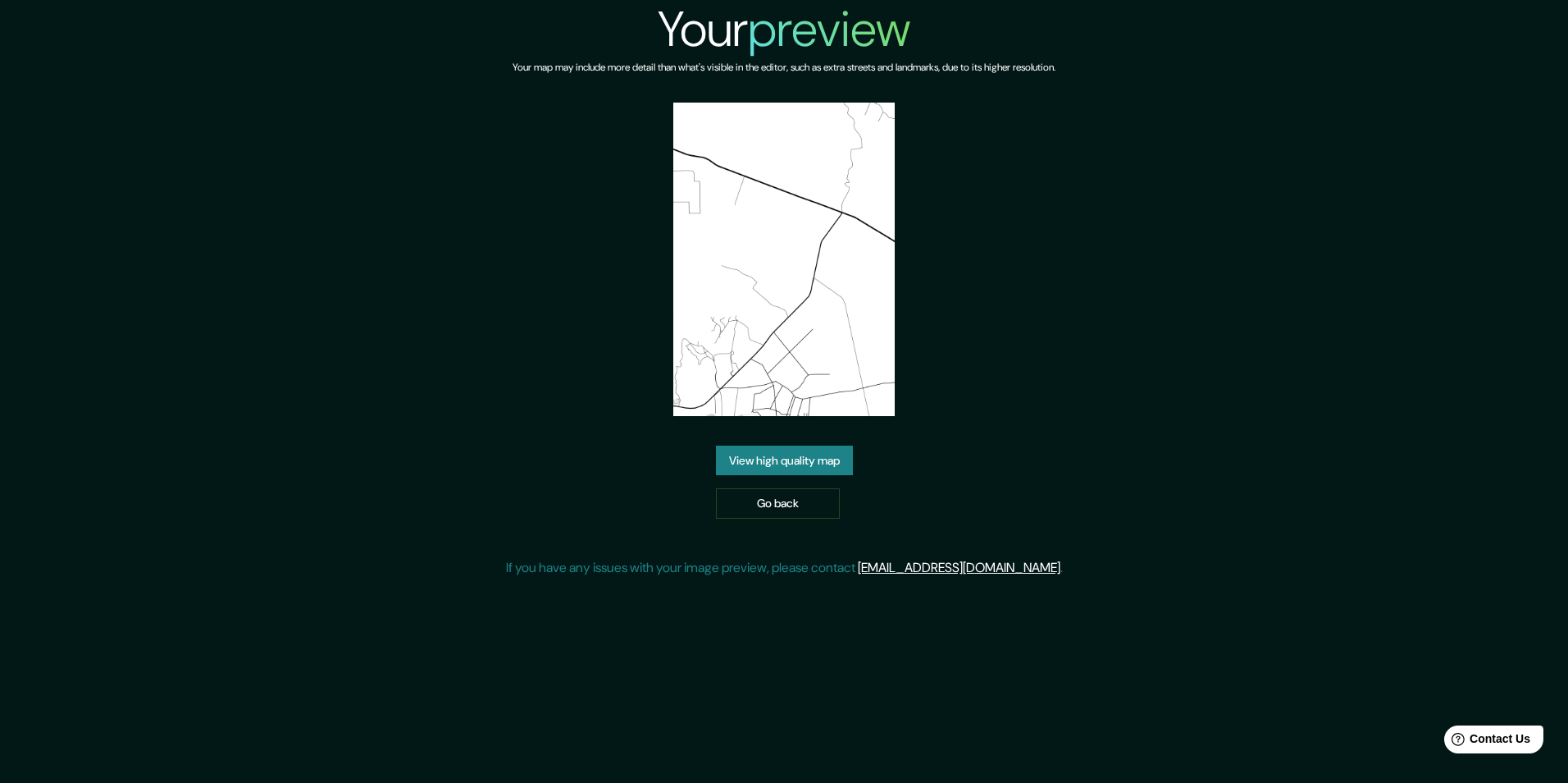
click at [788, 461] on link "View high quality map" at bounding box center [784, 461] width 137 height 30
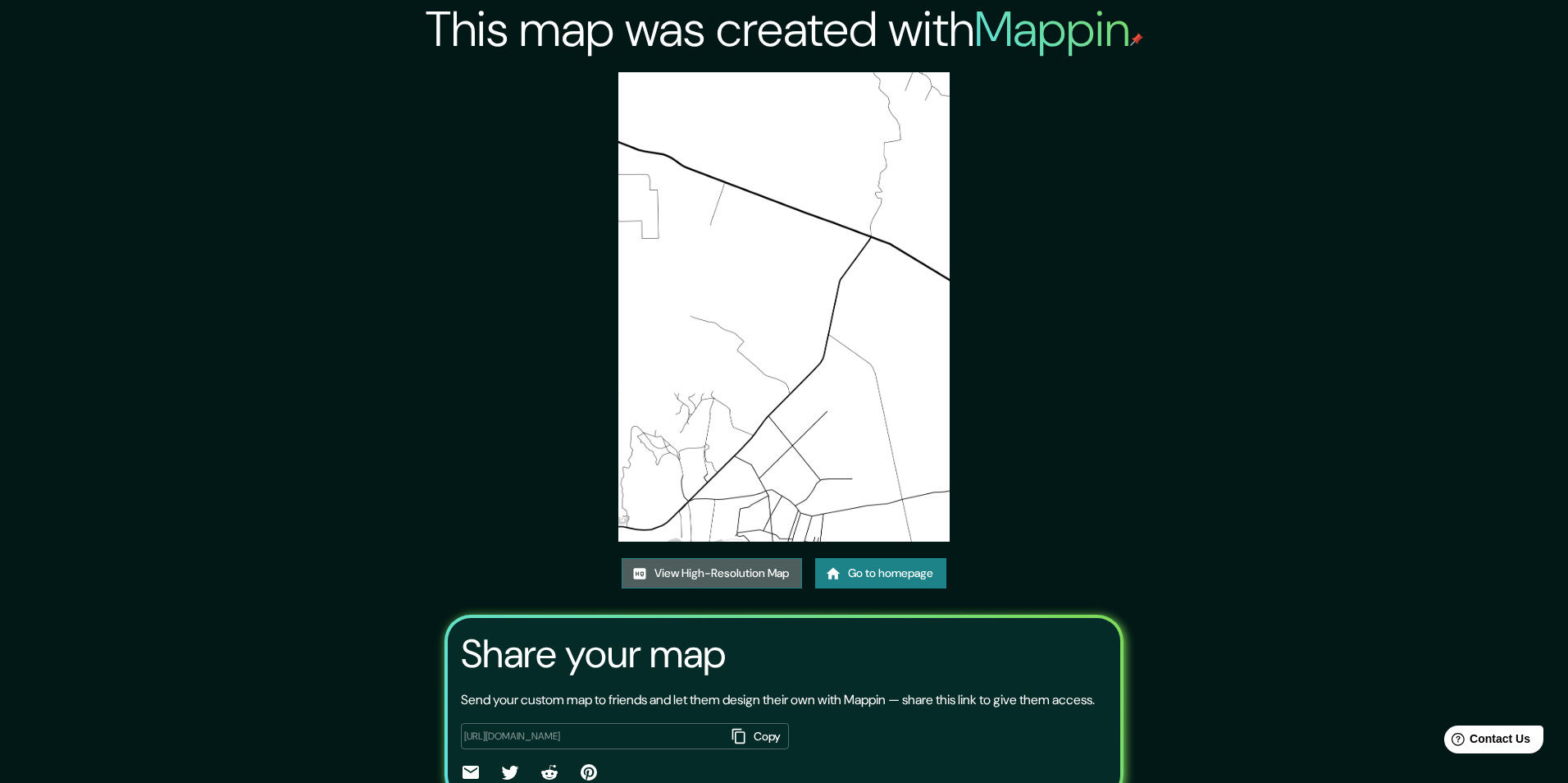
click at [773, 558] on link "View High-Resolution Map" at bounding box center [711, 573] width 180 height 30
